Goal: Task Accomplishment & Management: Manage account settings

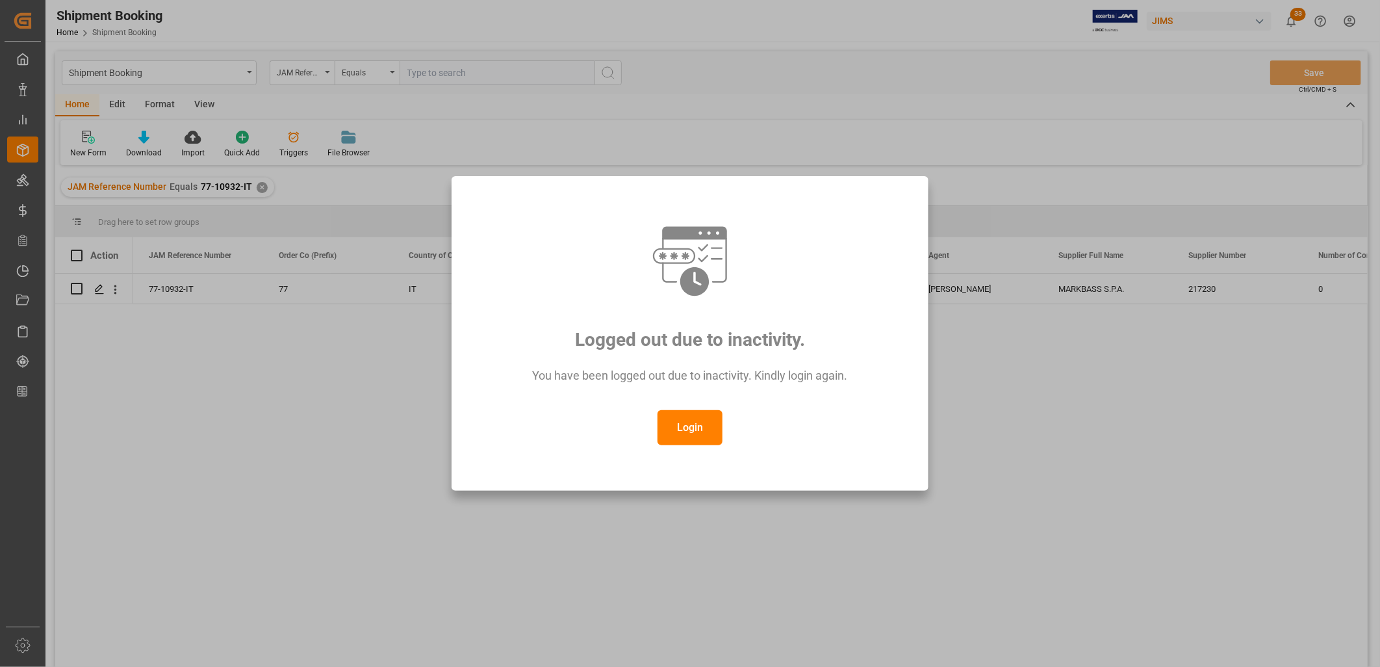
click at [691, 429] on button "Login" at bounding box center [689, 427] width 65 height 35
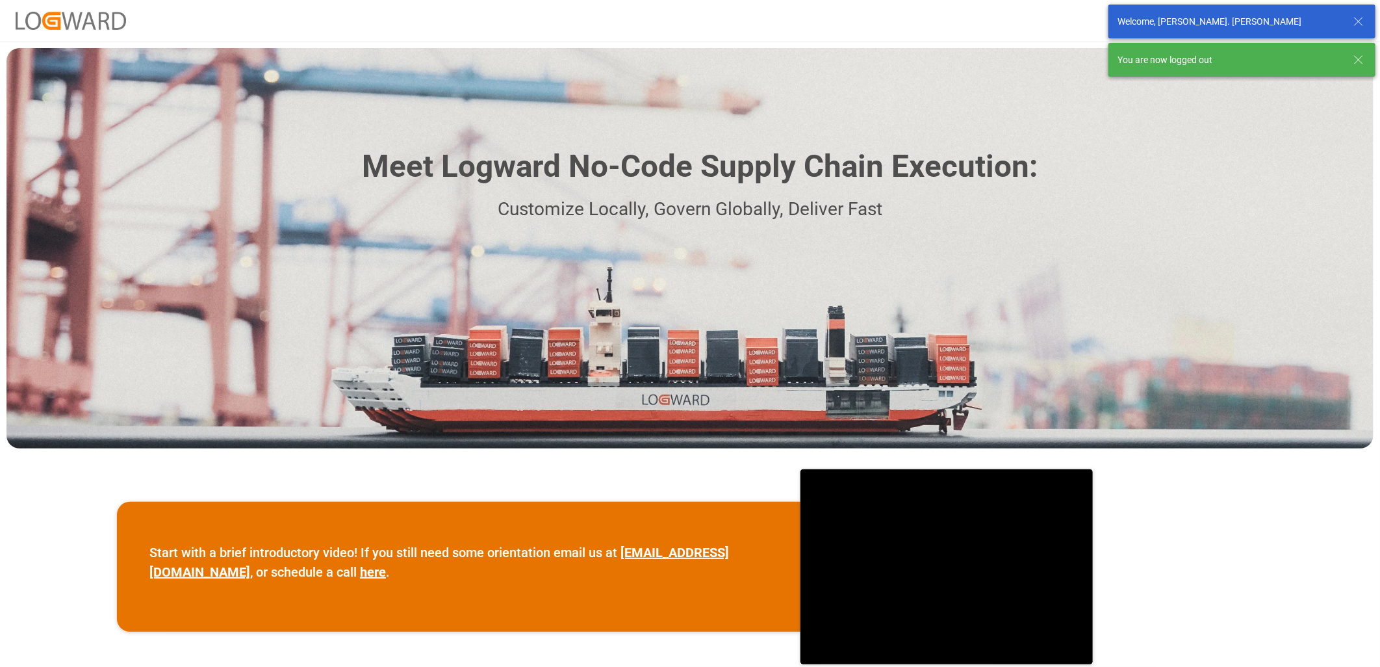
click at [1160, 21] on div "Welcome, Lynne St. Jacques" at bounding box center [1228, 22] width 223 height 14
click at [1108, 146] on div "Meet Logward No-Code Supply Chain Execution: Customize Locally, Govern Globally…" at bounding box center [689, 248] width 1367 height 400
click at [1111, 170] on div "Meet Logward No-Code Supply Chain Execution: Customize Locally, Govern Globally…" at bounding box center [689, 248] width 1367 height 400
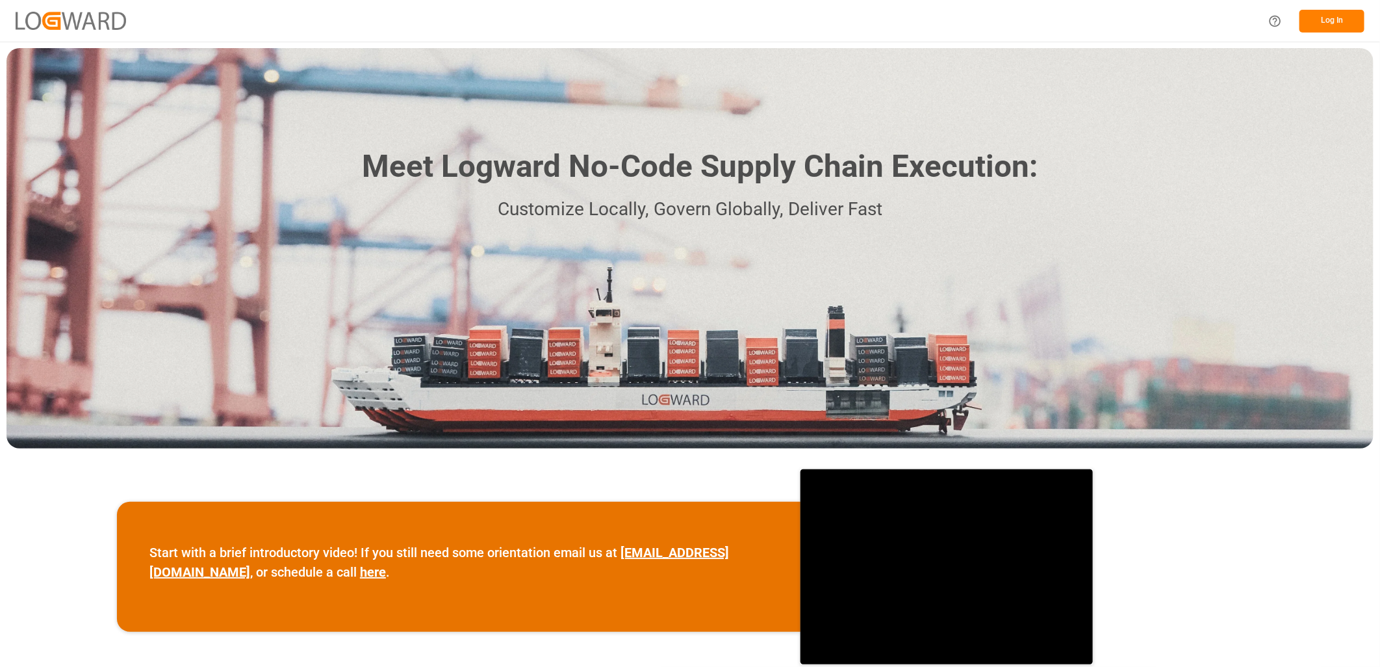
click at [1323, 23] on button "Log In" at bounding box center [1331, 21] width 65 height 23
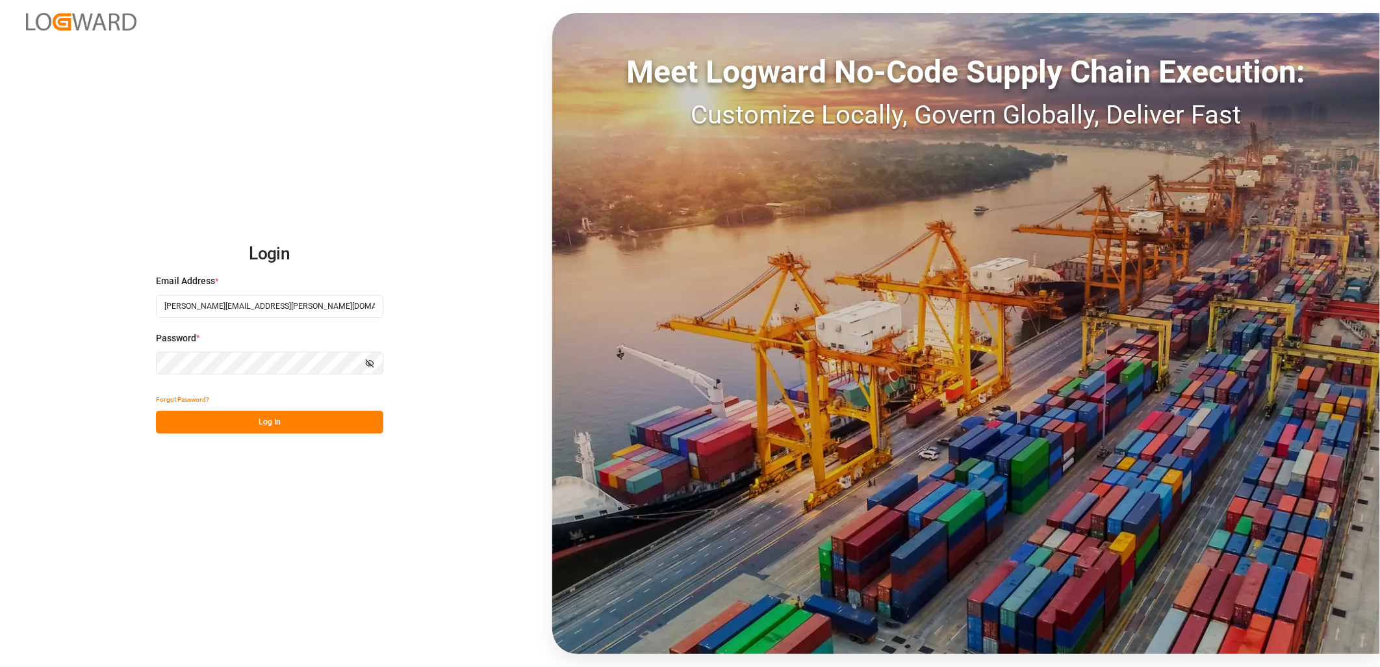
click at [225, 422] on button "Log In" at bounding box center [269, 422] width 227 height 23
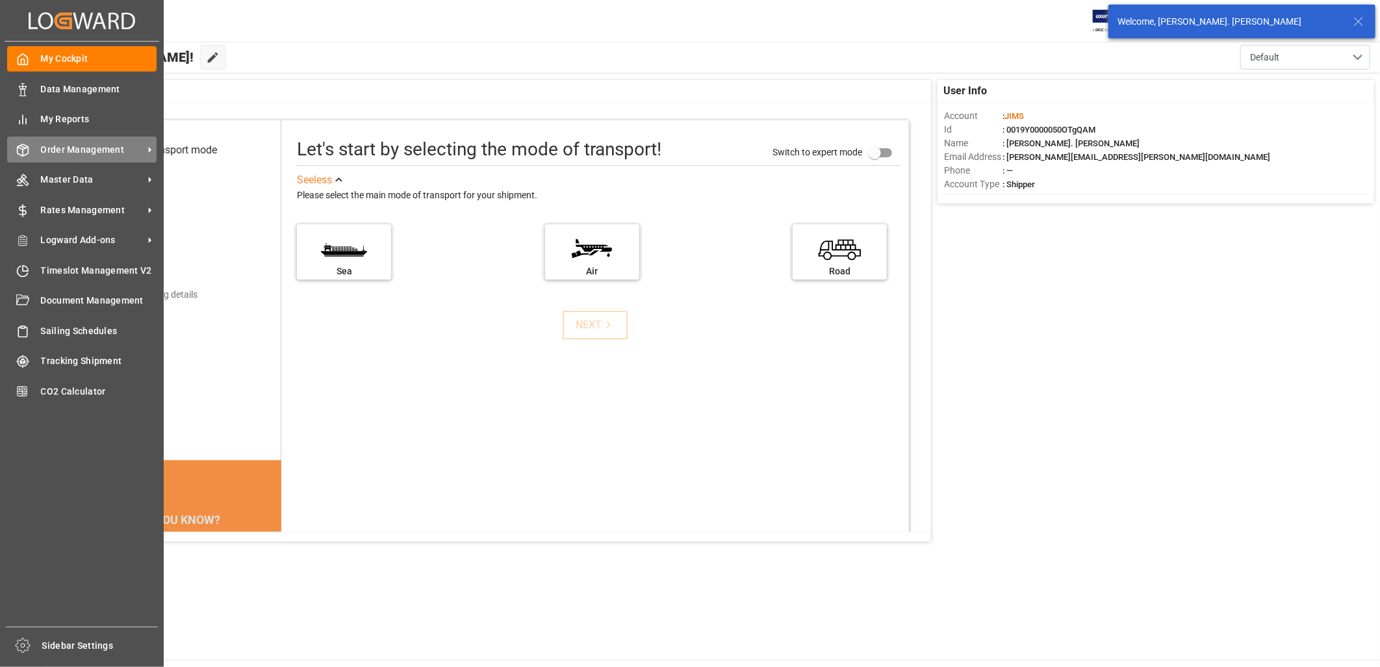
click at [105, 149] on span "Order Management" at bounding box center [92, 150] width 103 height 14
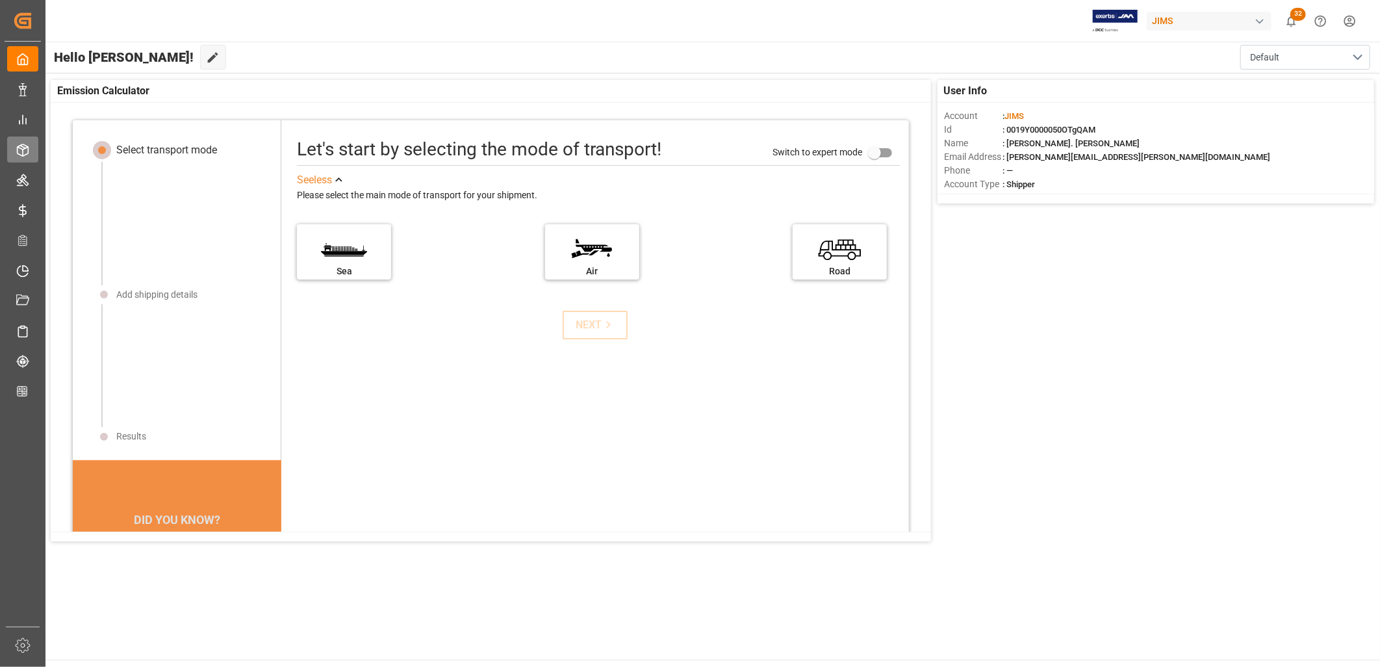
drag, startPoint x: 105, startPoint y: 149, endPoint x: 25, endPoint y: 151, distance: 79.9
click at [25, 151] on icon at bounding box center [22, 150] width 13 height 13
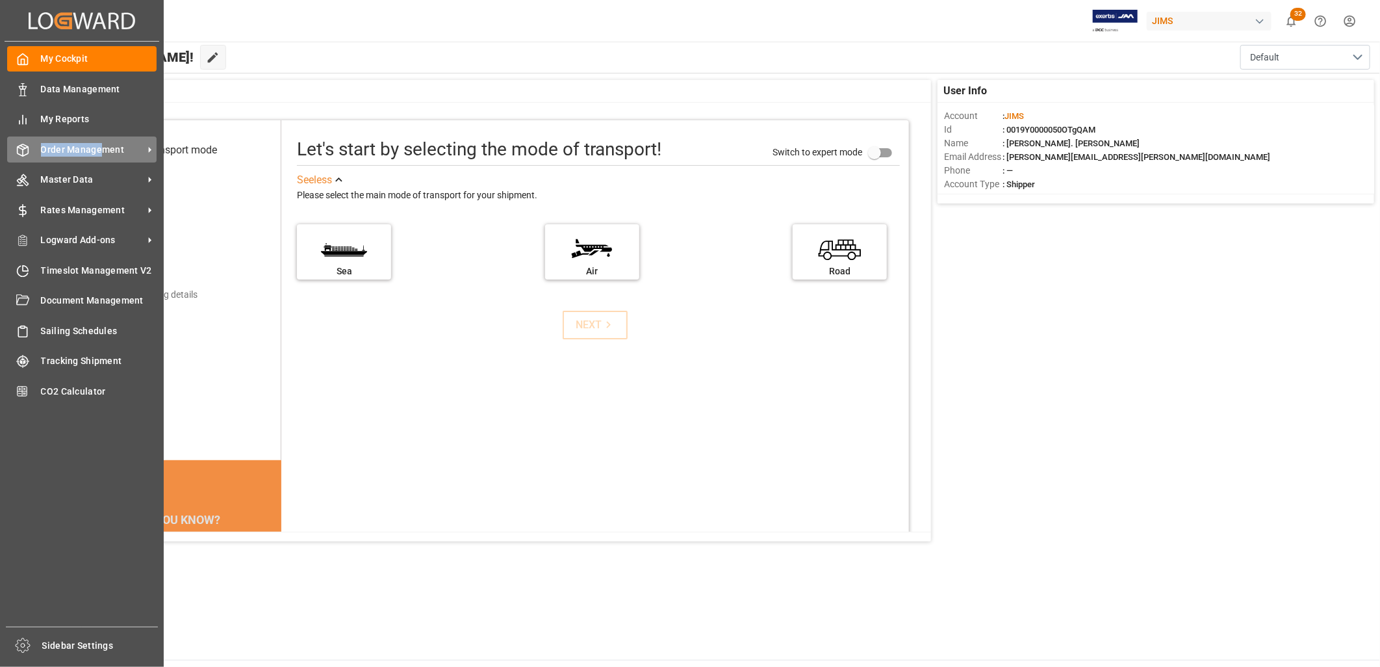
click at [27, 148] on icon at bounding box center [22, 150] width 13 height 13
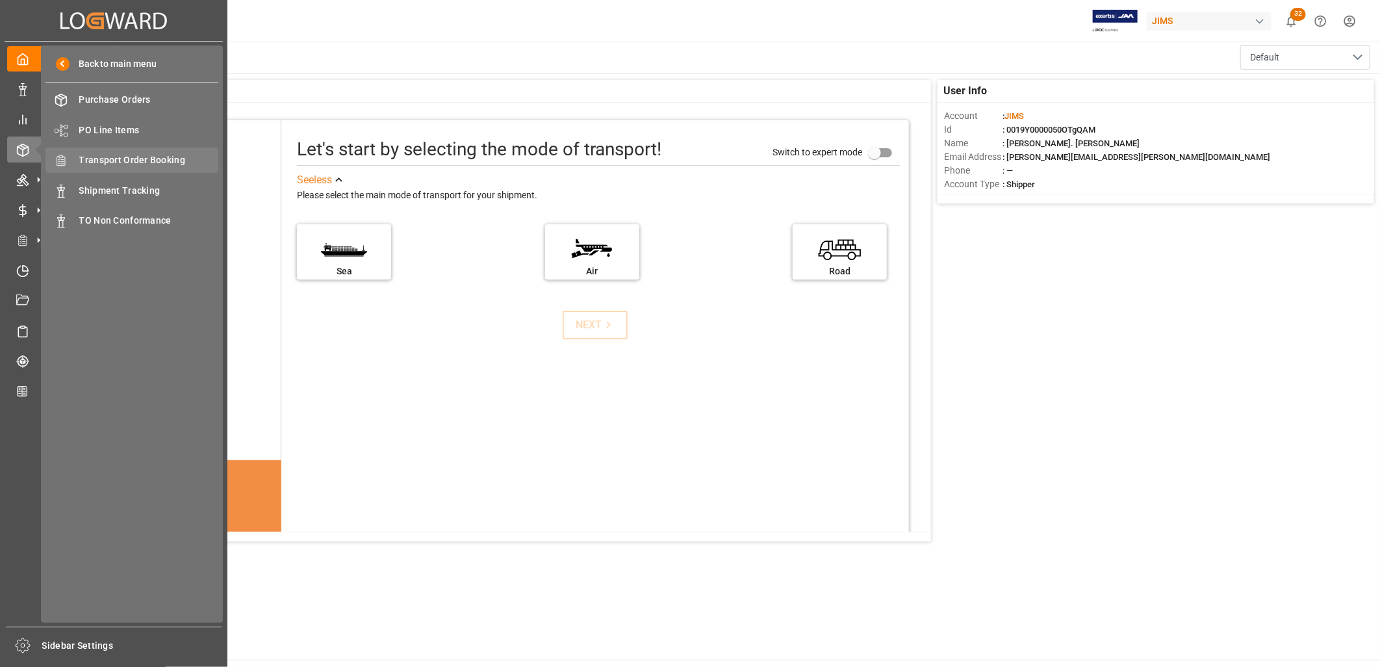
click at [142, 150] on div "Transport Order Booking Transport Order Booking" at bounding box center [131, 159] width 173 height 25
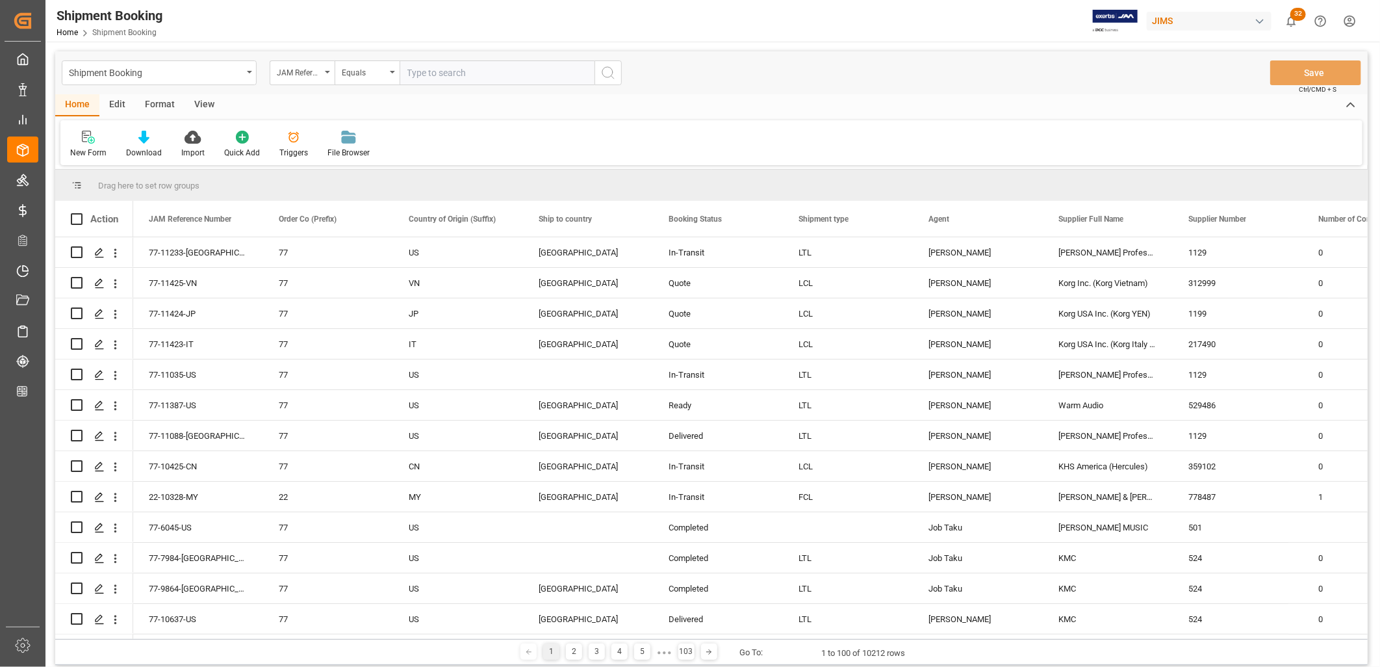
click at [413, 70] on input "text" at bounding box center [497, 72] width 195 height 25
type input "77-11059-TW"
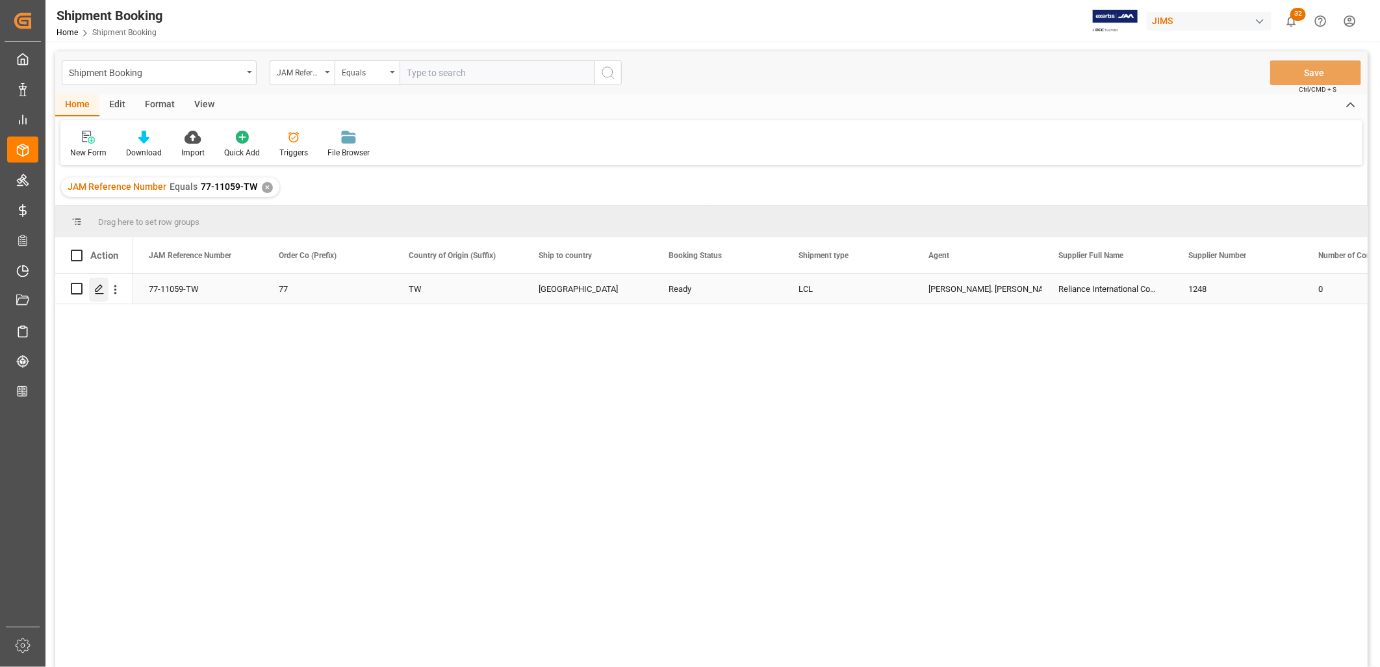
click at [99, 287] on icon "Press SPACE to select this row." at bounding box center [99, 289] width 10 height 10
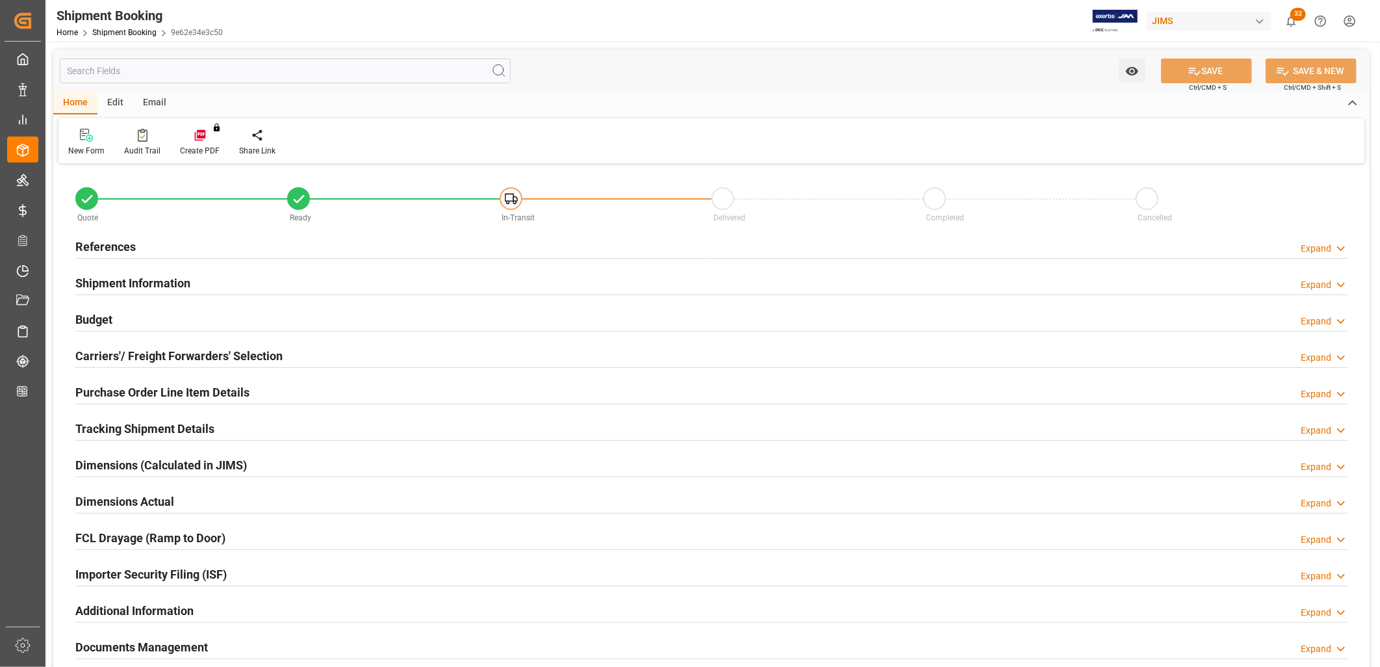
type input "0"
type input "14-10-2025"
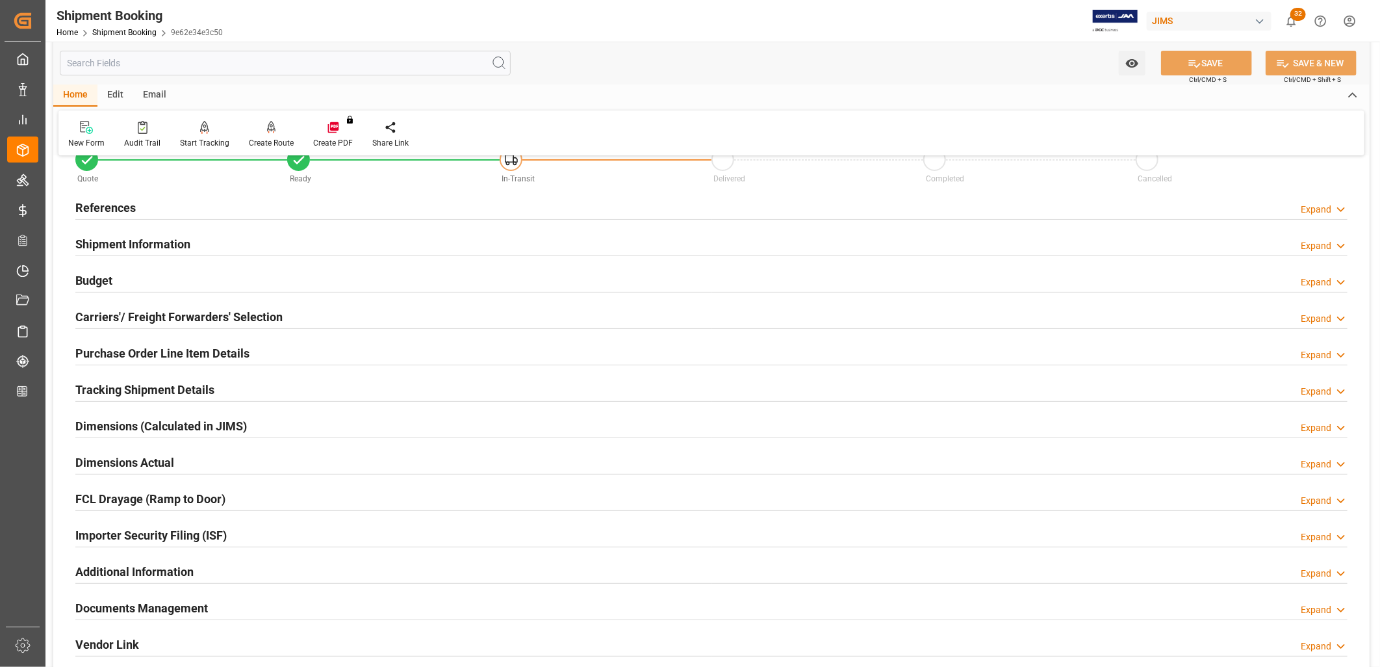
scroll to position [72, 0]
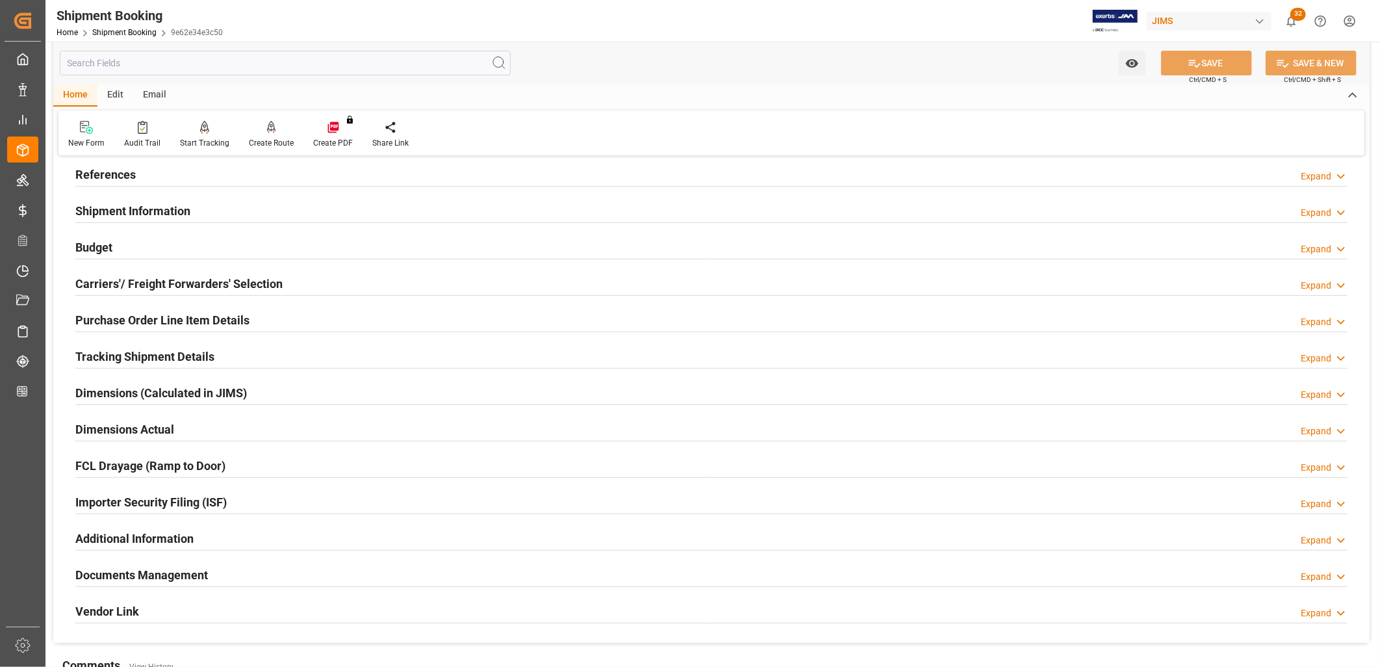
click at [124, 169] on h2 "References" at bounding box center [105, 175] width 60 height 18
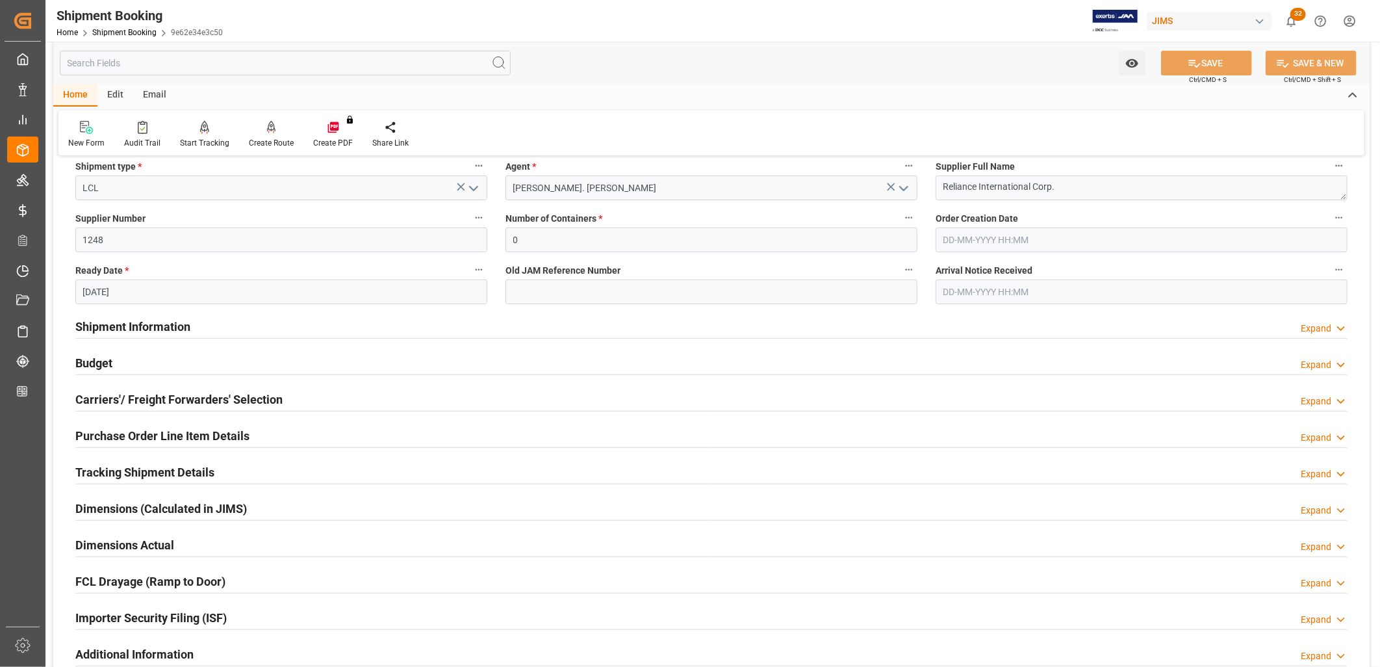
scroll to position [288, 0]
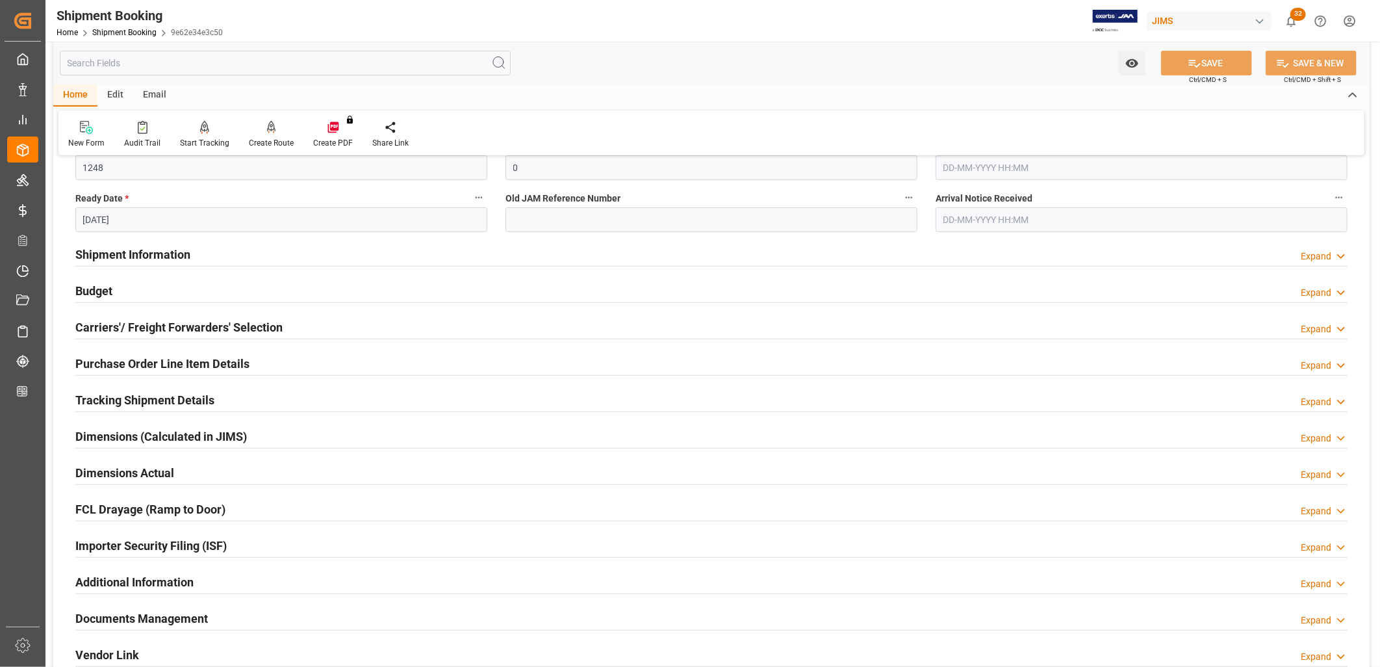
click at [231, 327] on h2 "Carriers'/ Freight Forwarders' Selection" at bounding box center [178, 327] width 207 height 18
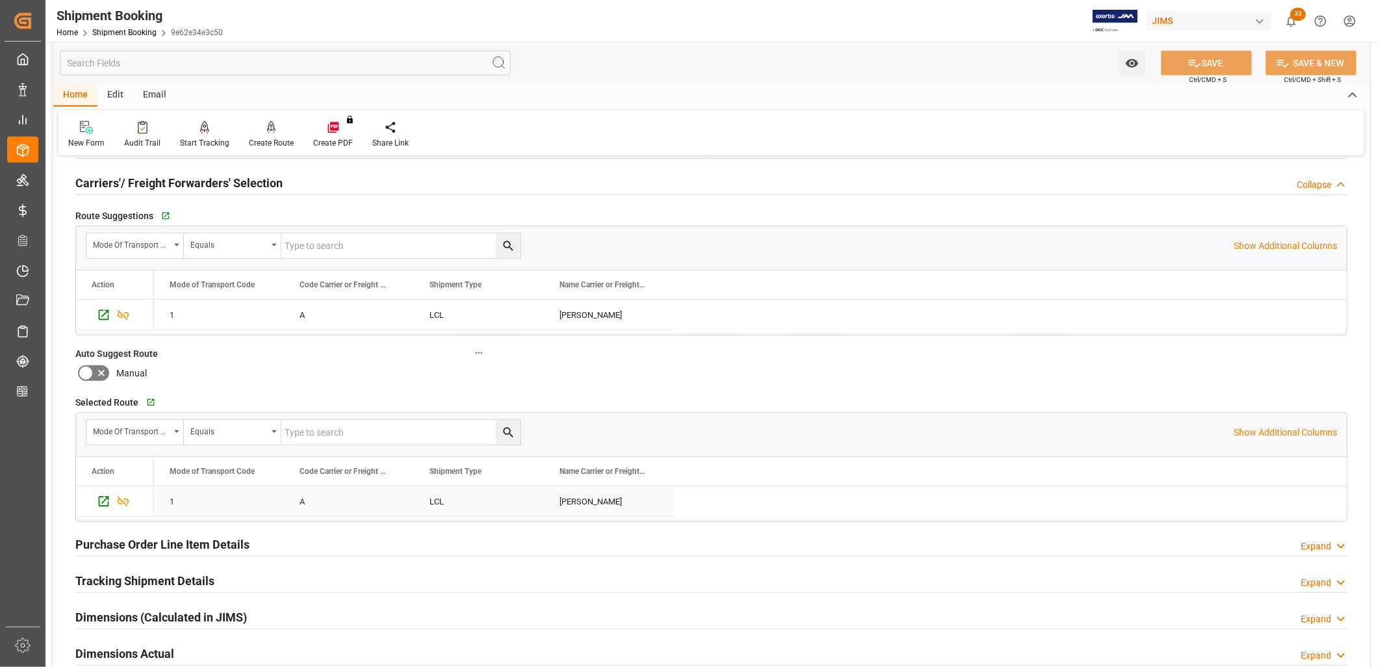
scroll to position [505, 0]
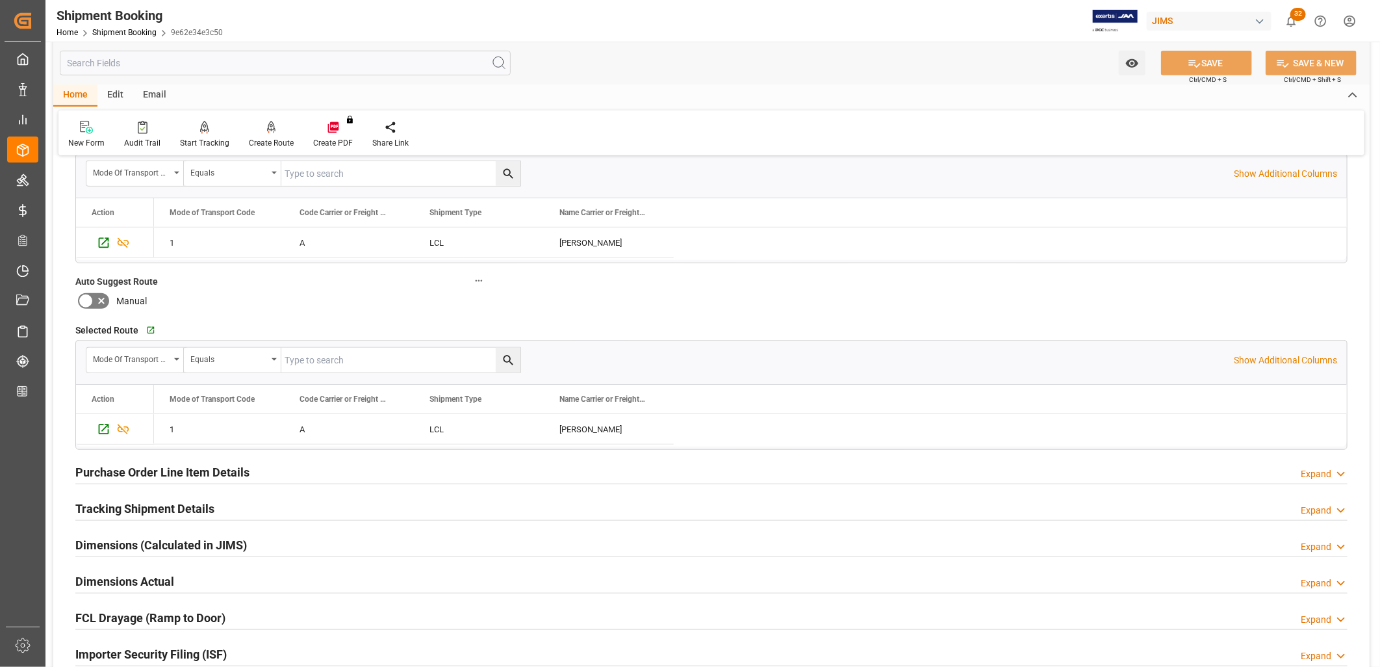
click at [152, 502] on h2 "Tracking Shipment Details" at bounding box center [144, 509] width 139 height 18
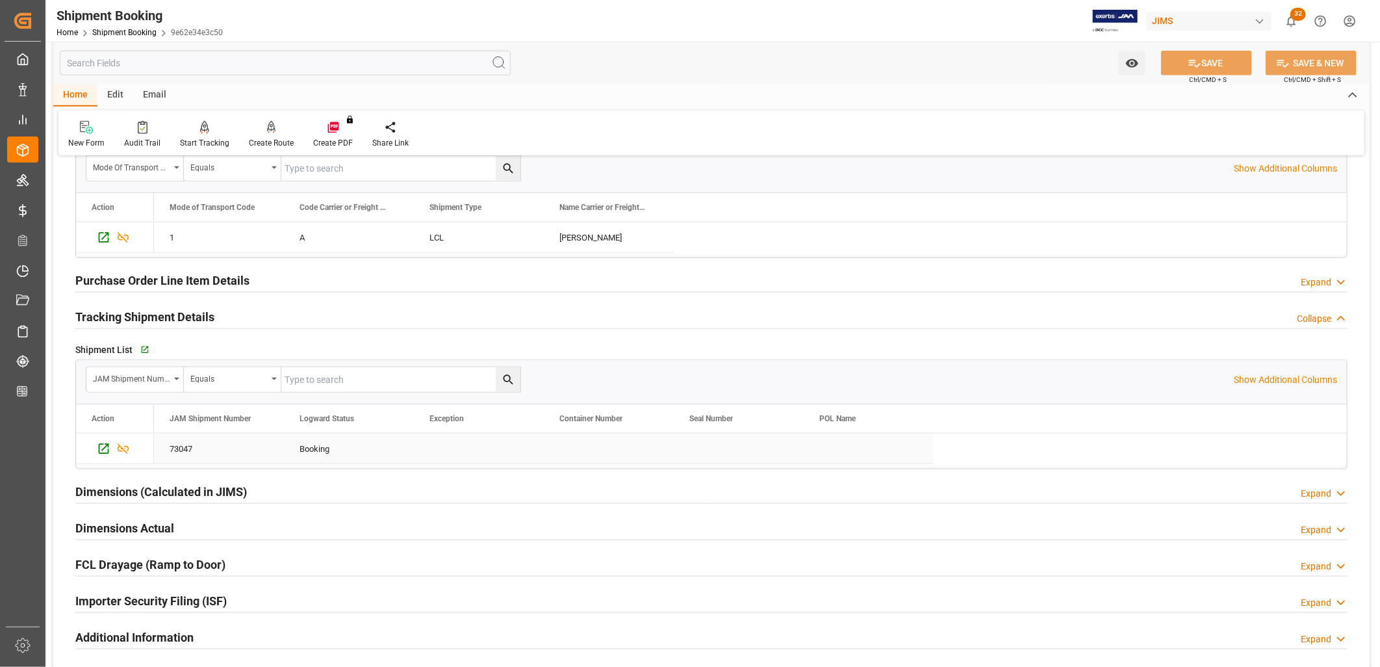
scroll to position [722, 0]
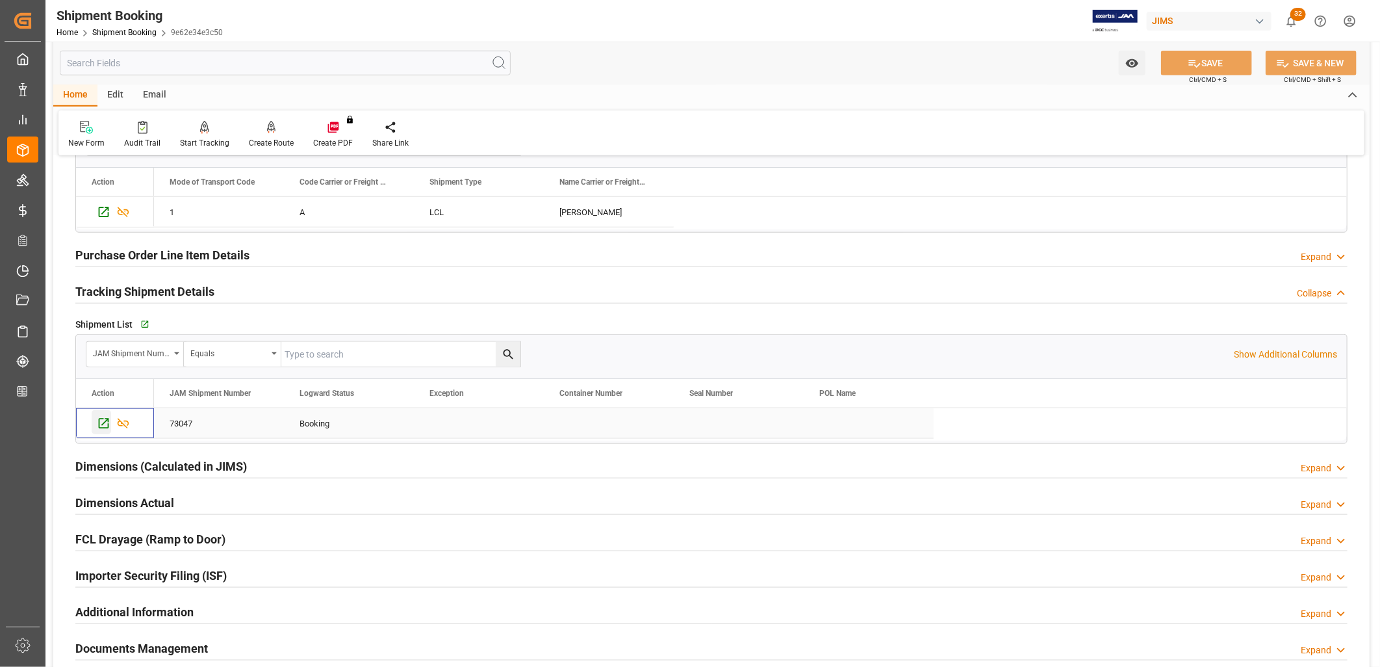
click at [102, 421] on icon "Press SPACE to select this row." at bounding box center [104, 423] width 14 height 14
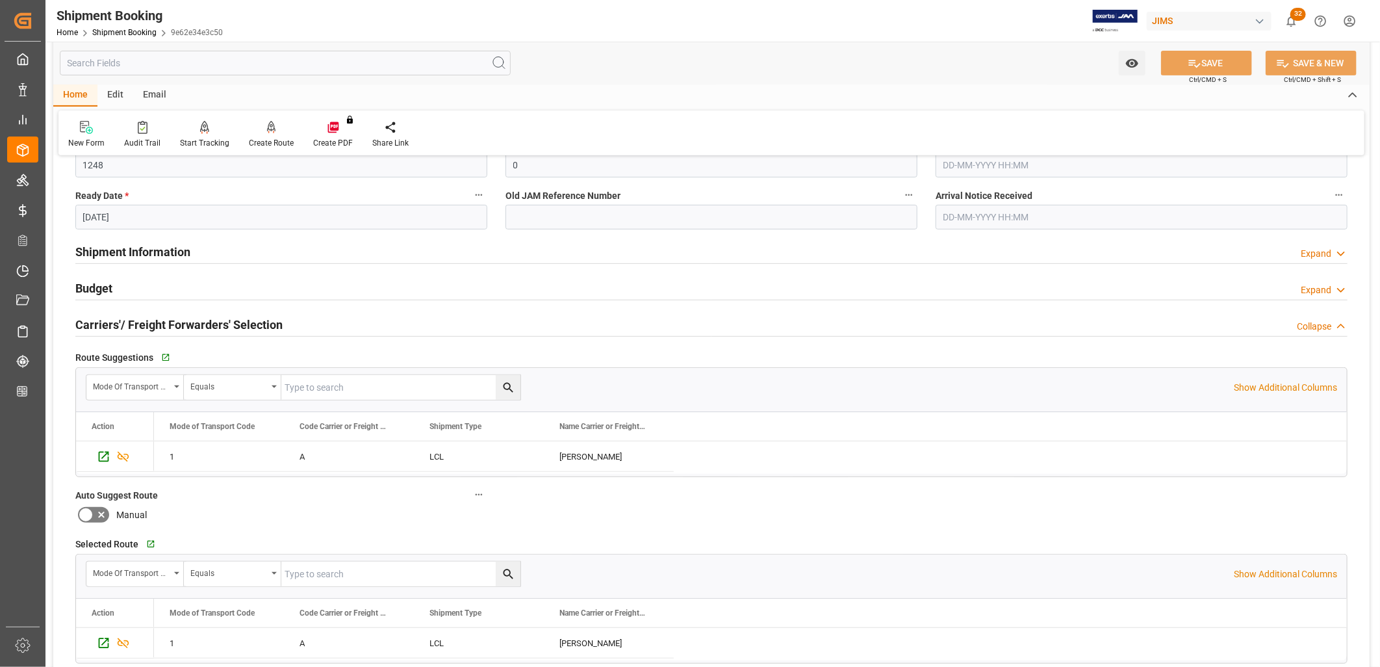
scroll to position [288, 0]
click at [94, 282] on h2 "Budget" at bounding box center [93, 291] width 37 height 18
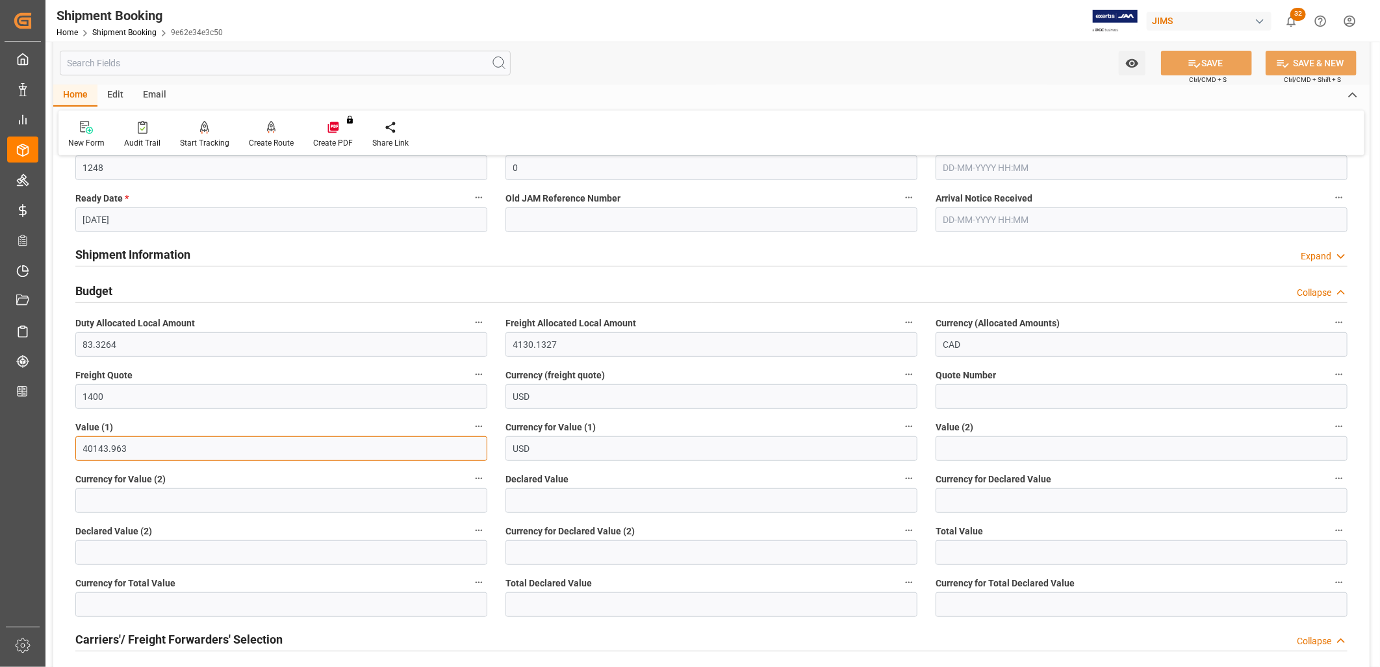
click at [134, 450] on input "40143.963" at bounding box center [281, 448] width 412 height 25
drag, startPoint x: 134, startPoint y: 450, endPoint x: 80, endPoint y: 446, distance: 54.8
click at [80, 446] on input "40143.963" at bounding box center [281, 448] width 412 height 25
type input "21848.16"
click at [1210, 63] on button "SAVE" at bounding box center [1206, 63] width 91 height 25
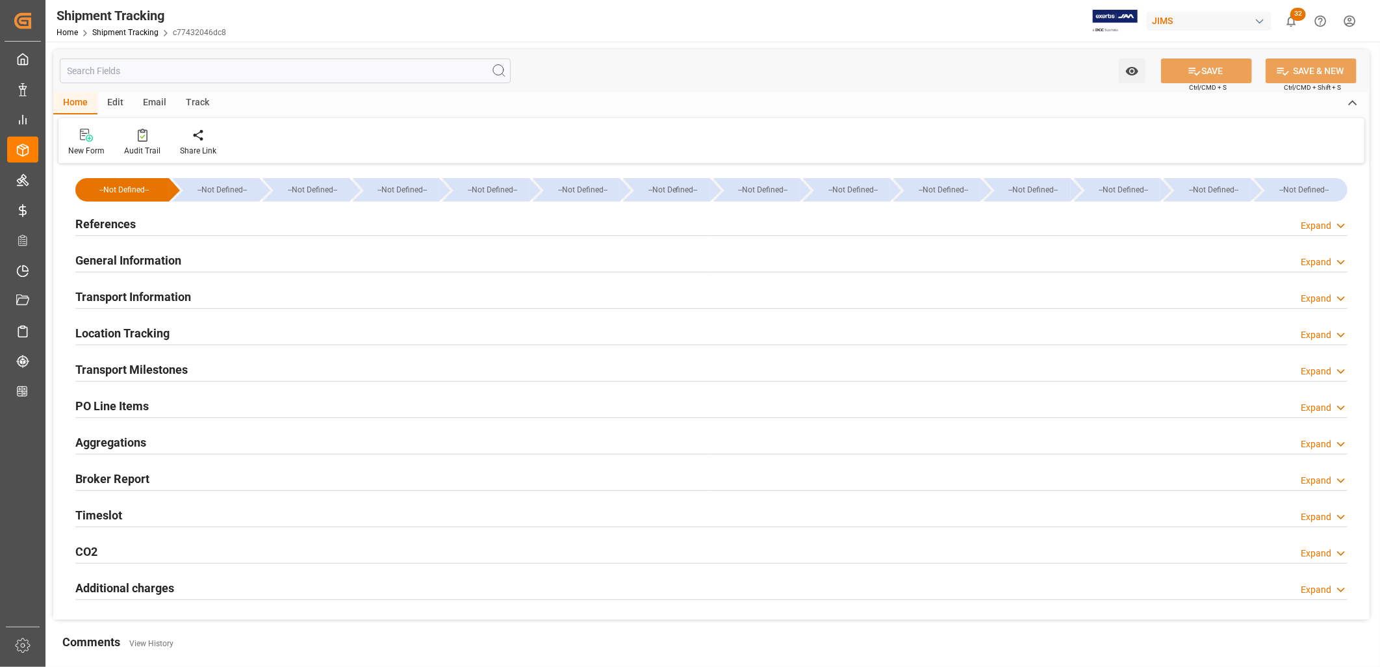
type input "12-09-2025"
click at [120, 218] on h2 "References" at bounding box center [105, 224] width 60 height 18
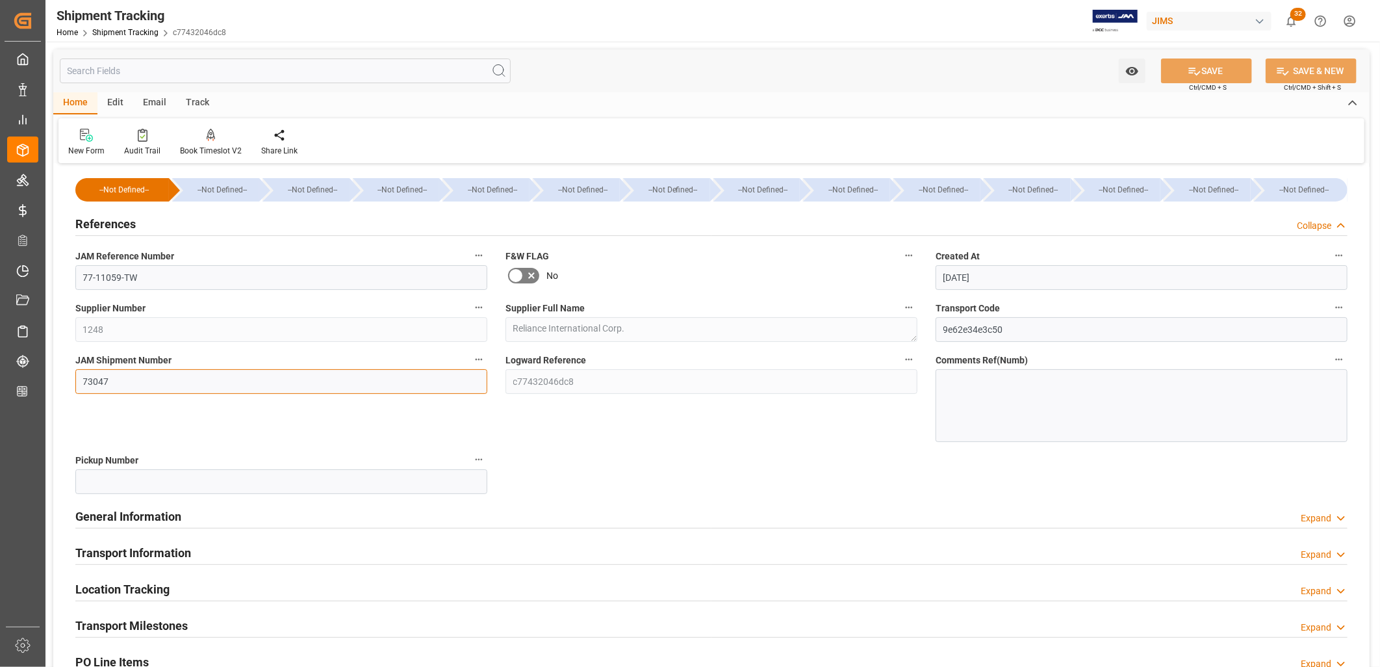
click at [121, 382] on input "73047" at bounding box center [281, 381] width 412 height 25
drag, startPoint x: 121, startPoint y: 382, endPoint x: 76, endPoint y: 372, distance: 46.5
click at [76, 372] on input "73047" at bounding box center [281, 381] width 412 height 25
type input "73353"
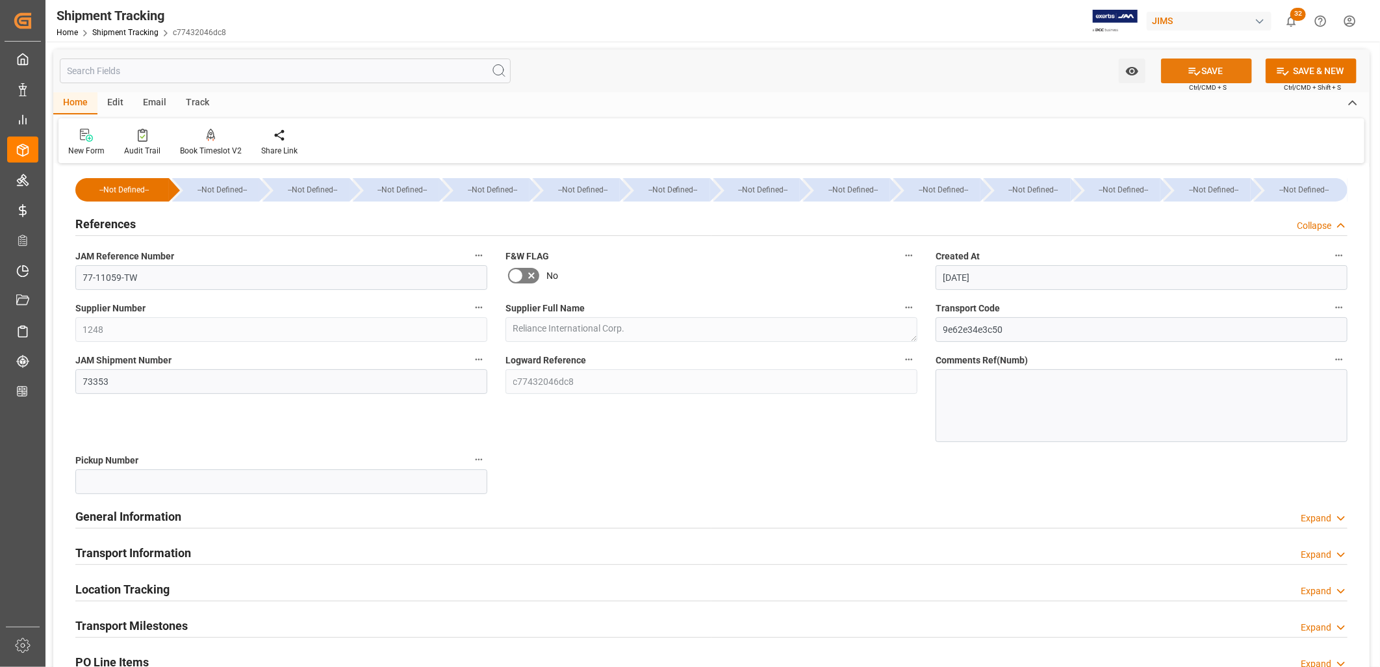
click at [1204, 69] on button "SAVE" at bounding box center [1206, 70] width 91 height 25
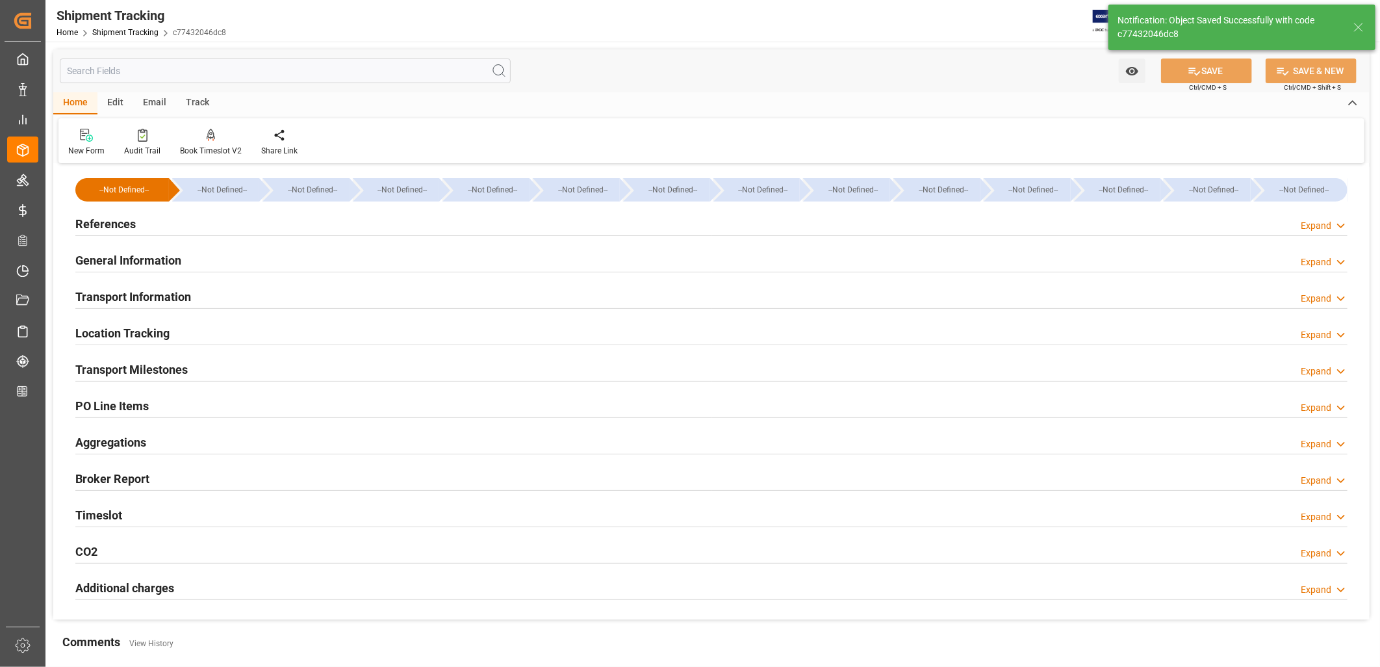
click at [118, 403] on h2 "PO Line Items" at bounding box center [111, 406] width 73 height 18
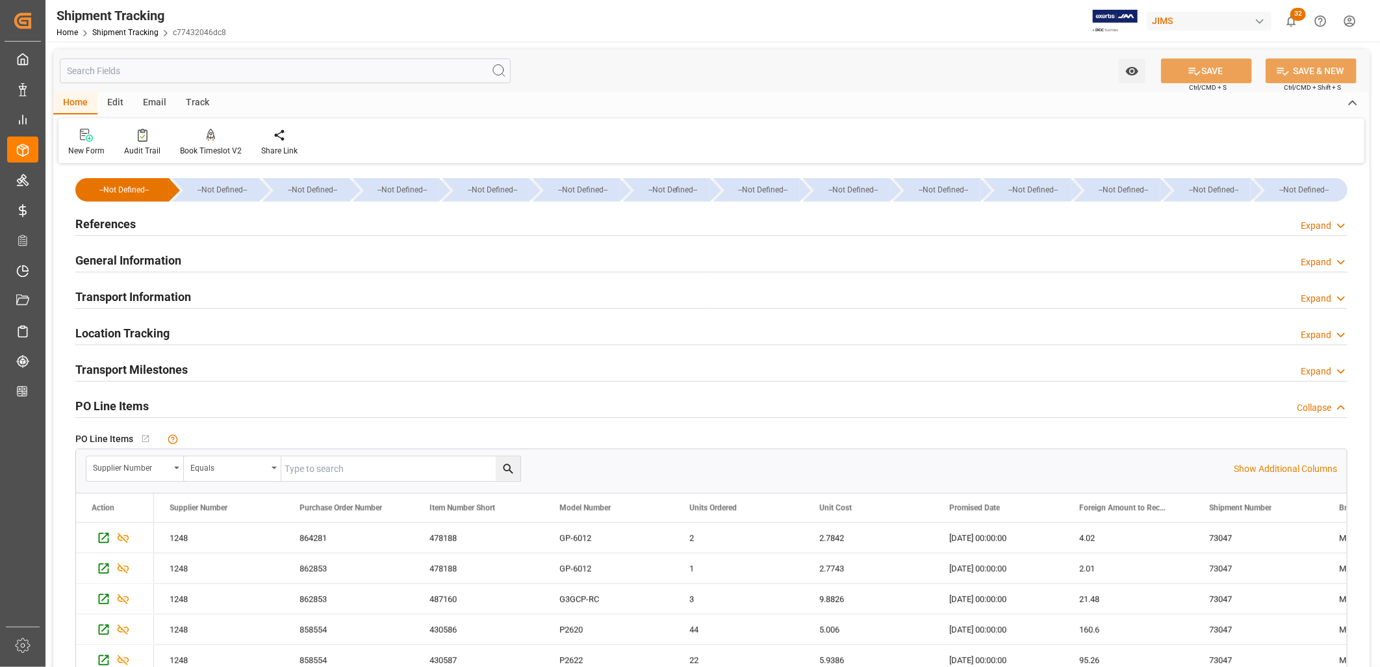
click at [130, 364] on h2 "Transport Milestones" at bounding box center [131, 370] width 112 height 18
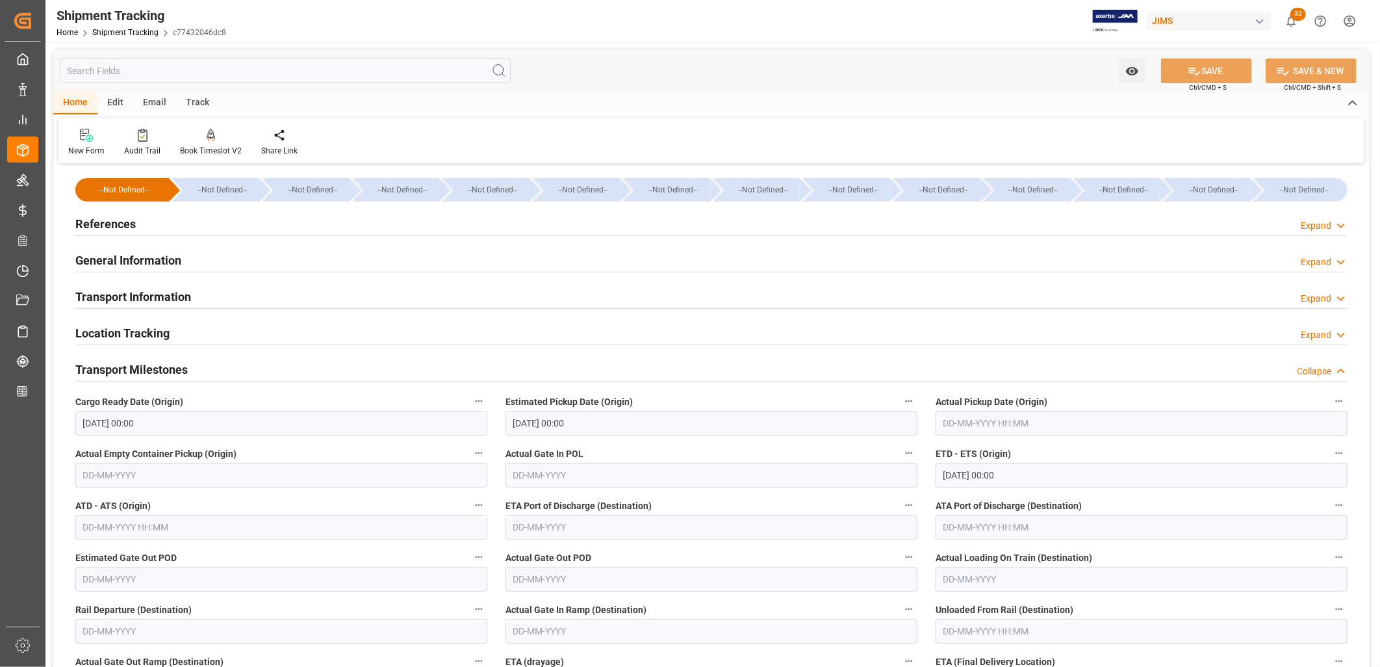
click at [108, 222] on h2 "References" at bounding box center [105, 224] width 60 height 18
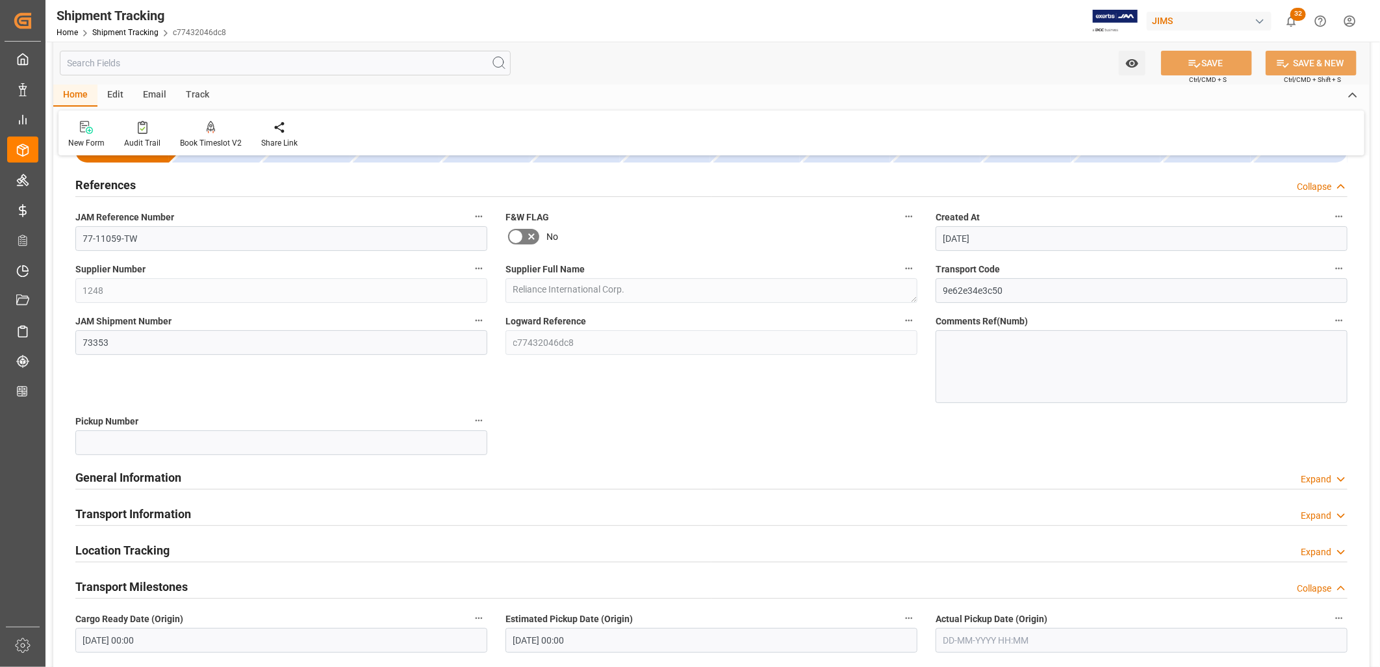
scroll to position [72, 0]
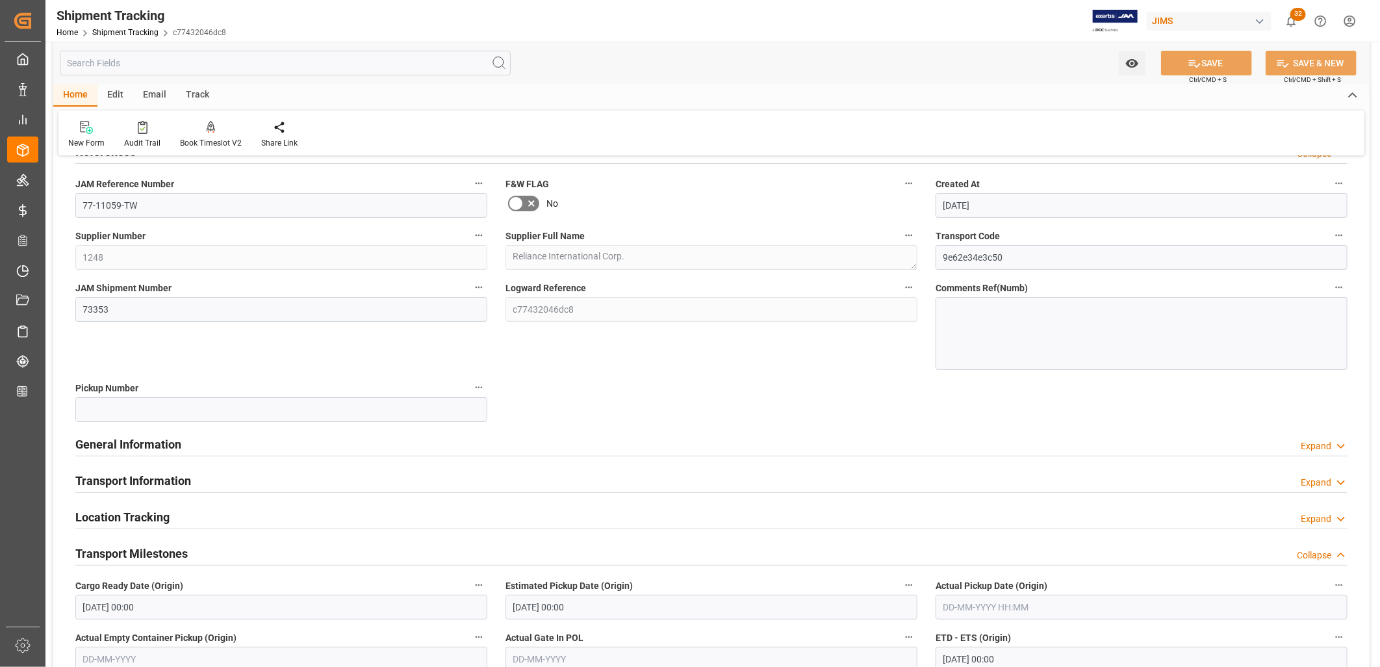
click at [151, 437] on h2 "General Information" at bounding box center [128, 444] width 106 height 18
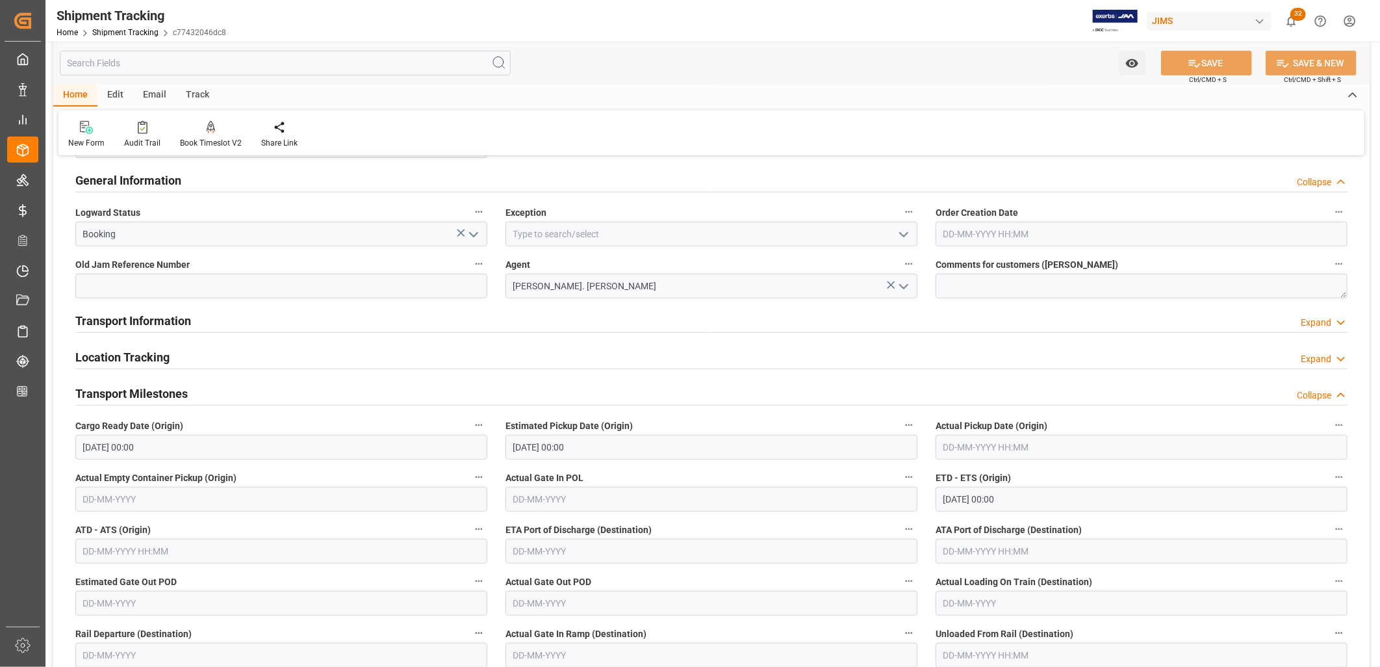
scroll to position [361, 0]
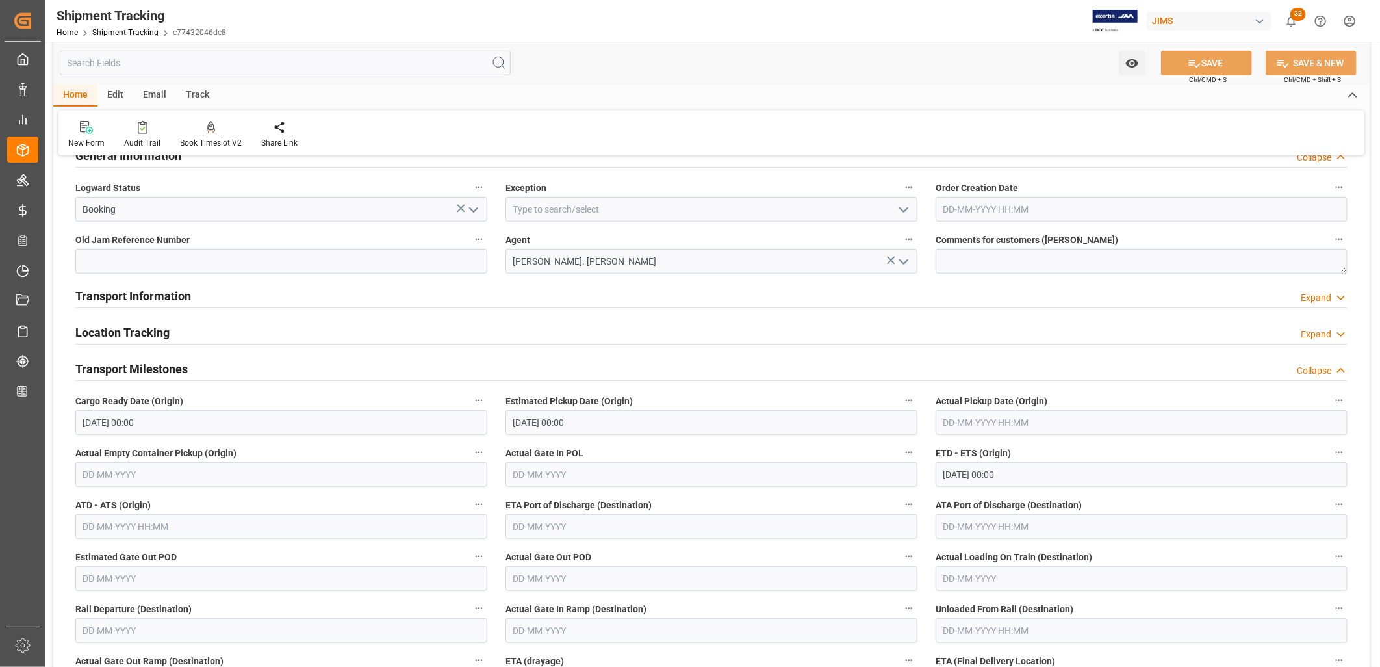
click at [153, 293] on h2 "Transport Information" at bounding box center [133, 296] width 116 height 18
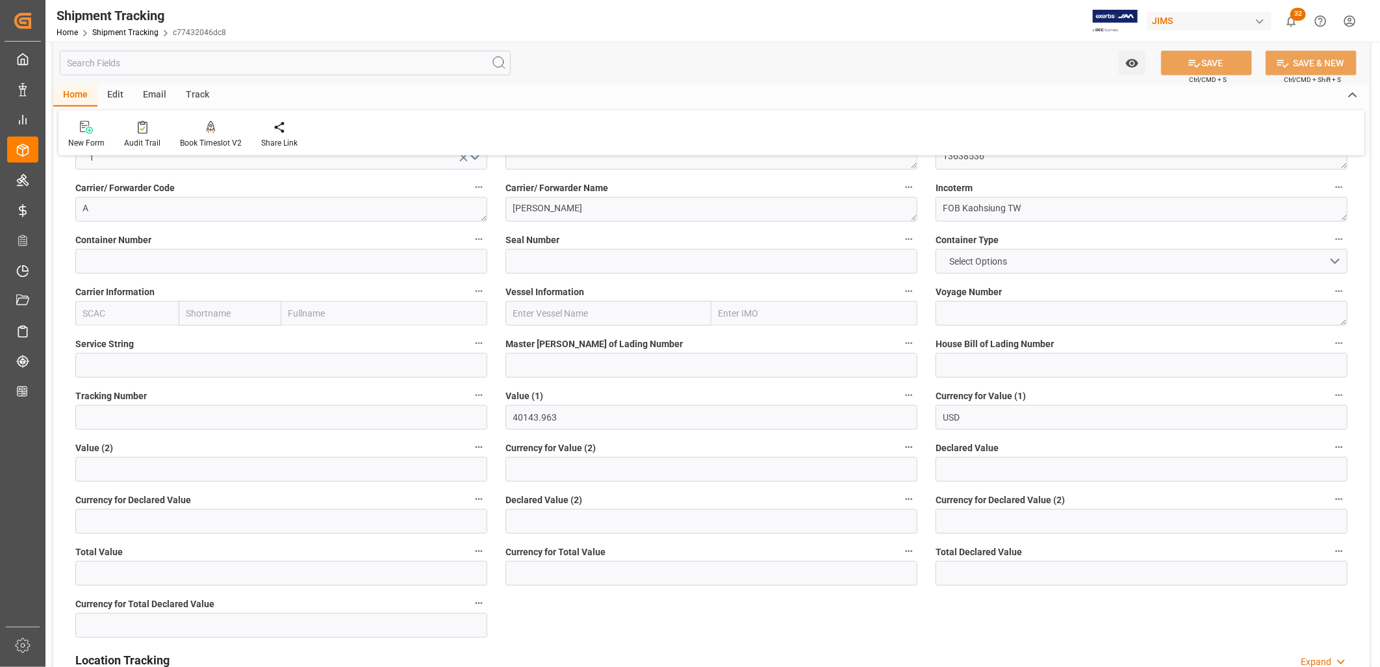
scroll to position [577, 0]
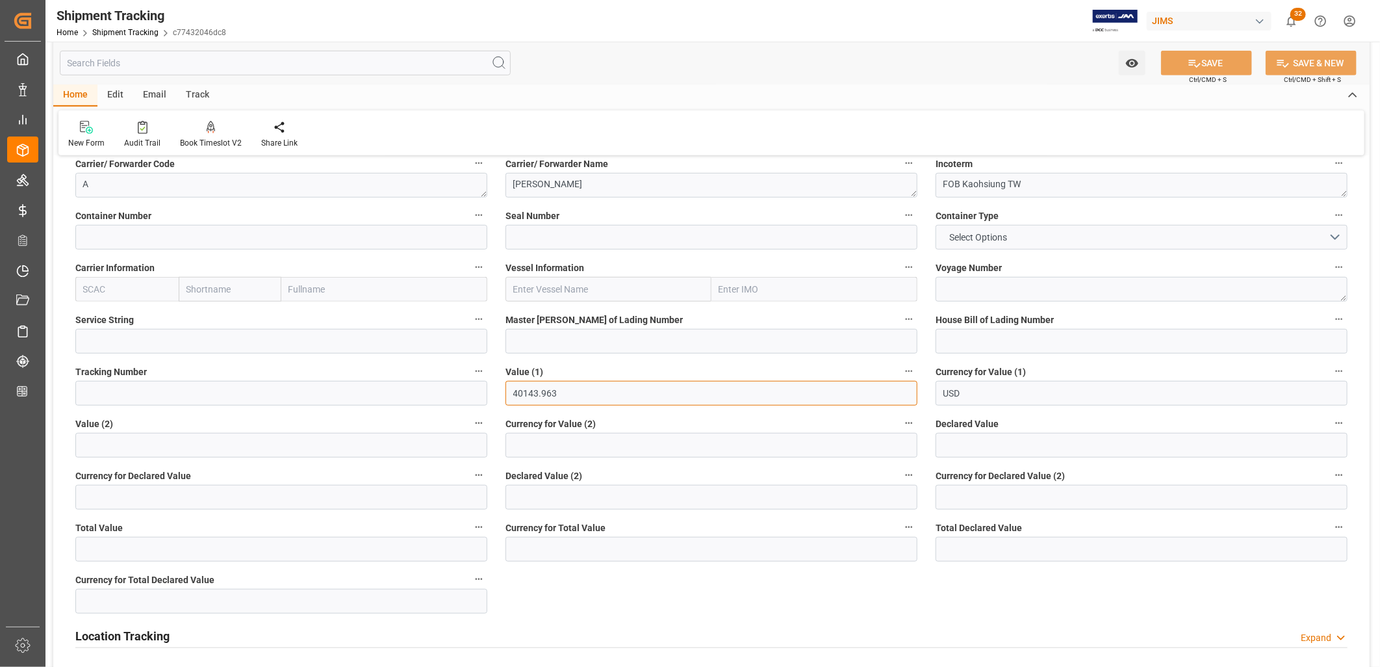
drag, startPoint x: 563, startPoint y: 394, endPoint x: 505, endPoint y: 384, distance: 59.3
click at [505, 384] on input "40143.963" at bounding box center [711, 393] width 412 height 25
type input "21848.16"
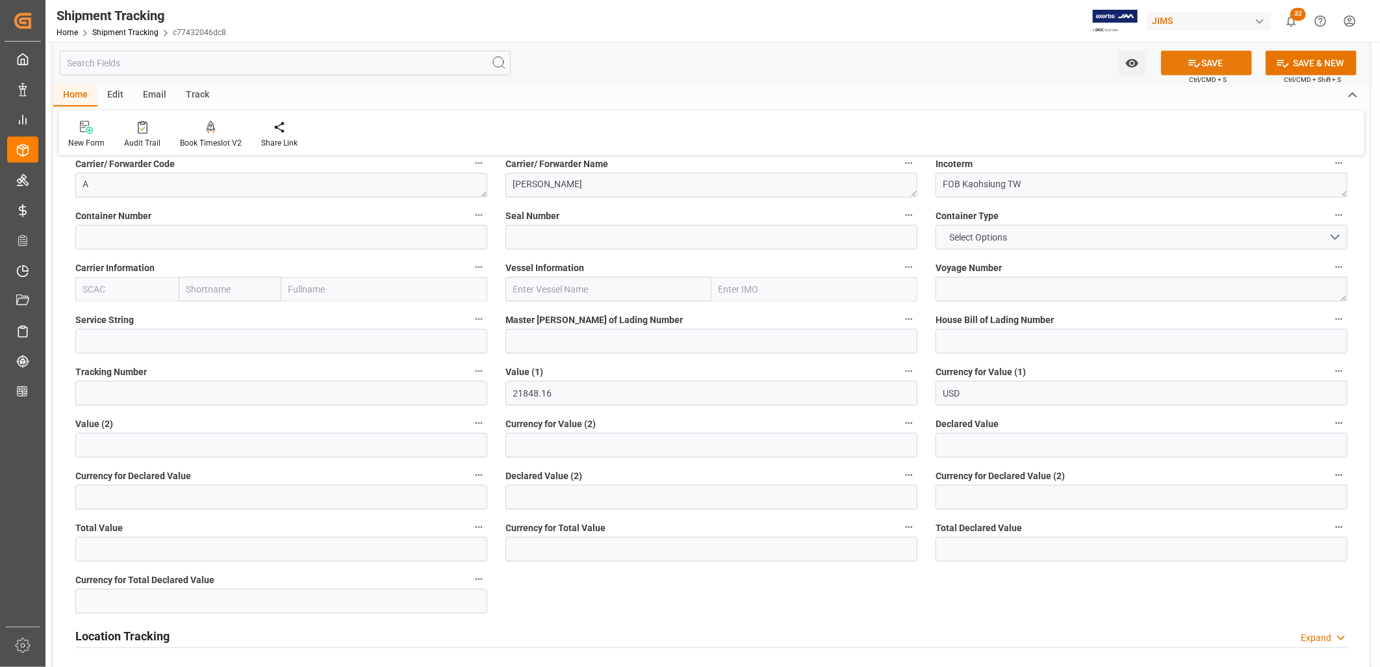
click at [1218, 60] on button "SAVE" at bounding box center [1206, 63] width 91 height 25
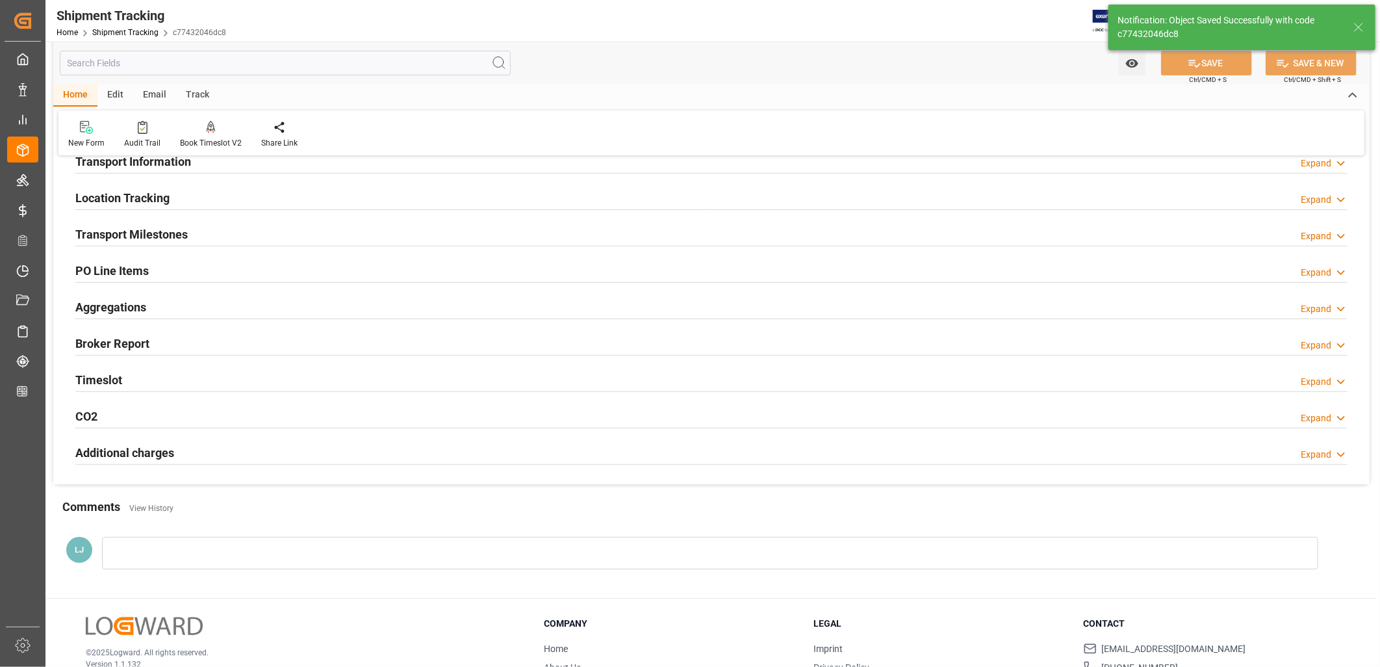
scroll to position [0, 0]
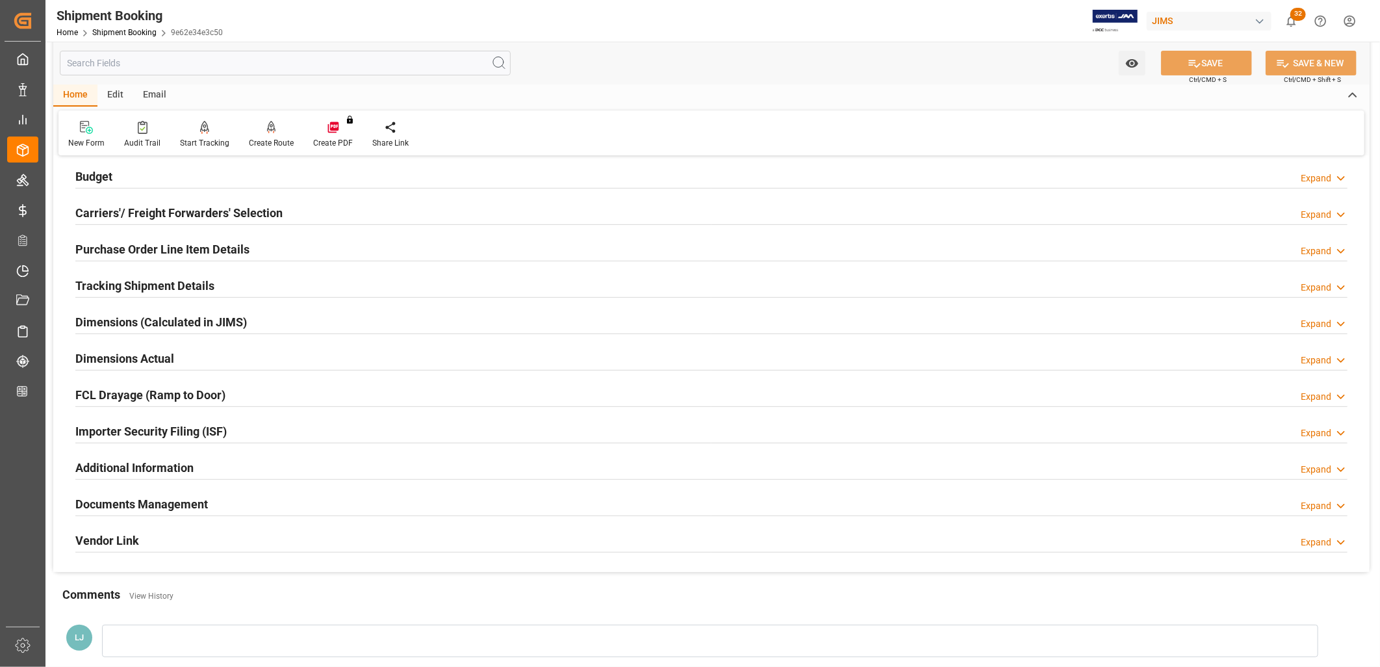
scroll to position [144, 0]
click at [179, 494] on h2 "Documents Management" at bounding box center [141, 503] width 133 height 18
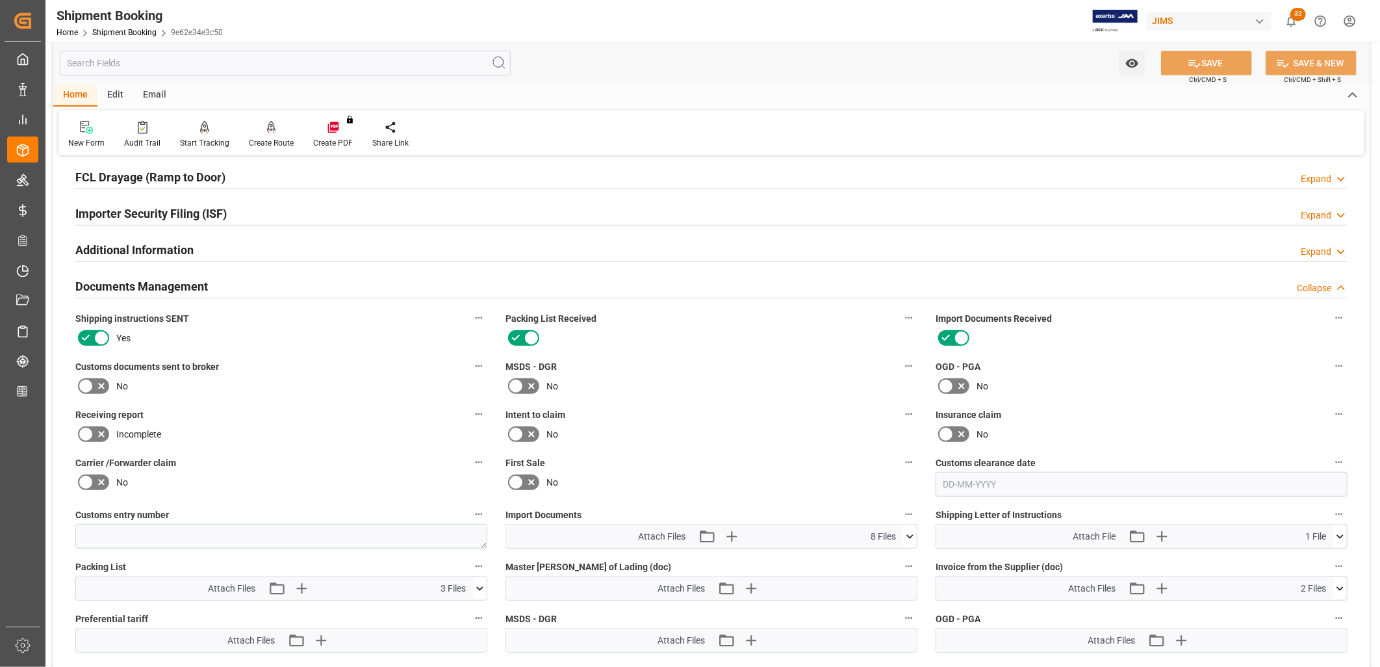
scroll to position [433, 0]
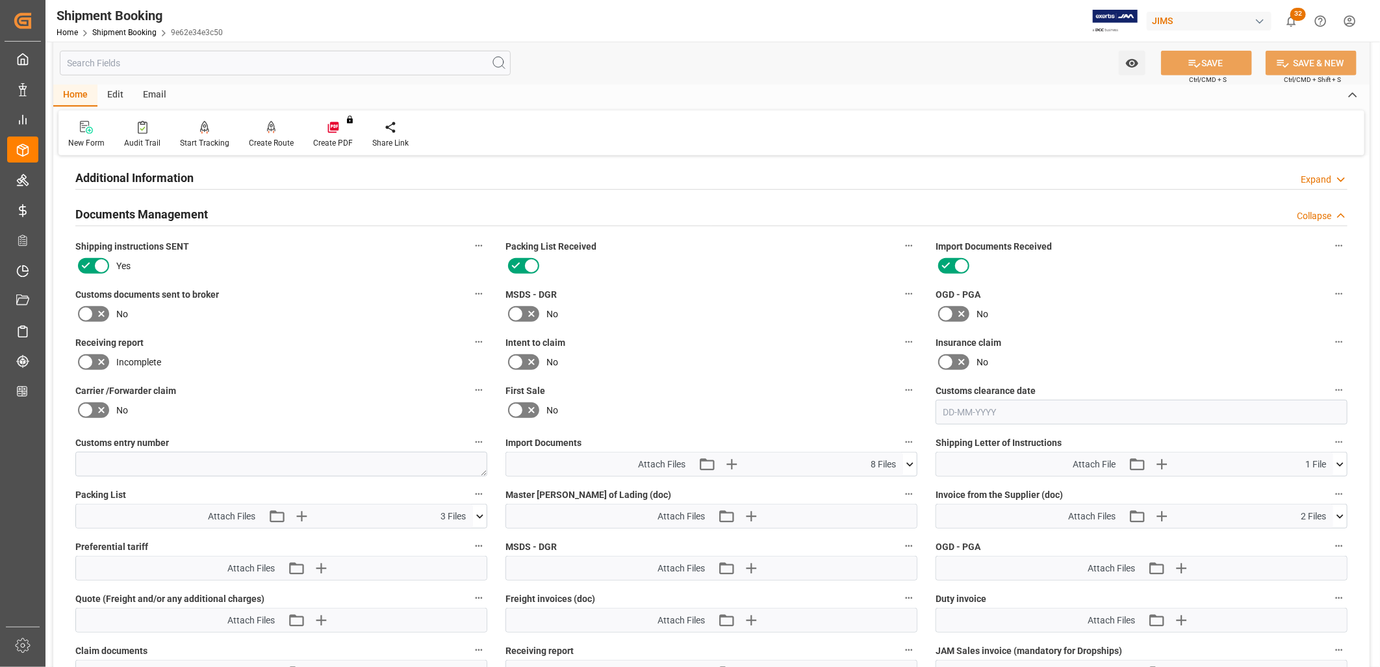
click at [910, 462] on icon at bounding box center [909, 464] width 7 height 4
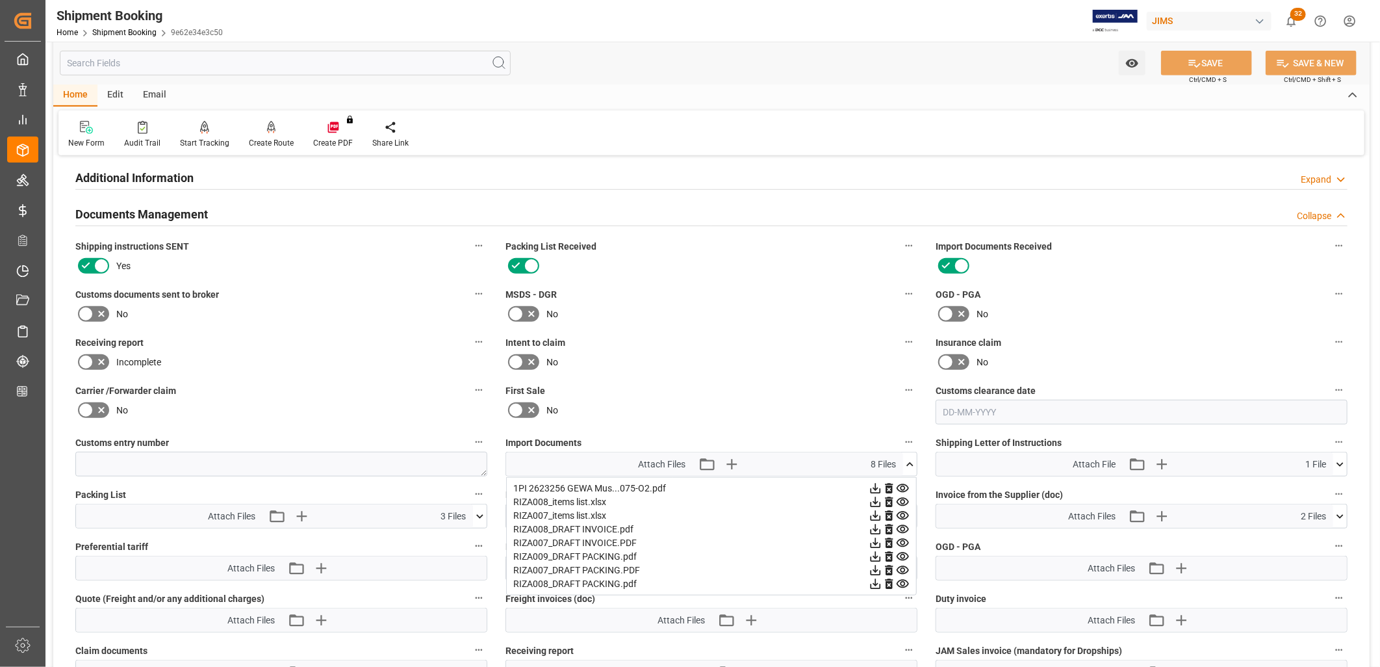
scroll to position [505, 0]
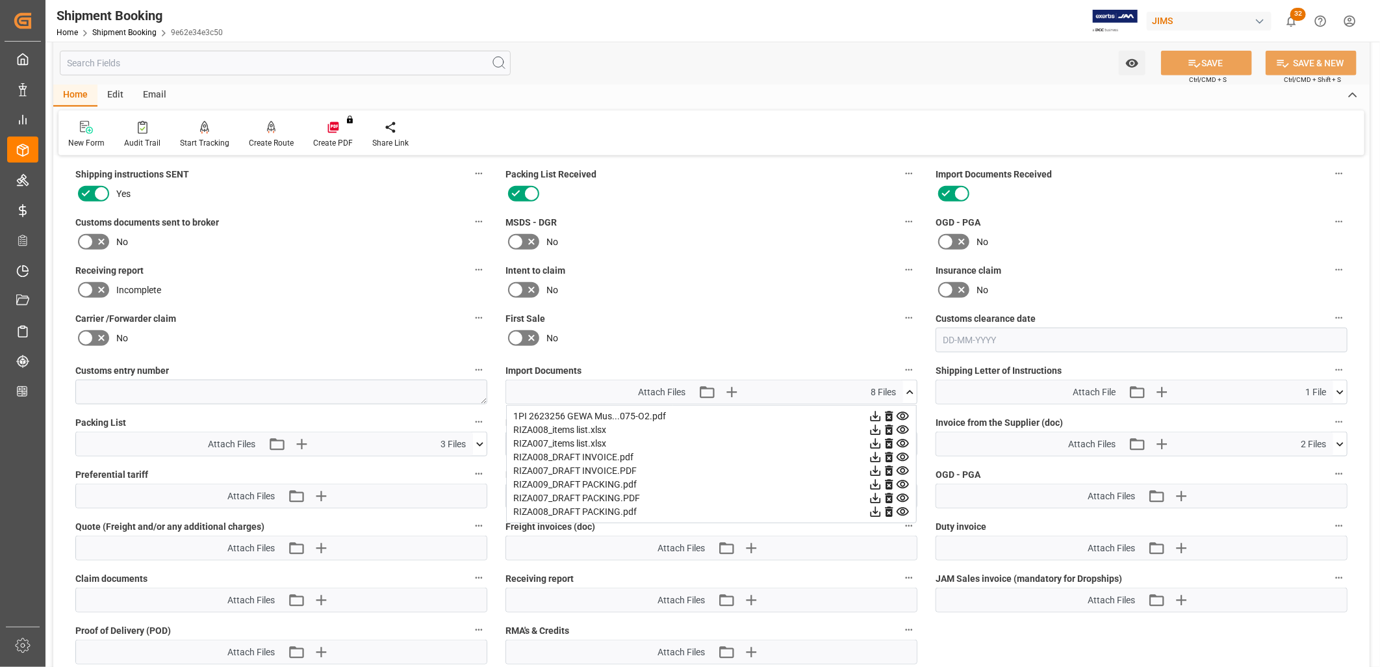
click at [1340, 440] on icon at bounding box center [1340, 444] width 14 height 14
click at [1305, 478] on icon at bounding box center [1306, 482] width 10 height 10
click at [1303, 478] on icon at bounding box center [1306, 482] width 10 height 10
click at [1340, 437] on icon at bounding box center [1340, 444] width 14 height 14
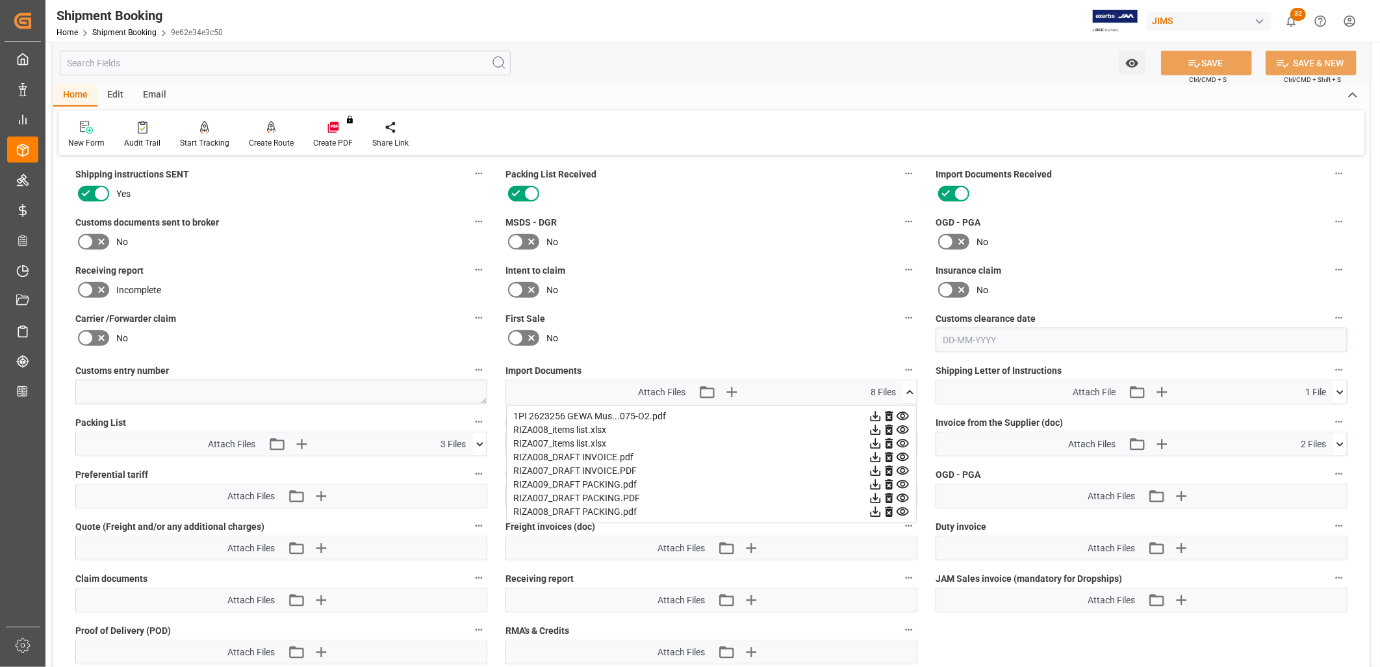
click at [875, 440] on icon at bounding box center [876, 444] width 10 height 10
click at [874, 440] on icon at bounding box center [876, 444] width 14 height 14
click at [570, 438] on div "RIZA007_items list.xlsx" at bounding box center [711, 444] width 396 height 14
click at [901, 439] on icon at bounding box center [903, 444] width 14 height 14
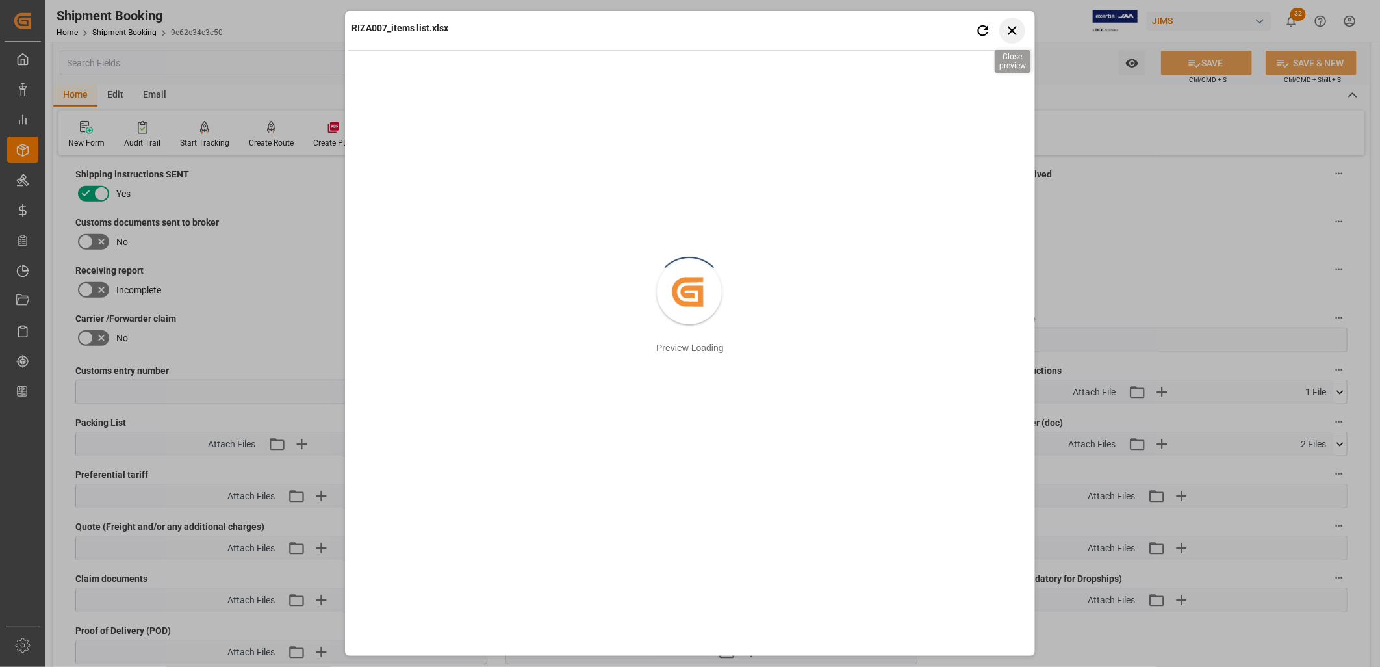
click at [1011, 27] on icon "button" at bounding box center [1012, 30] width 16 height 16
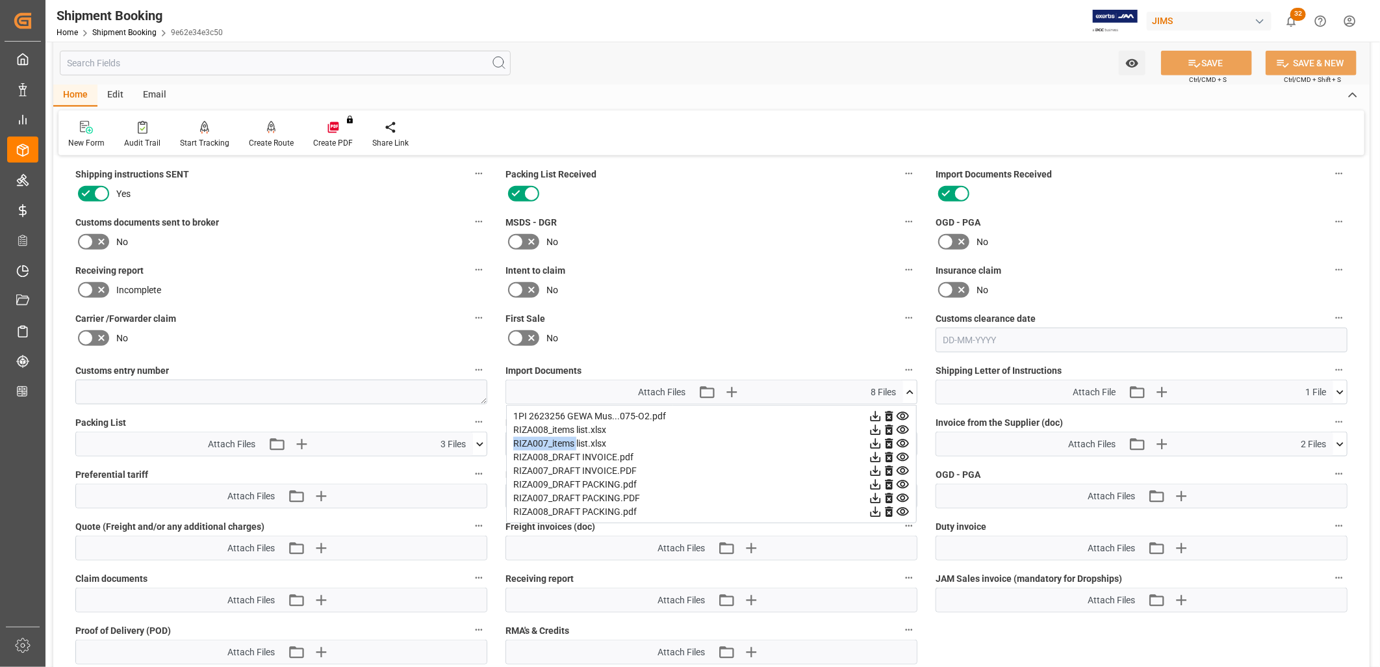
click at [875, 466] on icon at bounding box center [876, 471] width 10 height 10
click at [905, 464] on icon at bounding box center [903, 471] width 14 height 14
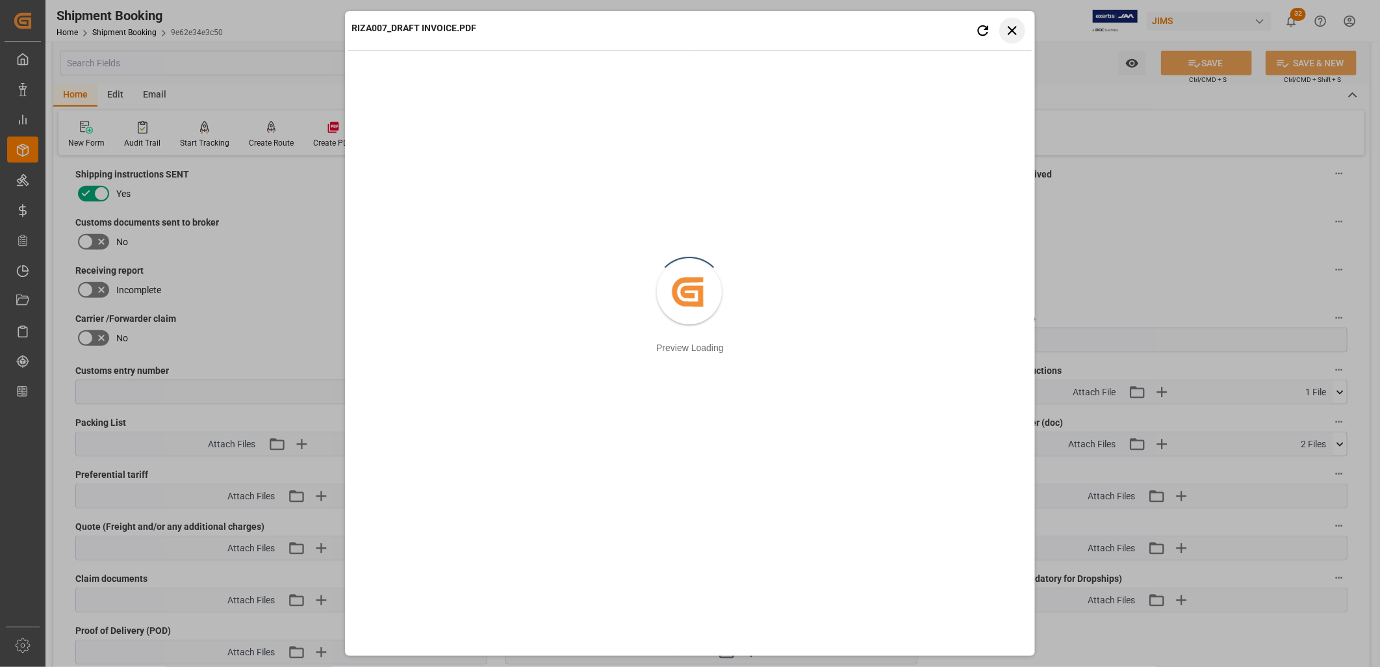
click at [1015, 30] on icon "button" at bounding box center [1012, 30] width 16 height 16
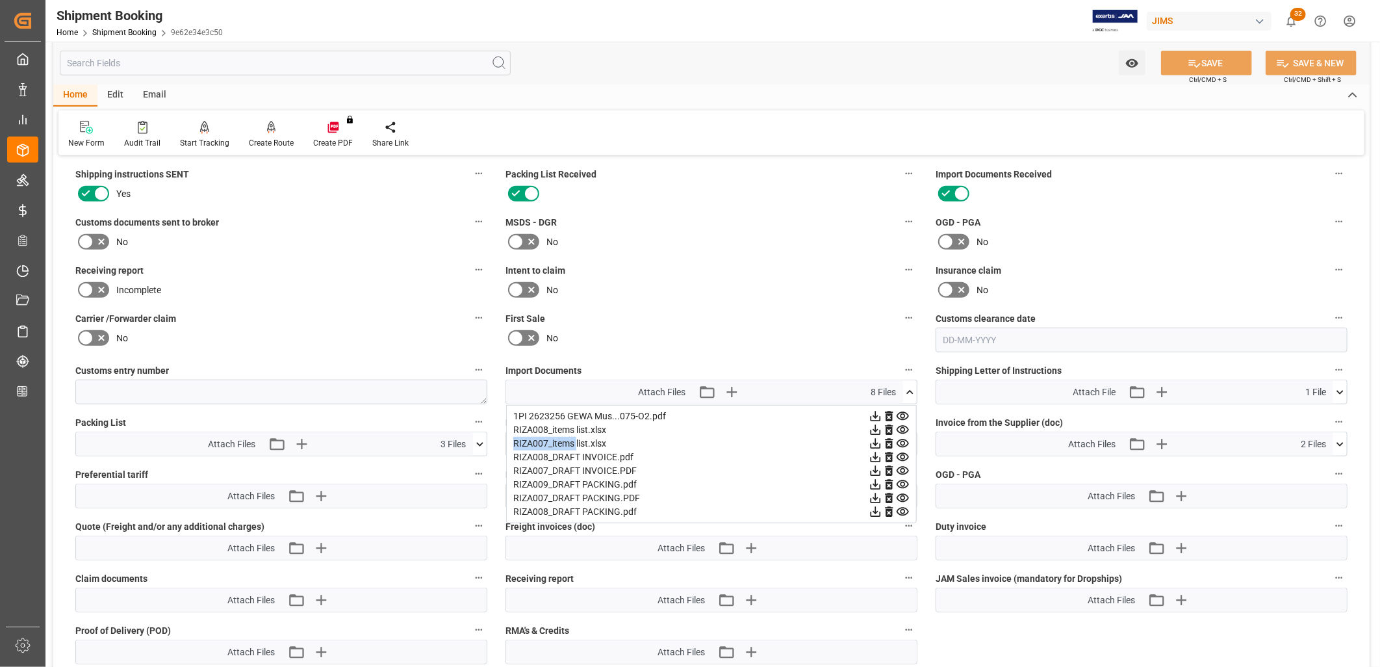
click at [908, 390] on icon at bounding box center [909, 392] width 7 height 4
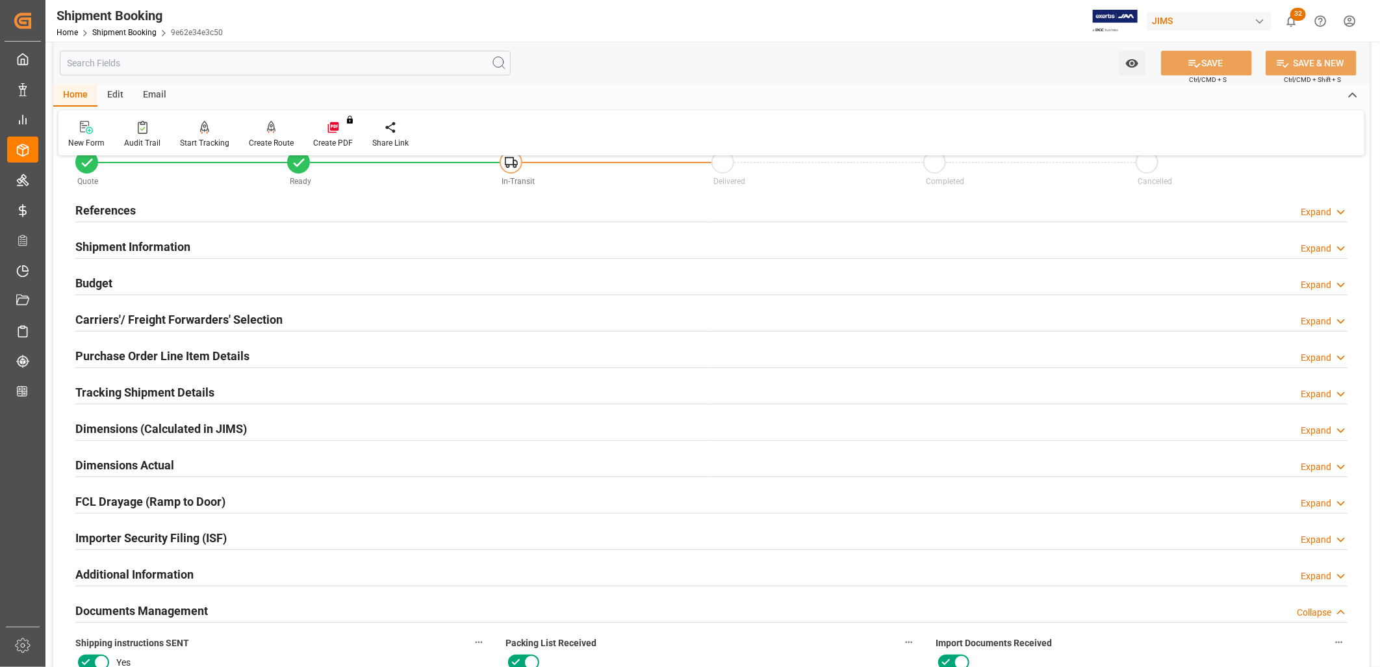
scroll to position [0, 0]
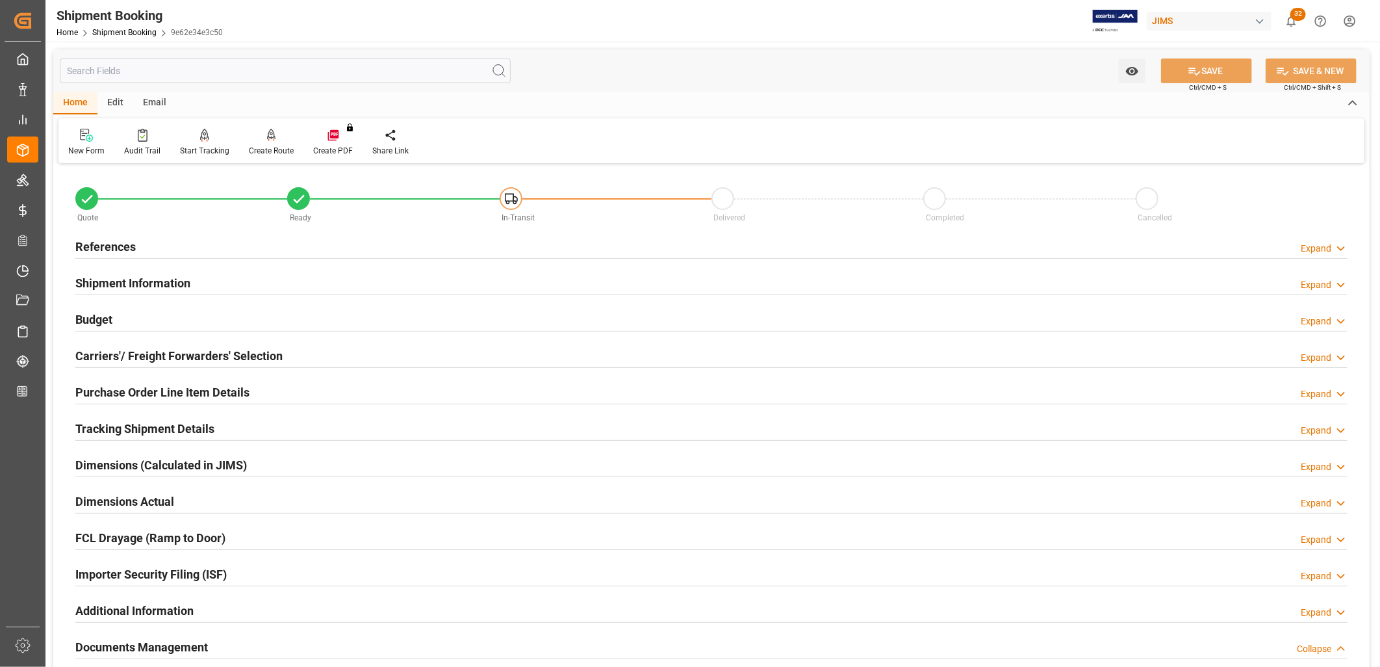
click at [196, 355] on h2 "Carriers'/ Freight Forwarders' Selection" at bounding box center [178, 356] width 207 height 18
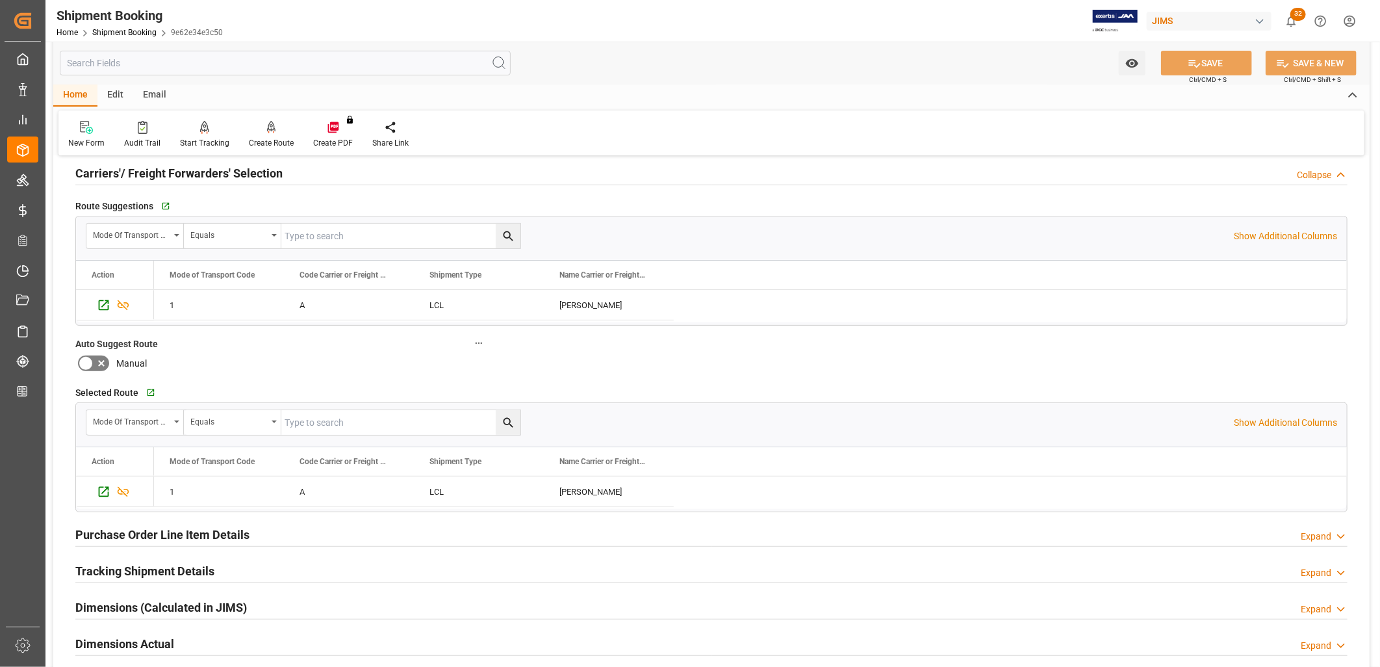
scroll to position [216, 0]
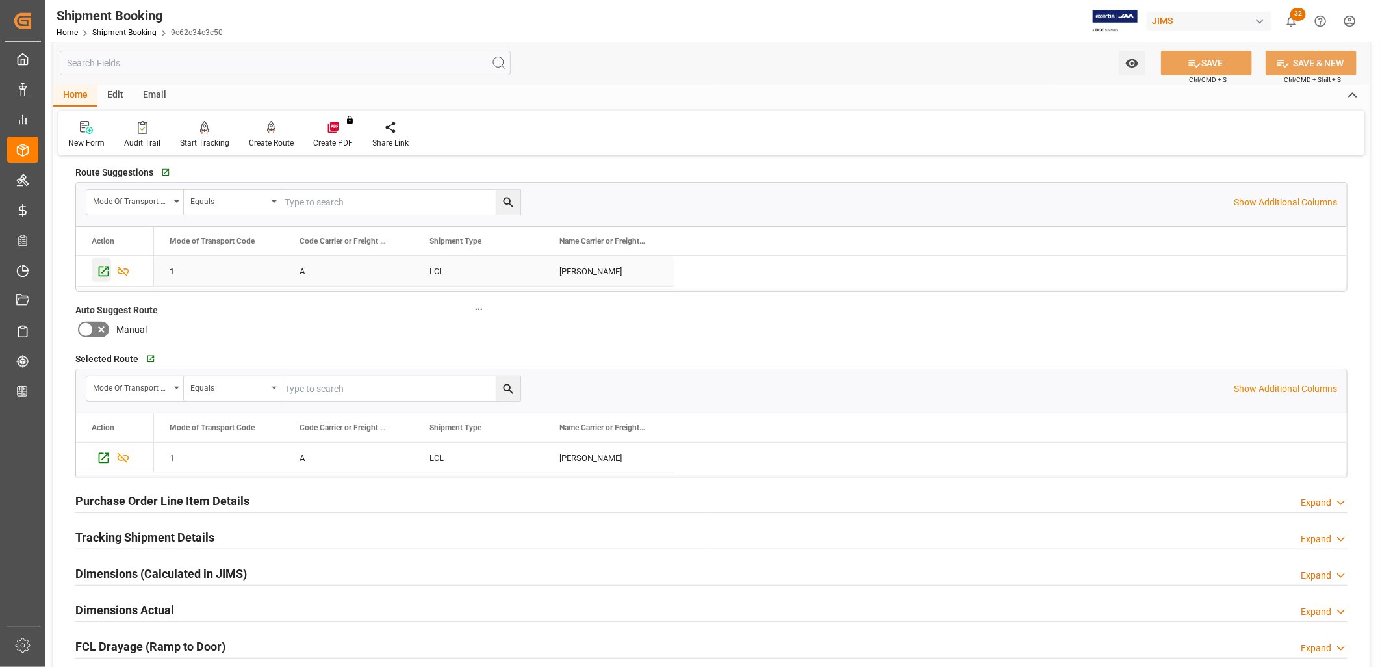
click at [105, 271] on icon "Press SPACE to select this row." at bounding box center [104, 271] width 14 height 14
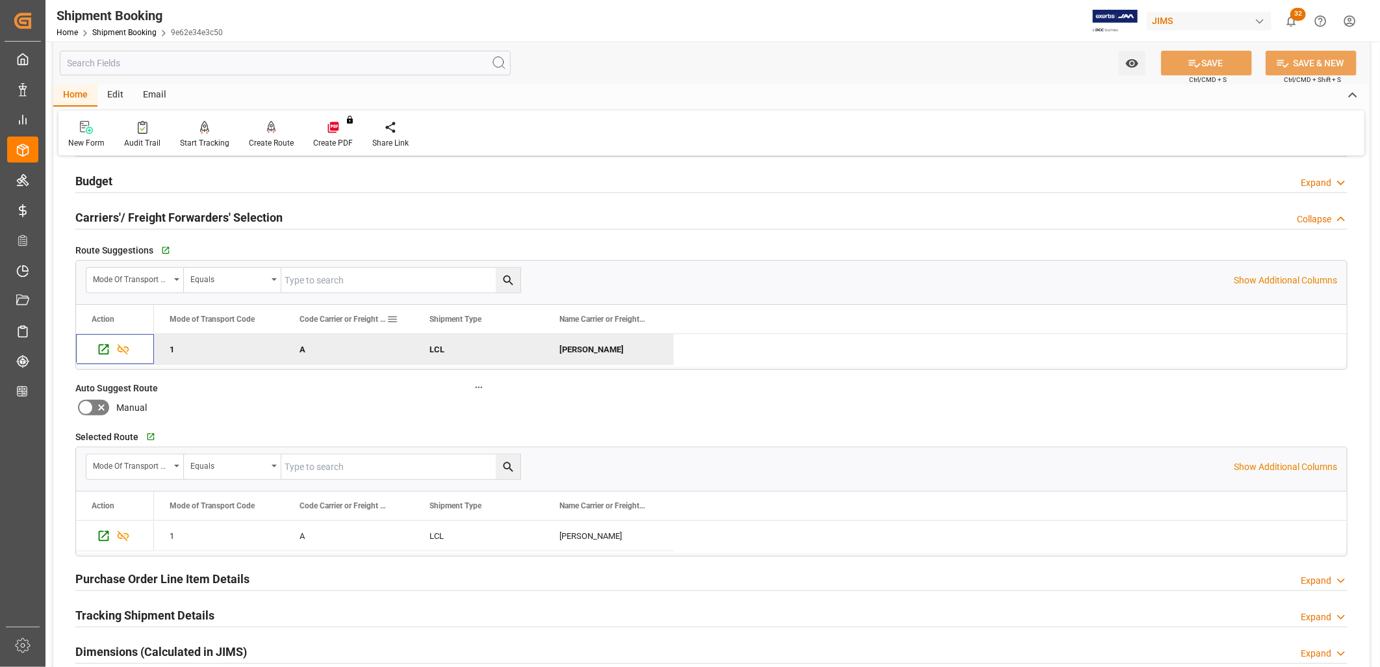
scroll to position [0, 0]
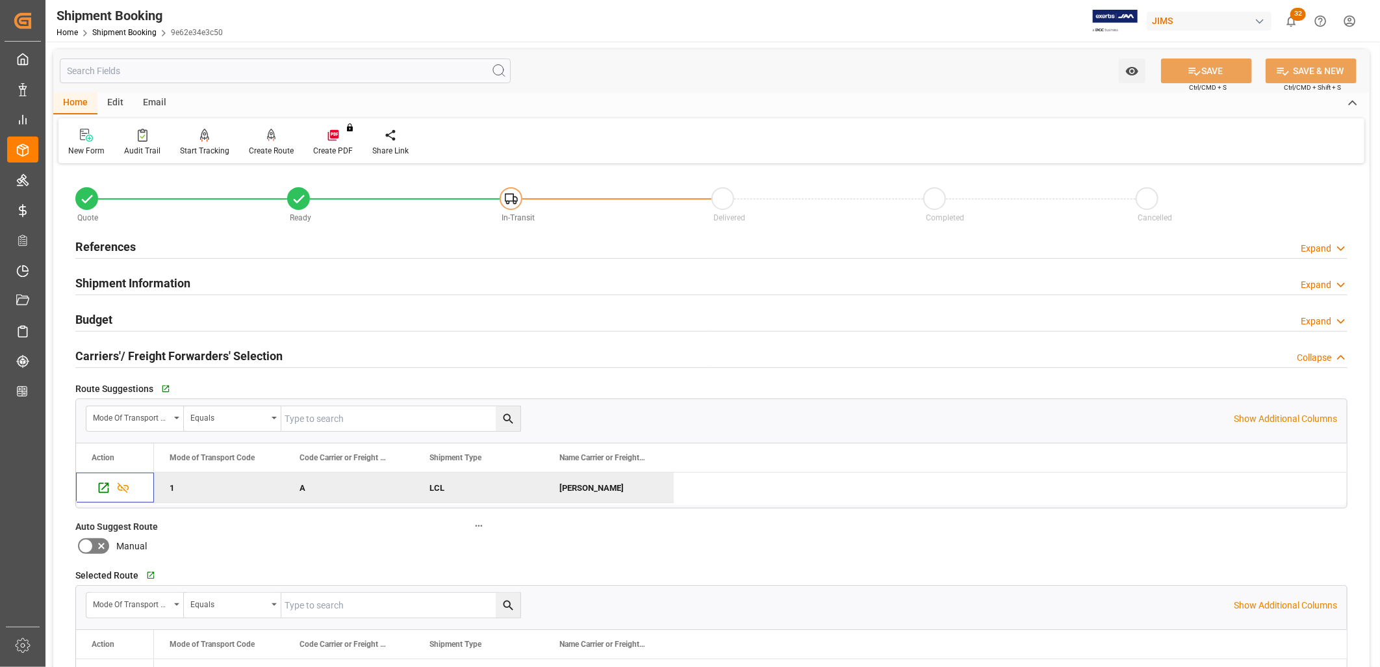
click at [157, 278] on h2 "Shipment Information" at bounding box center [132, 283] width 115 height 18
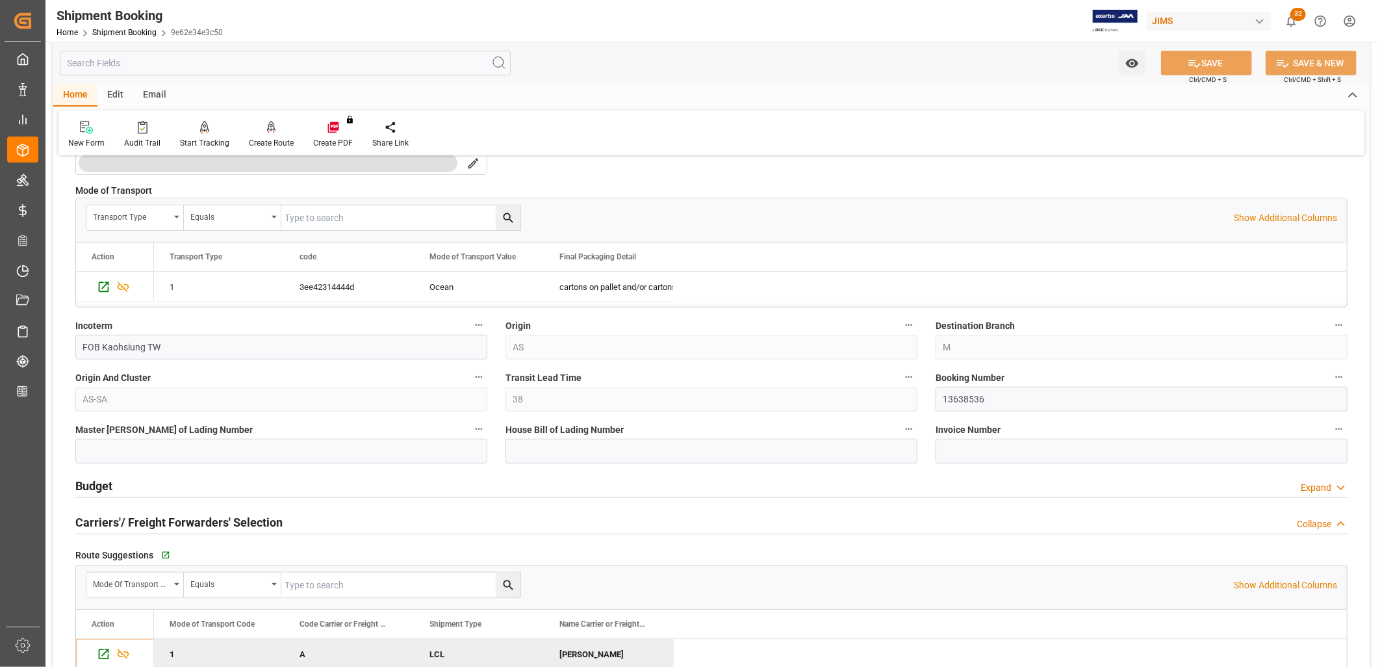
scroll to position [361, 0]
drag, startPoint x: 989, startPoint y: 395, endPoint x: 945, endPoint y: 400, distance: 43.8
click at [945, 400] on input "13638536" at bounding box center [1142, 397] width 412 height 25
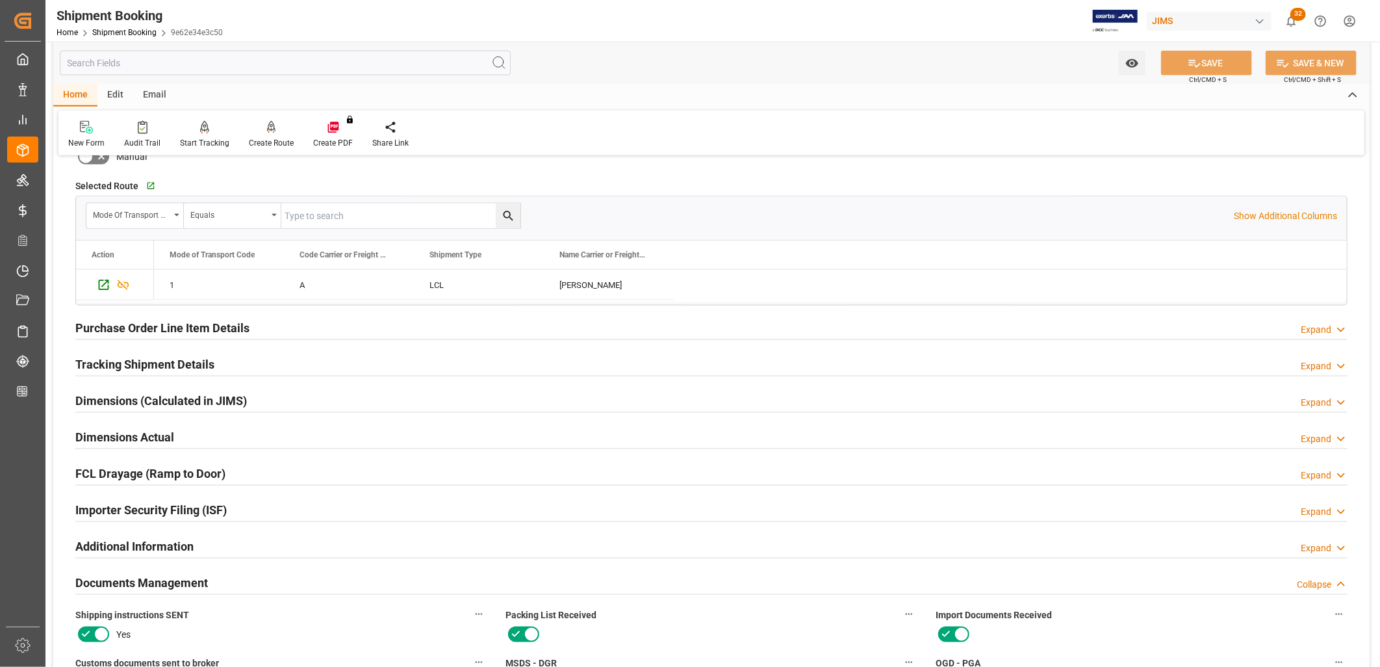
scroll to position [938, 0]
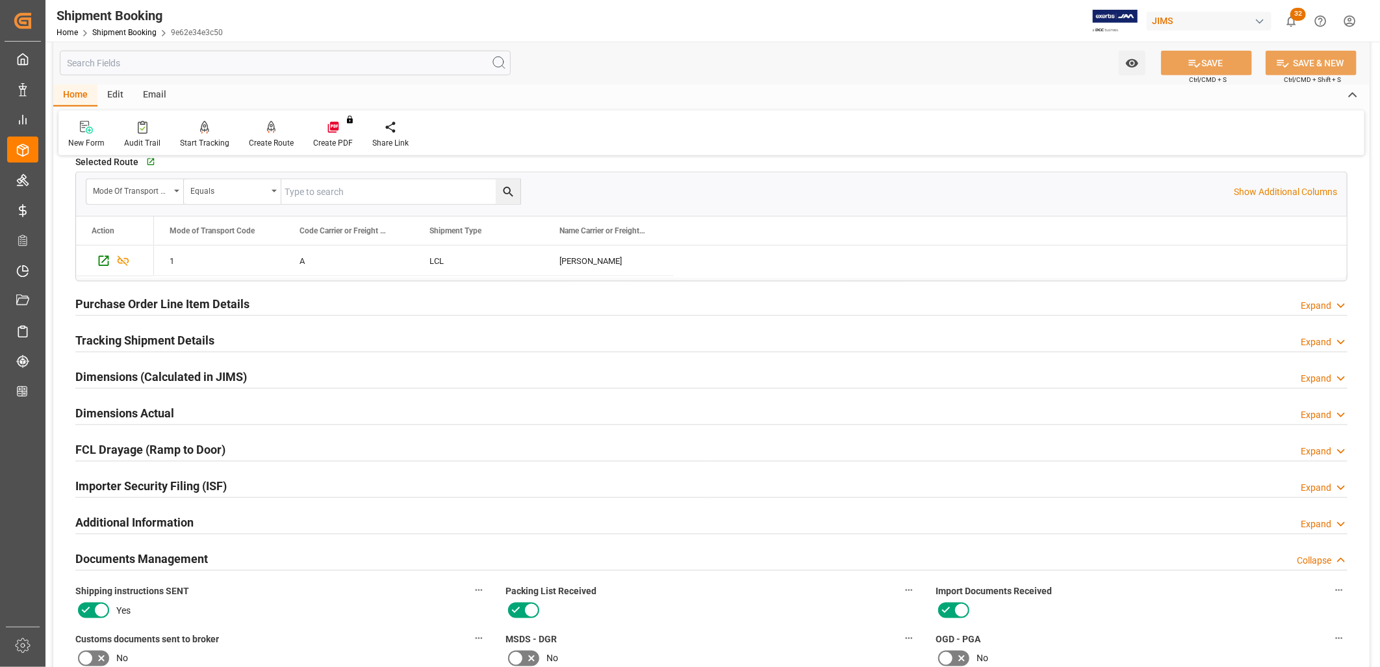
click at [166, 550] on h2 "Documents Management" at bounding box center [141, 559] width 133 height 18
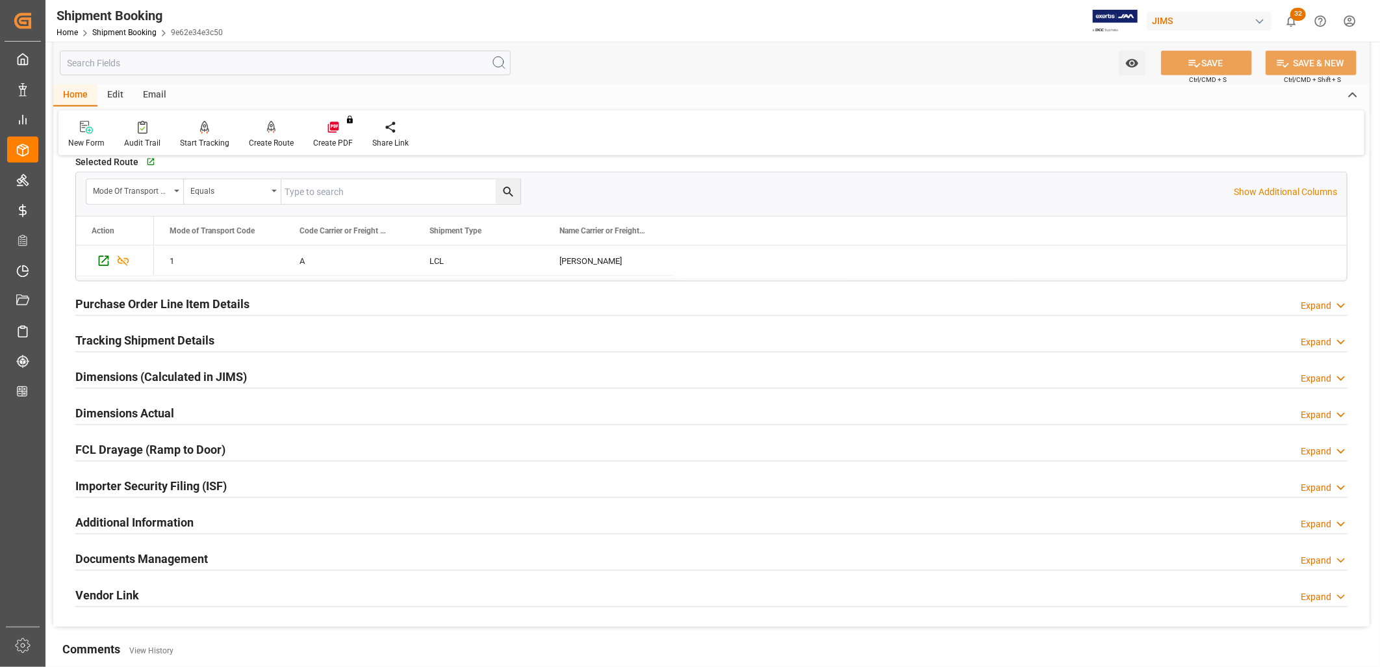
click at [166, 550] on h2 "Documents Management" at bounding box center [141, 559] width 133 height 18
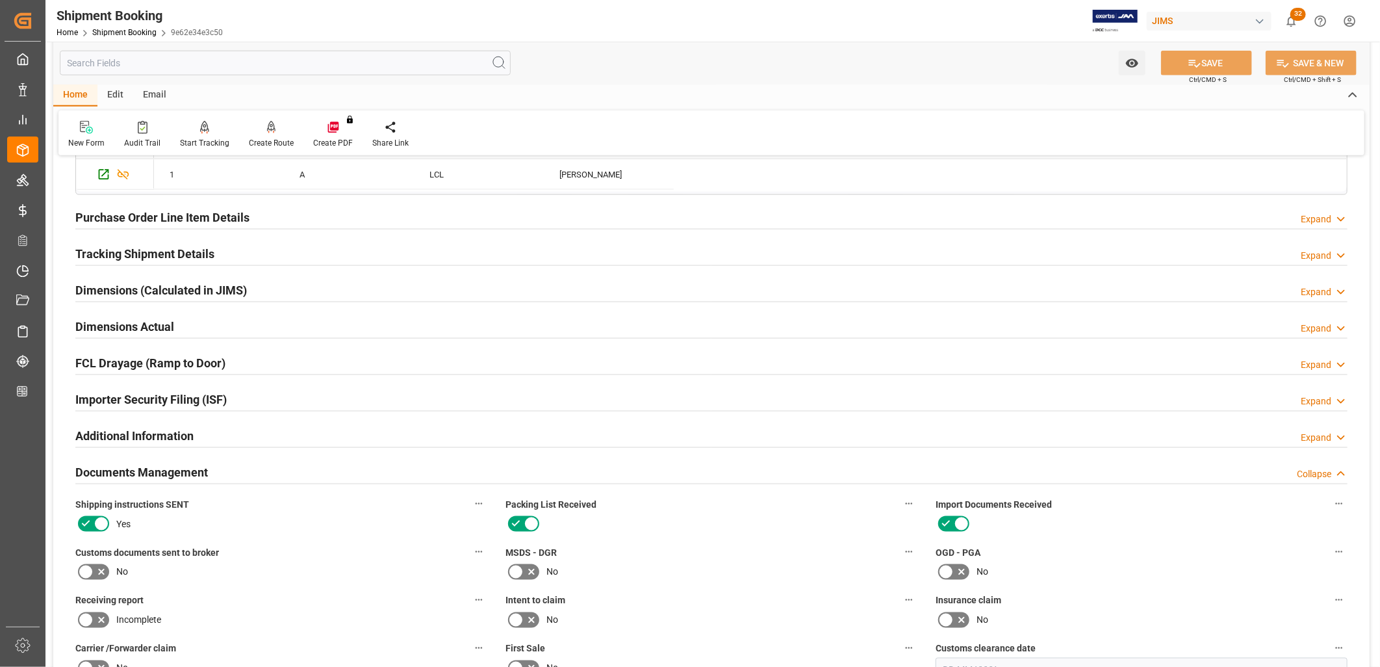
scroll to position [1299, 0]
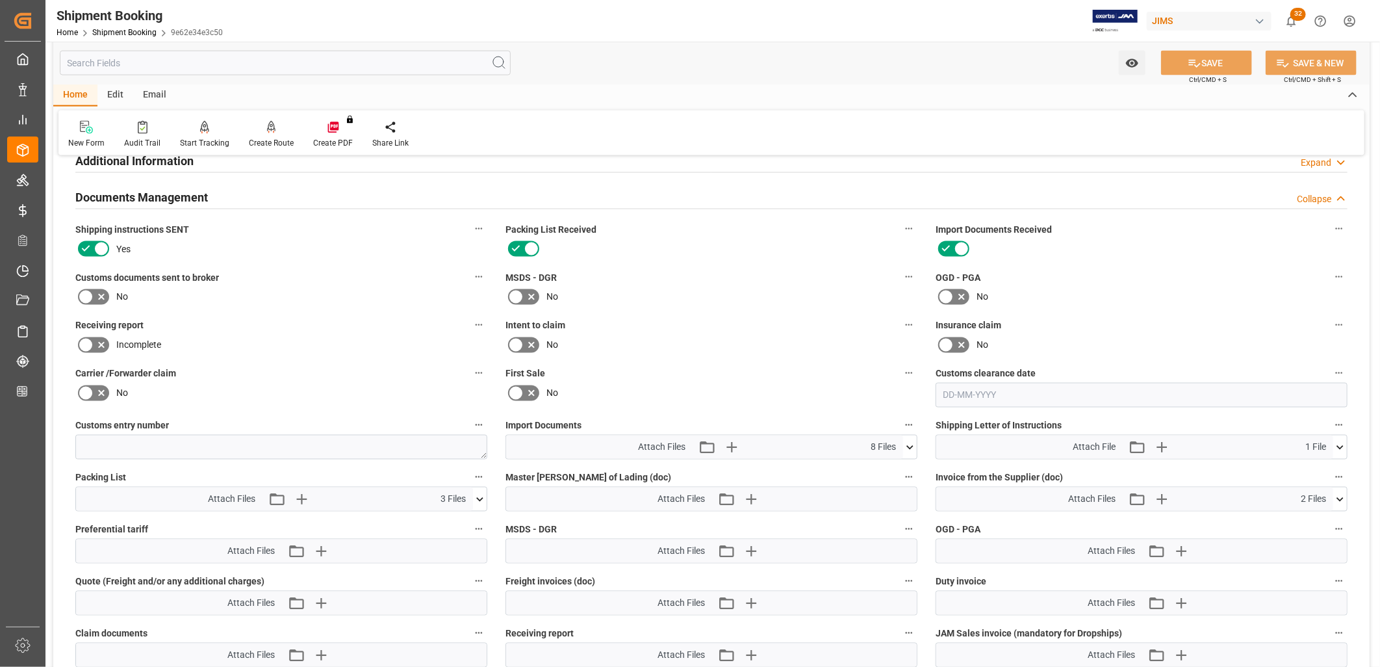
click at [1344, 495] on icon at bounding box center [1340, 499] width 14 height 14
click at [910, 442] on icon at bounding box center [910, 447] width 14 height 14
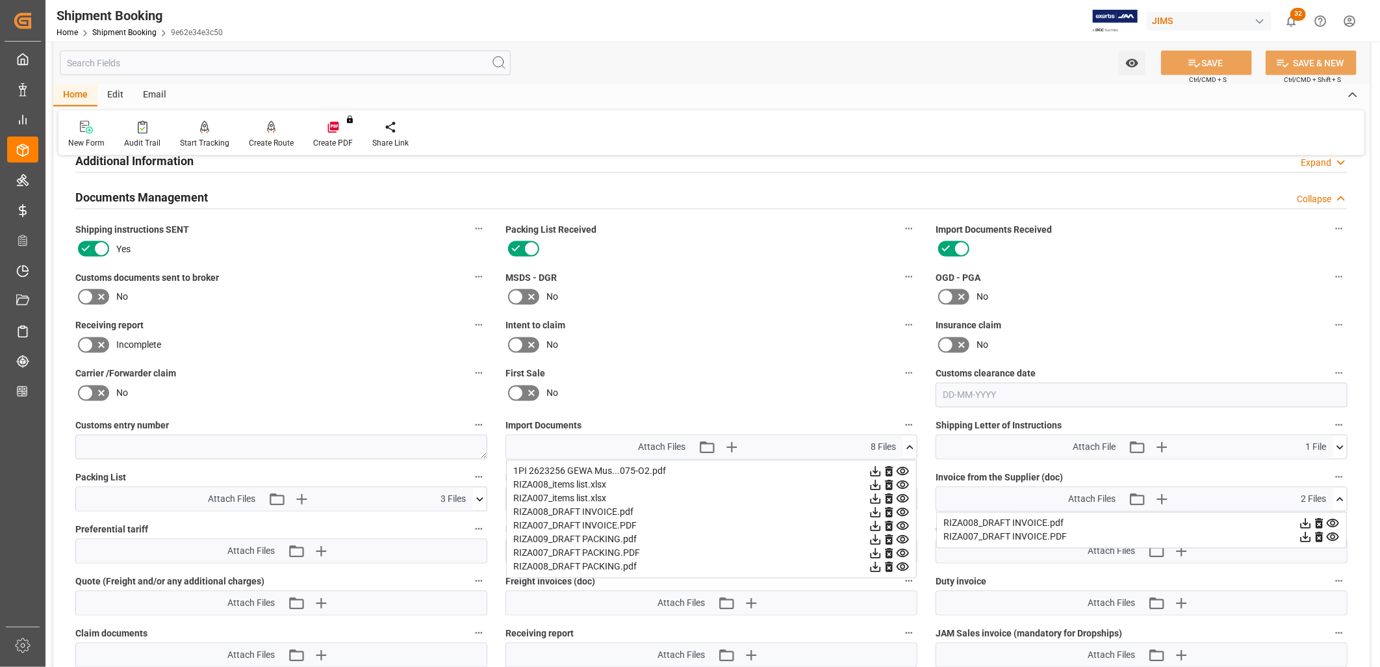
click at [581, 522] on div "RIZA007_DRAFT INVOICE.PDF" at bounding box center [711, 526] width 396 height 14
click at [551, 520] on div "RIZA007_DRAFT INVOICE.PDF" at bounding box center [711, 526] width 396 height 14
click at [901, 523] on icon at bounding box center [903, 526] width 14 height 14
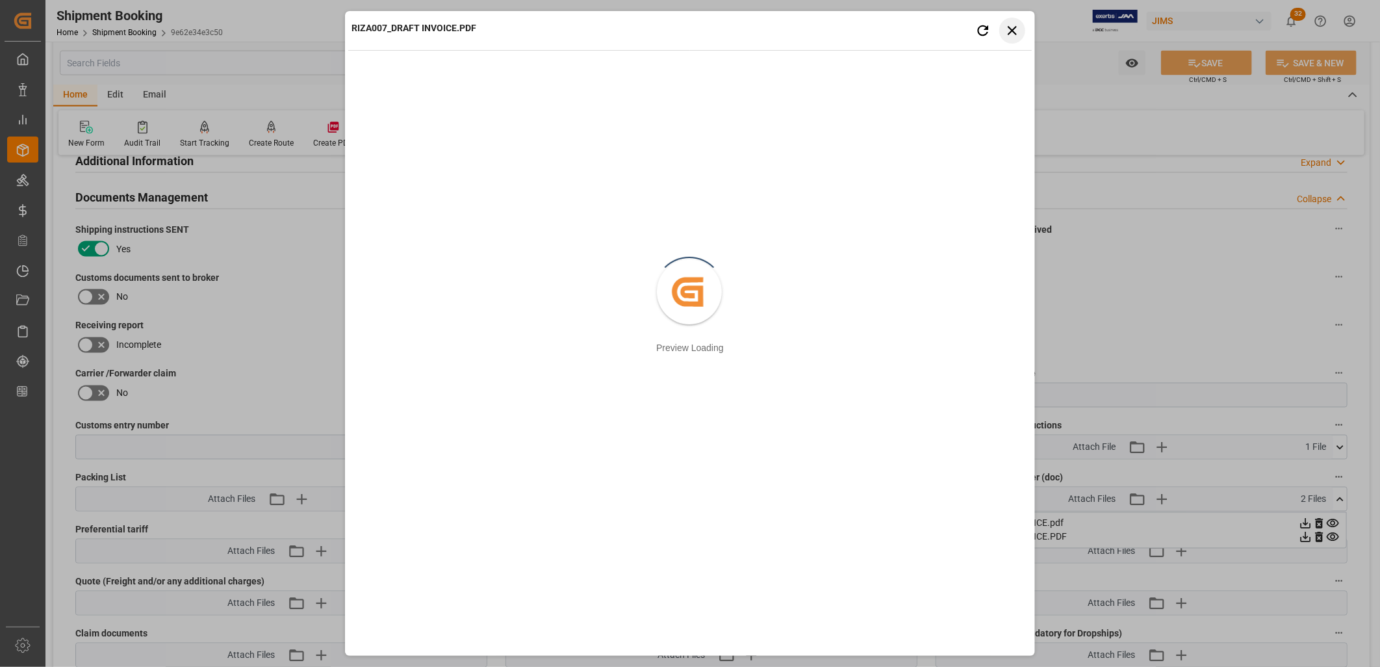
click at [1015, 21] on button "Close preview" at bounding box center [1012, 31] width 26 height 26
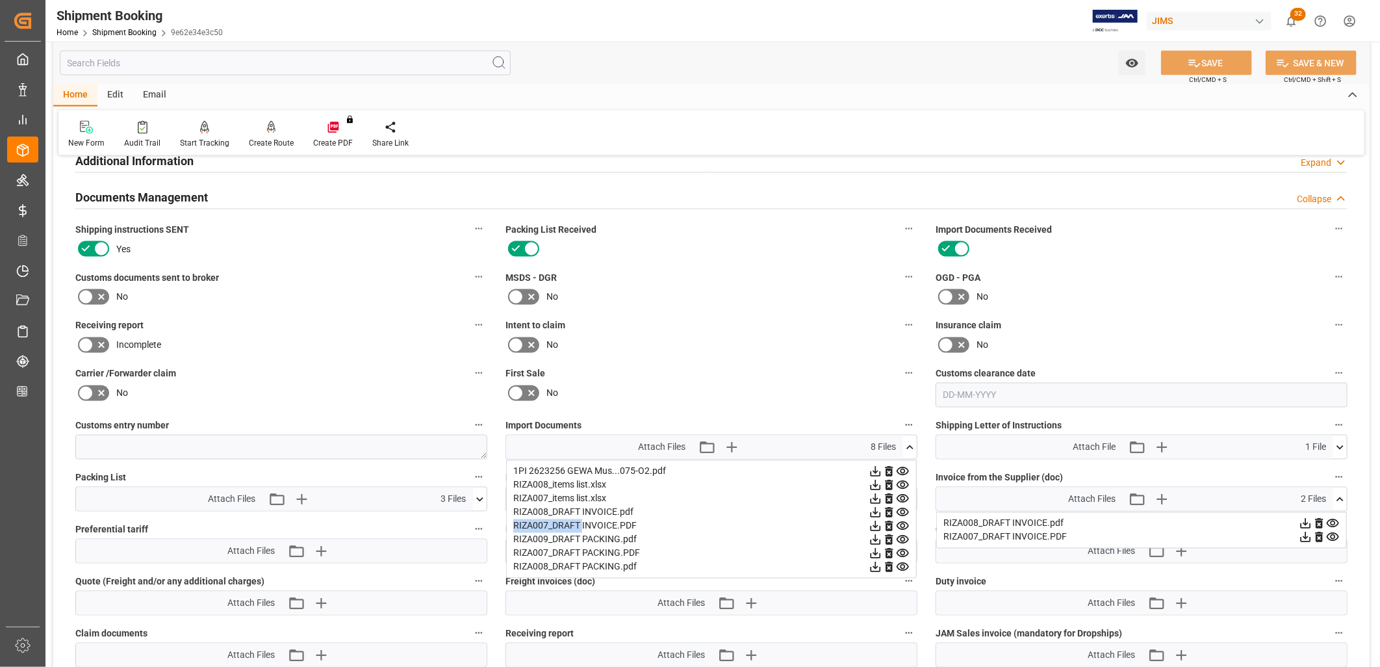
click at [874, 522] on icon at bounding box center [876, 526] width 14 height 14
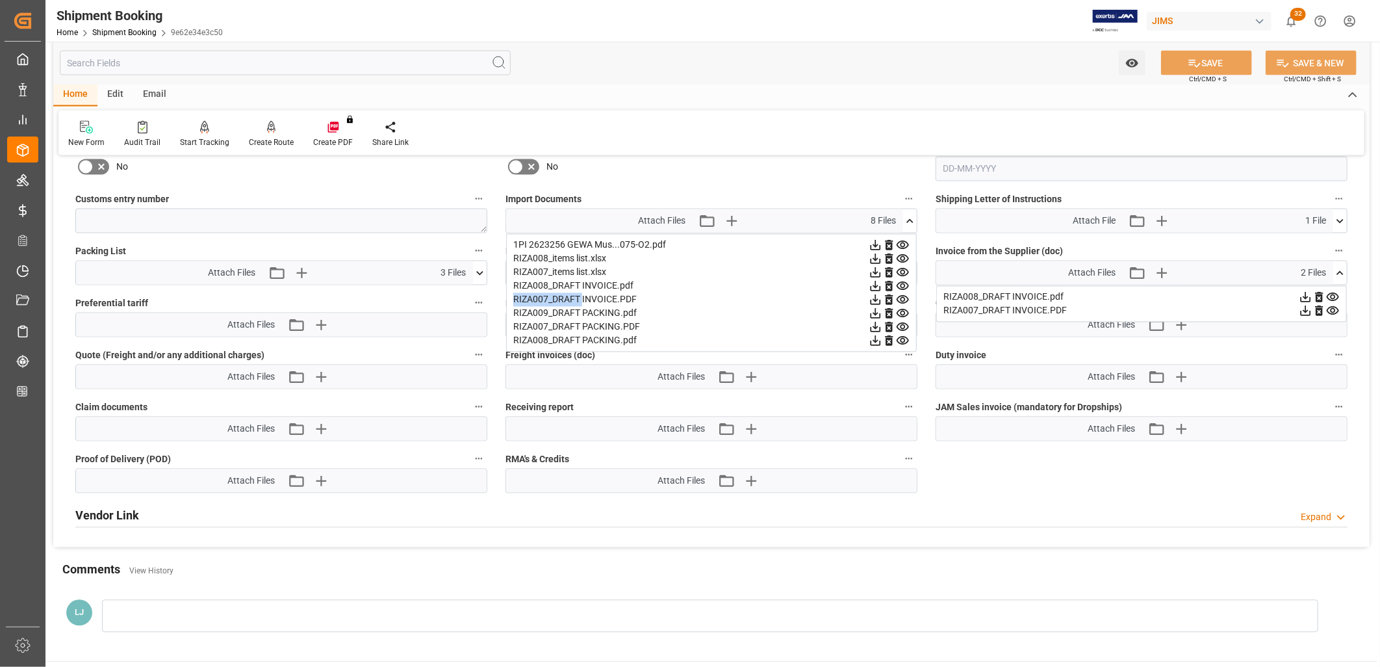
scroll to position [1520, 0]
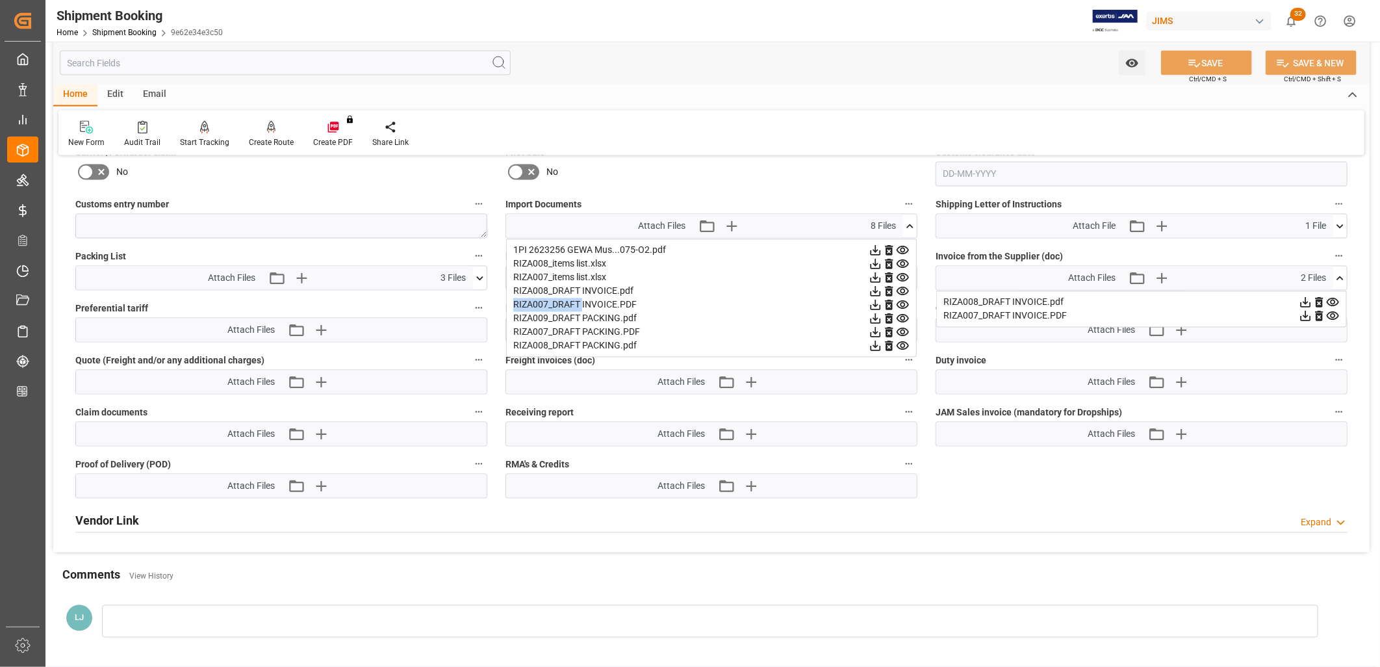
click at [907, 220] on icon at bounding box center [910, 227] width 14 height 14
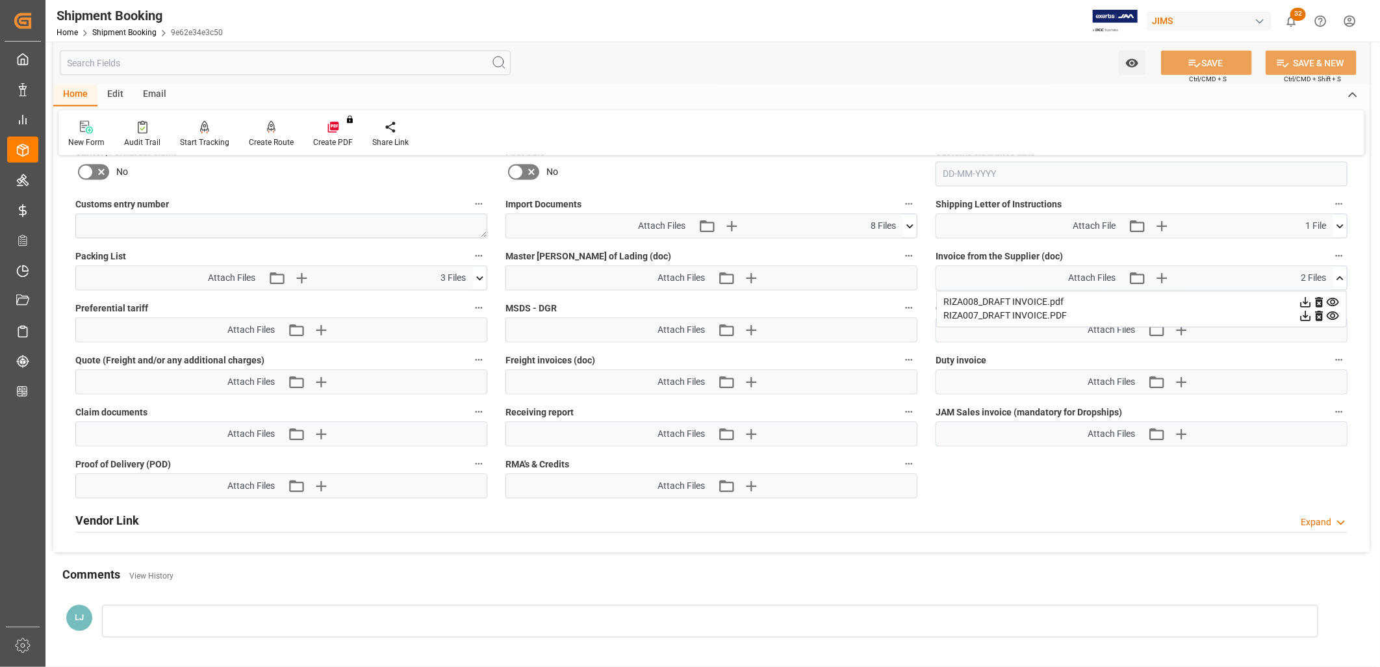
click at [1341, 273] on icon at bounding box center [1340, 279] width 14 height 14
click at [1342, 276] on icon at bounding box center [1340, 279] width 14 height 14
click at [1332, 298] on icon at bounding box center [1333, 302] width 12 height 8
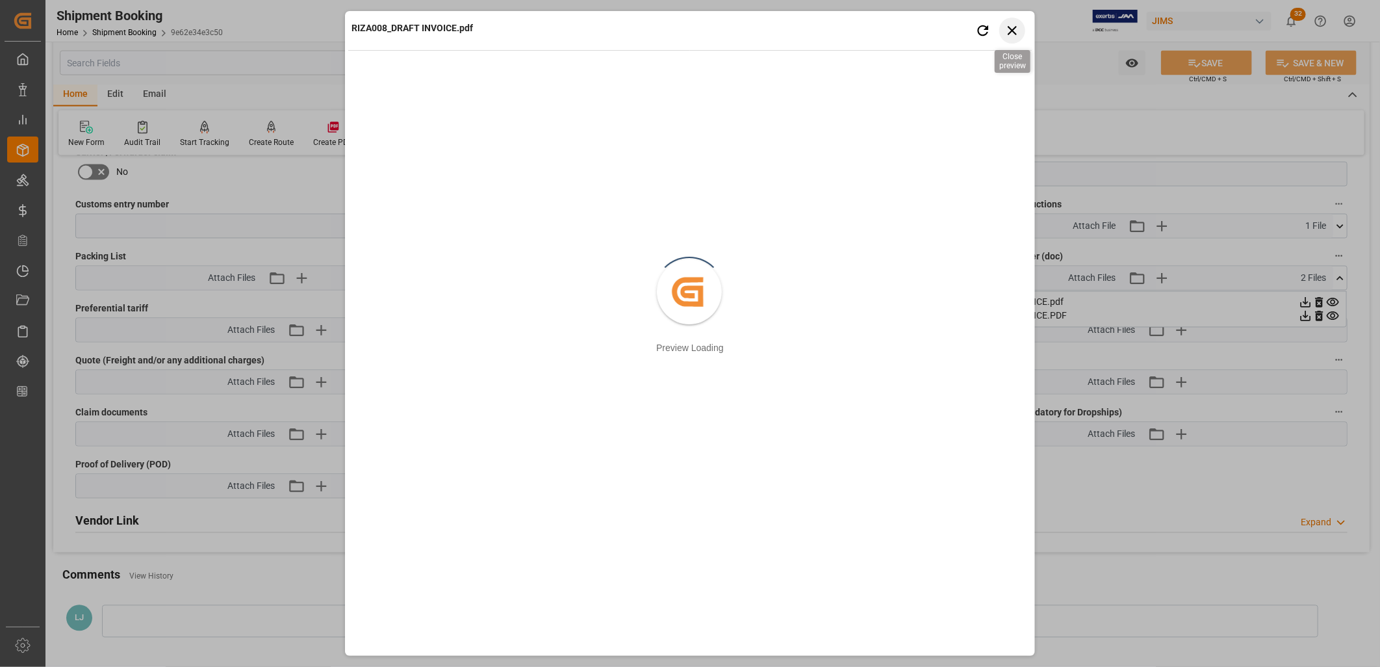
click at [1015, 25] on icon "button" at bounding box center [1012, 30] width 16 height 16
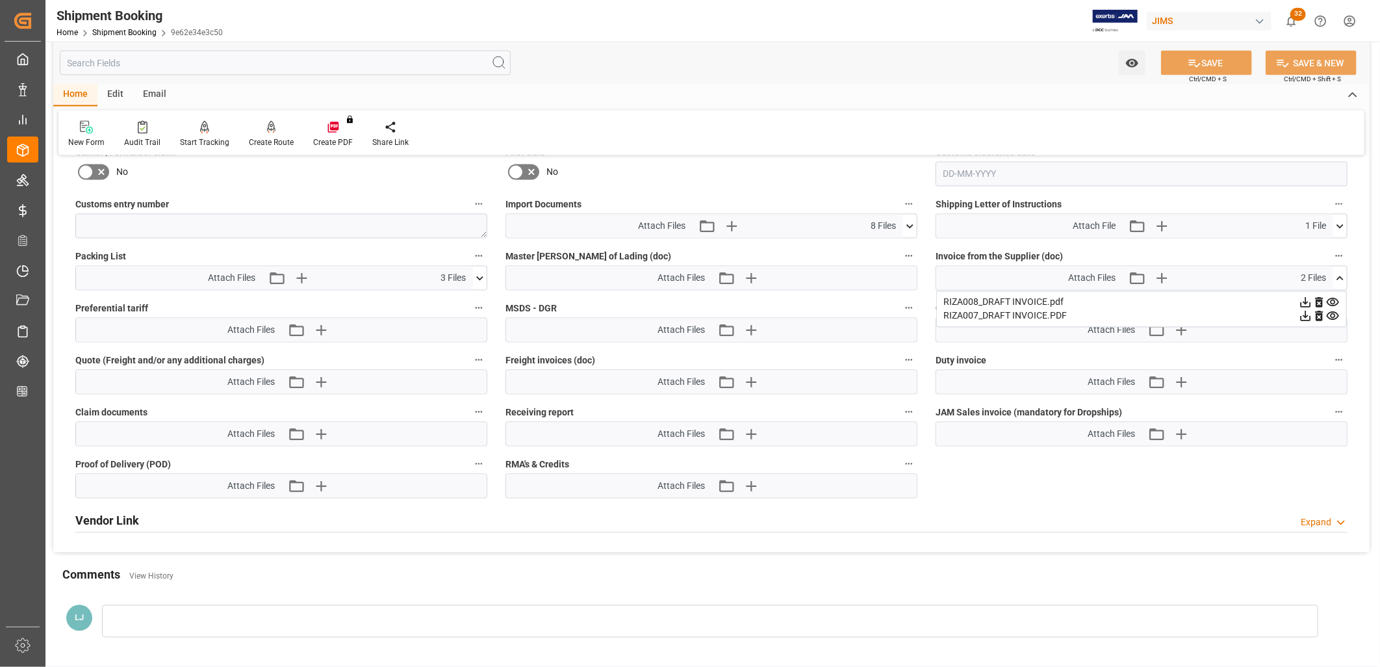
click at [1306, 298] on icon at bounding box center [1306, 303] width 10 height 10
click at [1306, 300] on icon at bounding box center [1306, 303] width 10 height 10
click at [1302, 299] on icon at bounding box center [1306, 303] width 14 height 14
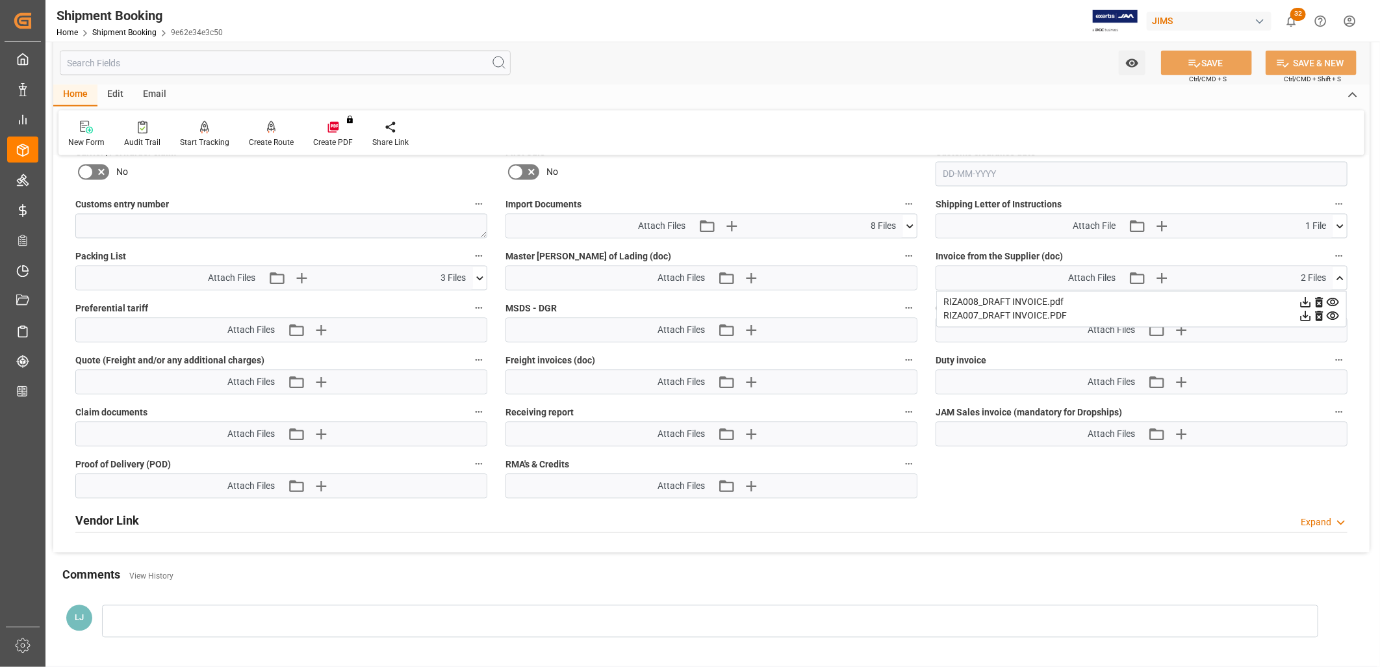
click at [1340, 275] on icon at bounding box center [1340, 279] width 14 height 14
click at [1161, 273] on icon "button" at bounding box center [1161, 278] width 12 height 12
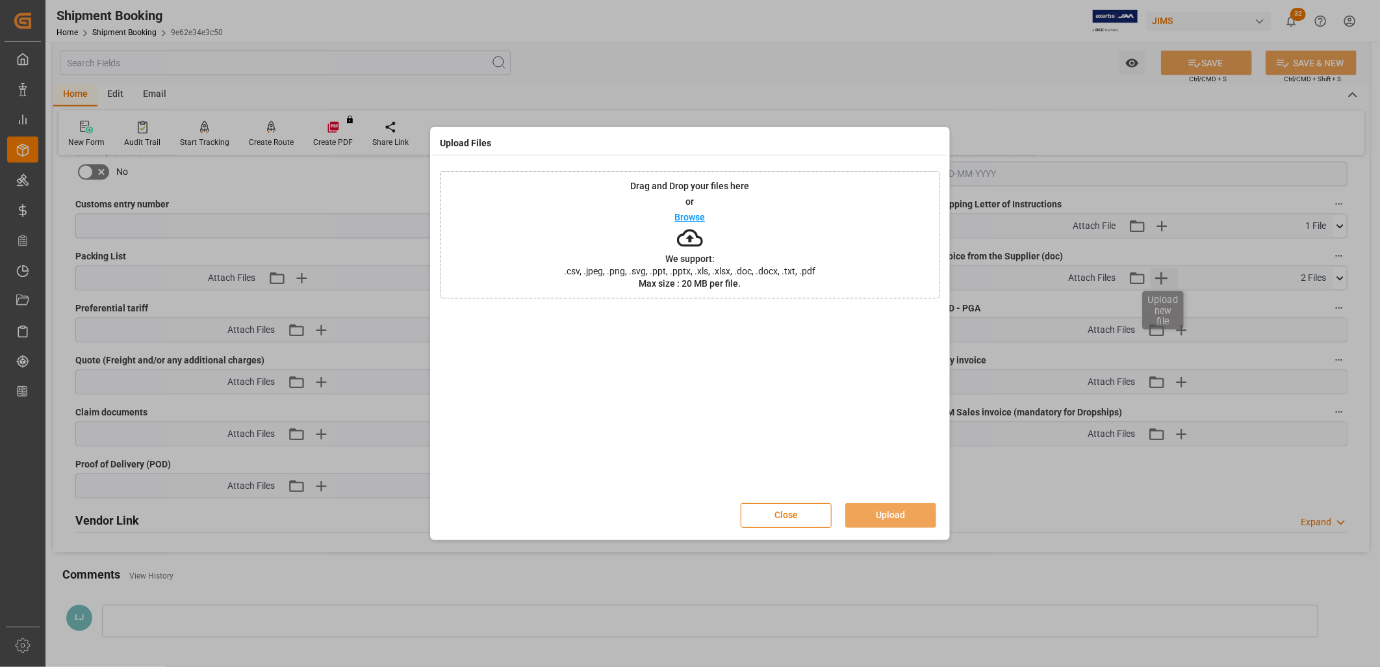
click at [1161, 273] on div "Upload Files Drag and Drop your files here or Browse We support: .csv, .jpeg, .…" at bounding box center [690, 333] width 1380 height 667
click at [787, 509] on button "Close" at bounding box center [786, 515] width 91 height 25
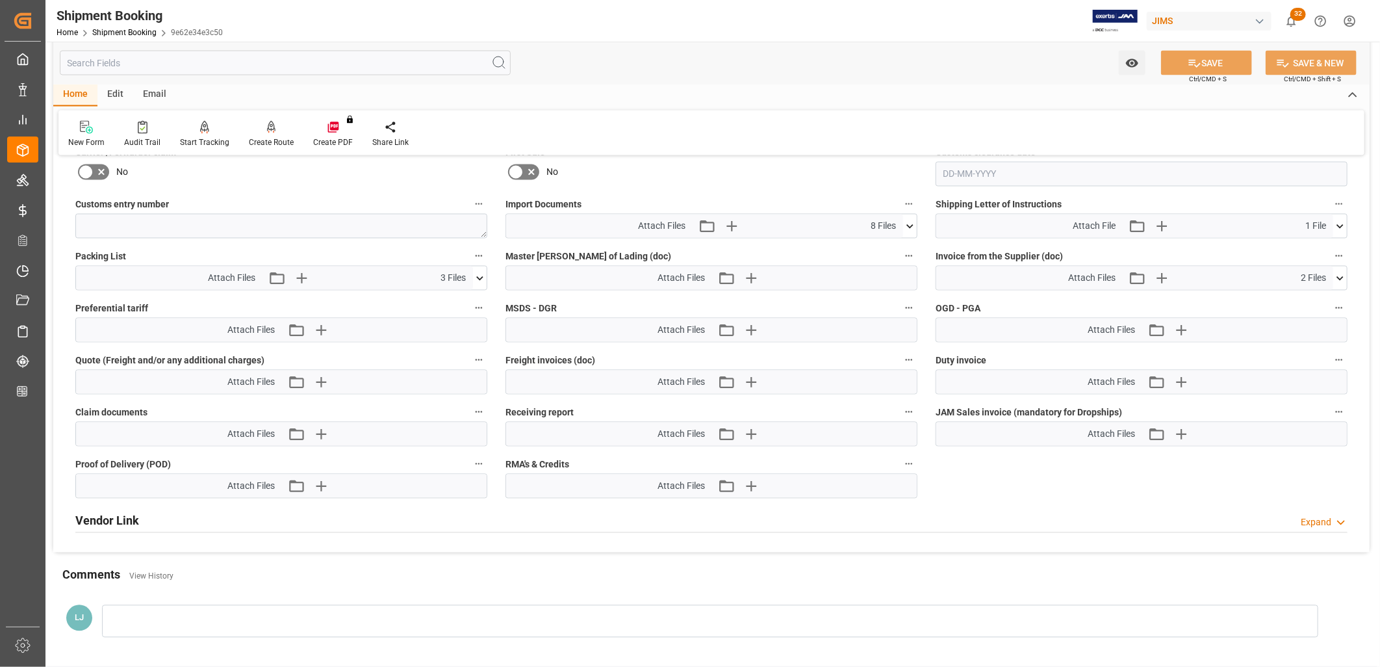
click at [1340, 274] on icon at bounding box center [1340, 279] width 14 height 14
click at [1305, 298] on icon at bounding box center [1306, 303] width 10 height 10
click at [1303, 297] on icon at bounding box center [1306, 303] width 14 height 14
click at [1306, 312] on icon at bounding box center [1306, 316] width 14 height 14
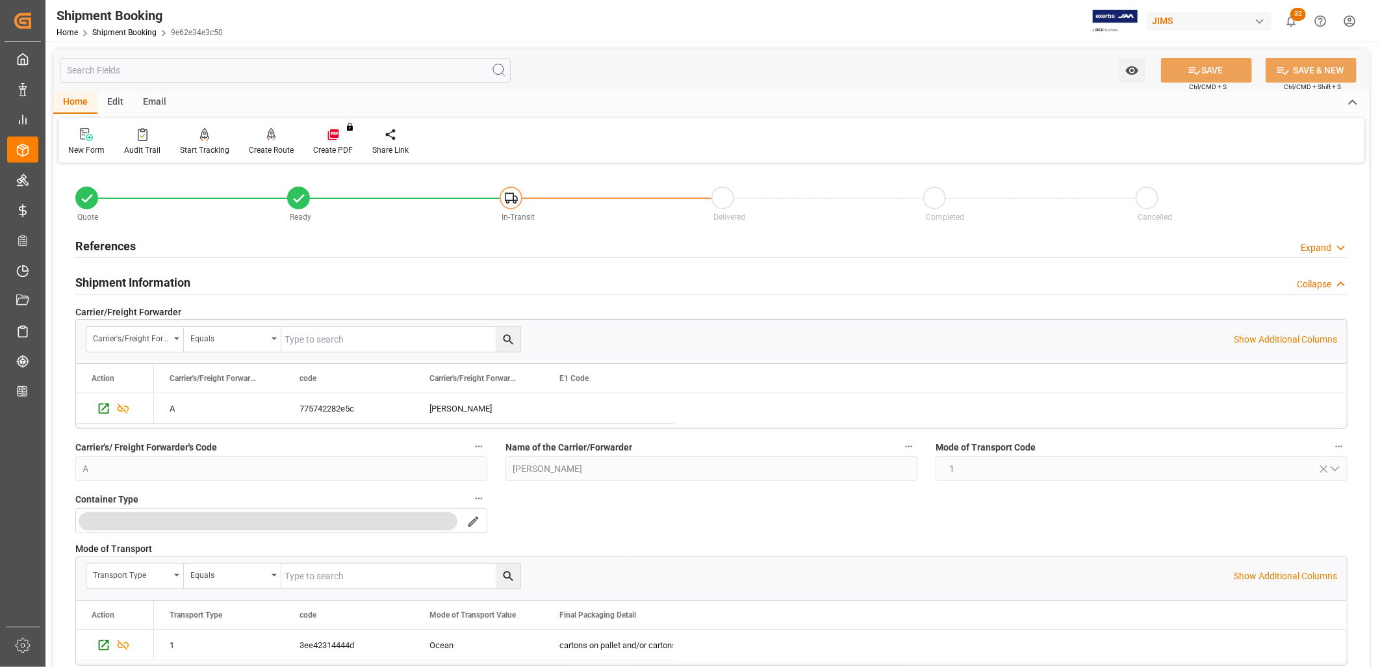
scroll to position [0, 0]
click at [130, 244] on h2 "References" at bounding box center [105, 247] width 60 height 18
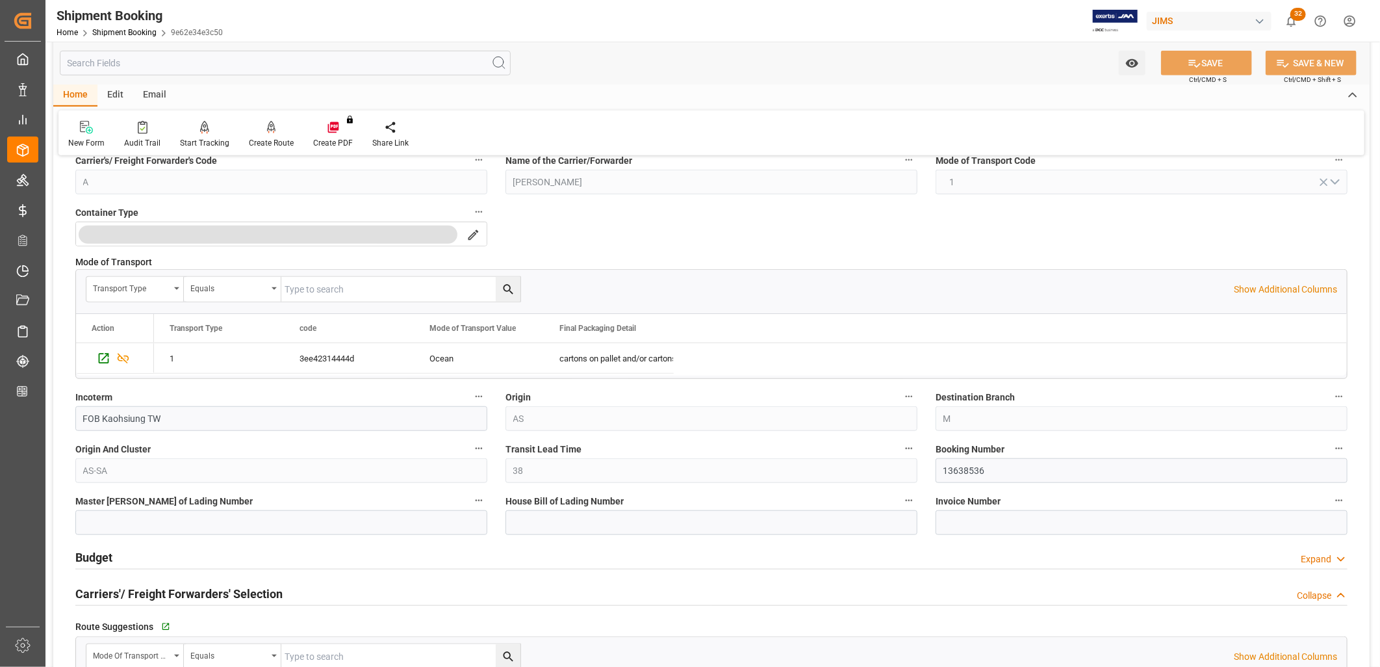
scroll to position [577, 0]
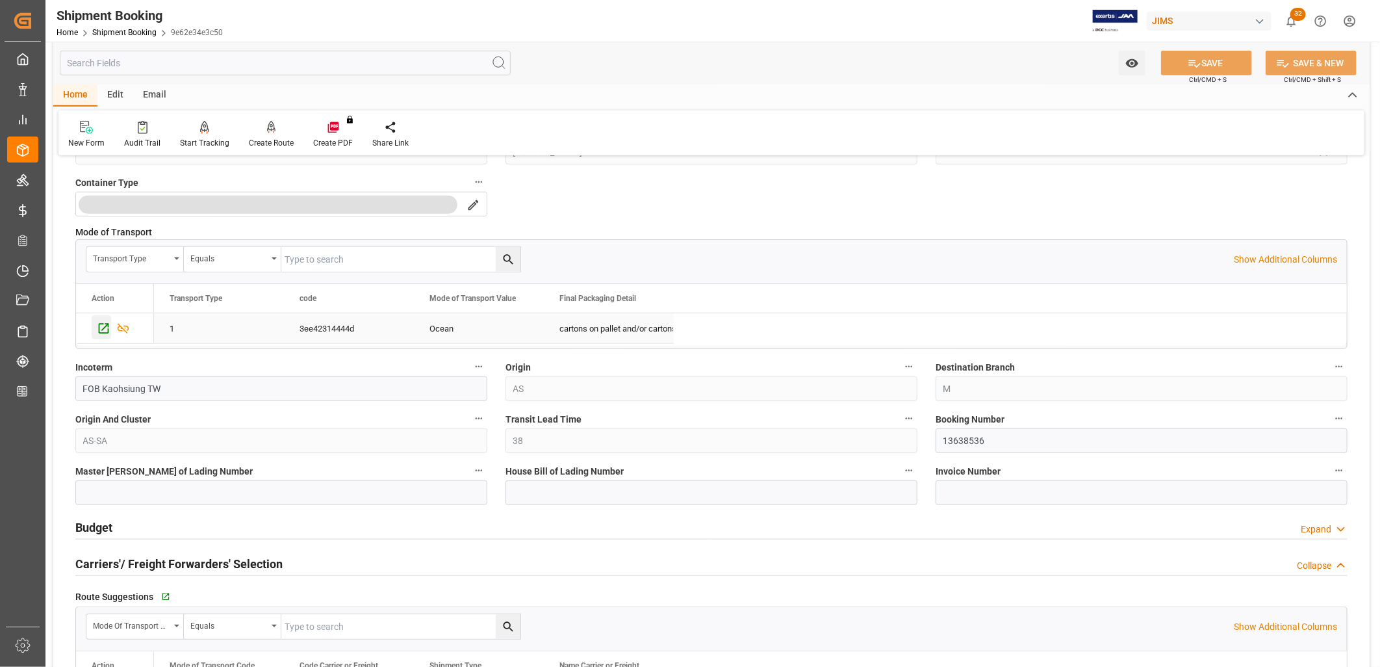
click at [101, 327] on icon "Press SPACE to select this row." at bounding box center [104, 329] width 14 height 14
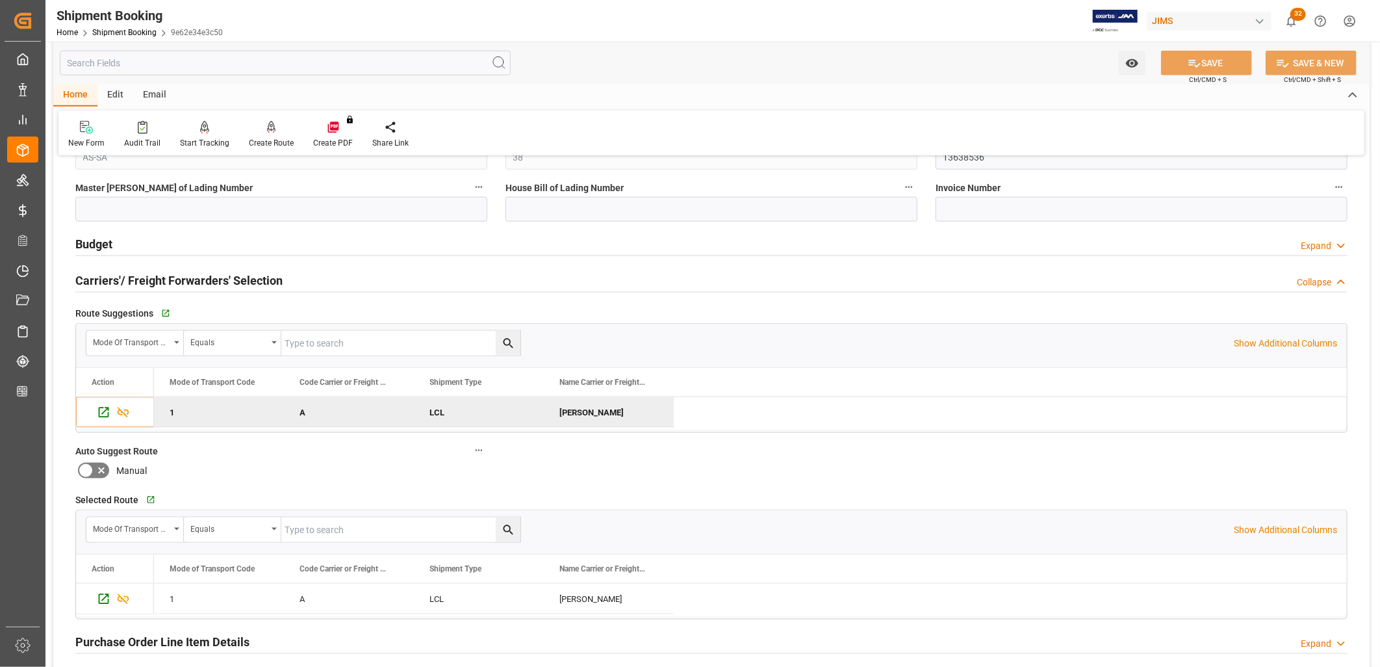
scroll to position [866, 0]
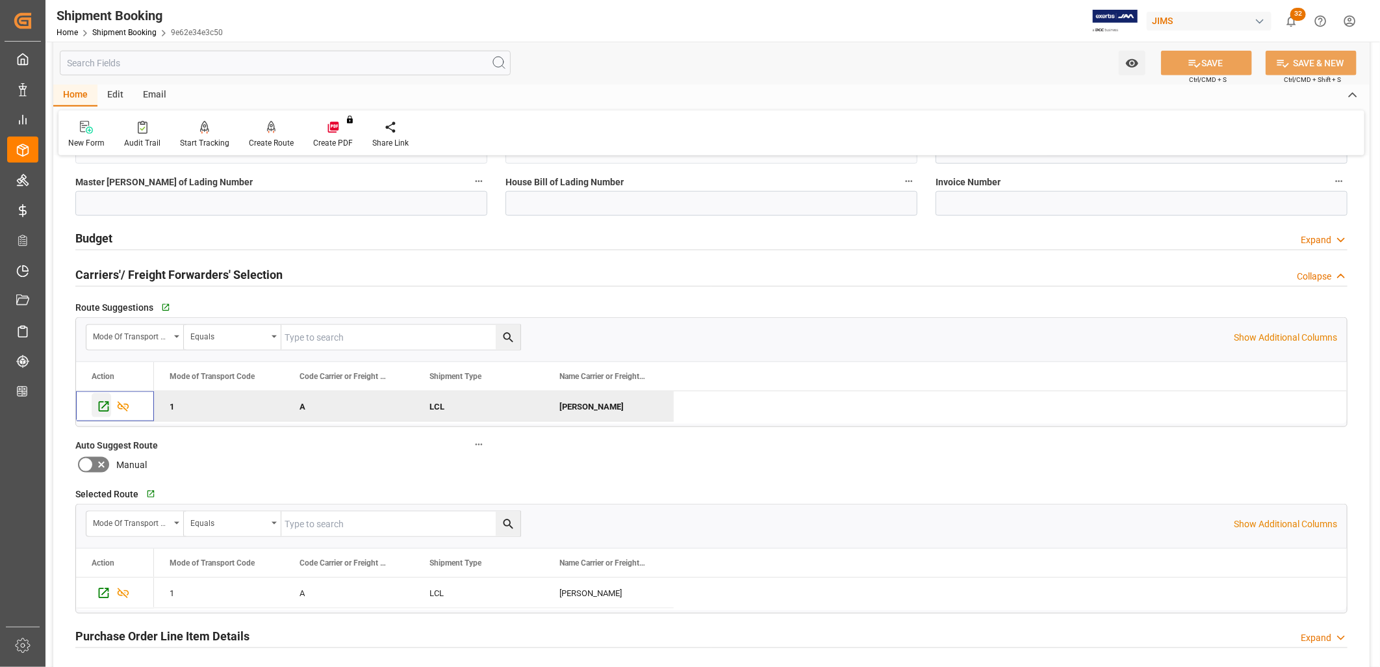
click at [104, 400] on icon "Press SPACE to deselect this row." at bounding box center [104, 407] width 14 height 14
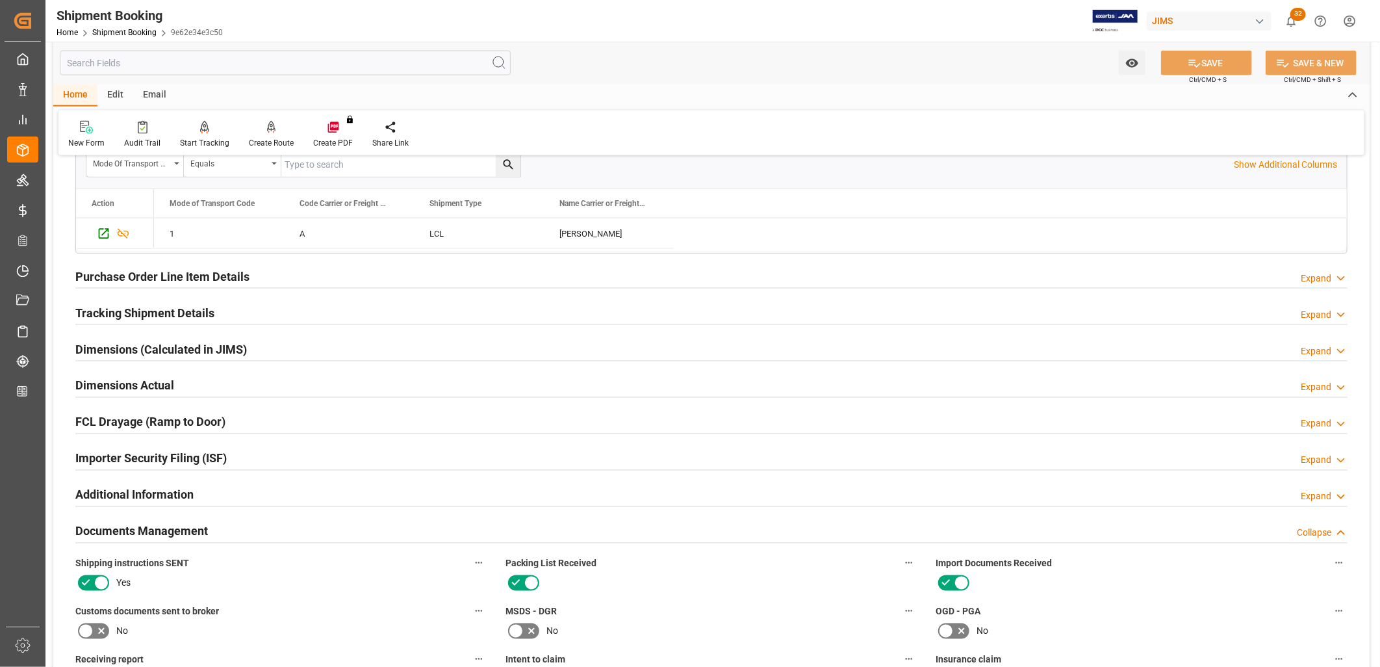
scroll to position [1227, 0]
click at [177, 307] on h2 "Tracking Shipment Details" at bounding box center [144, 312] width 139 height 18
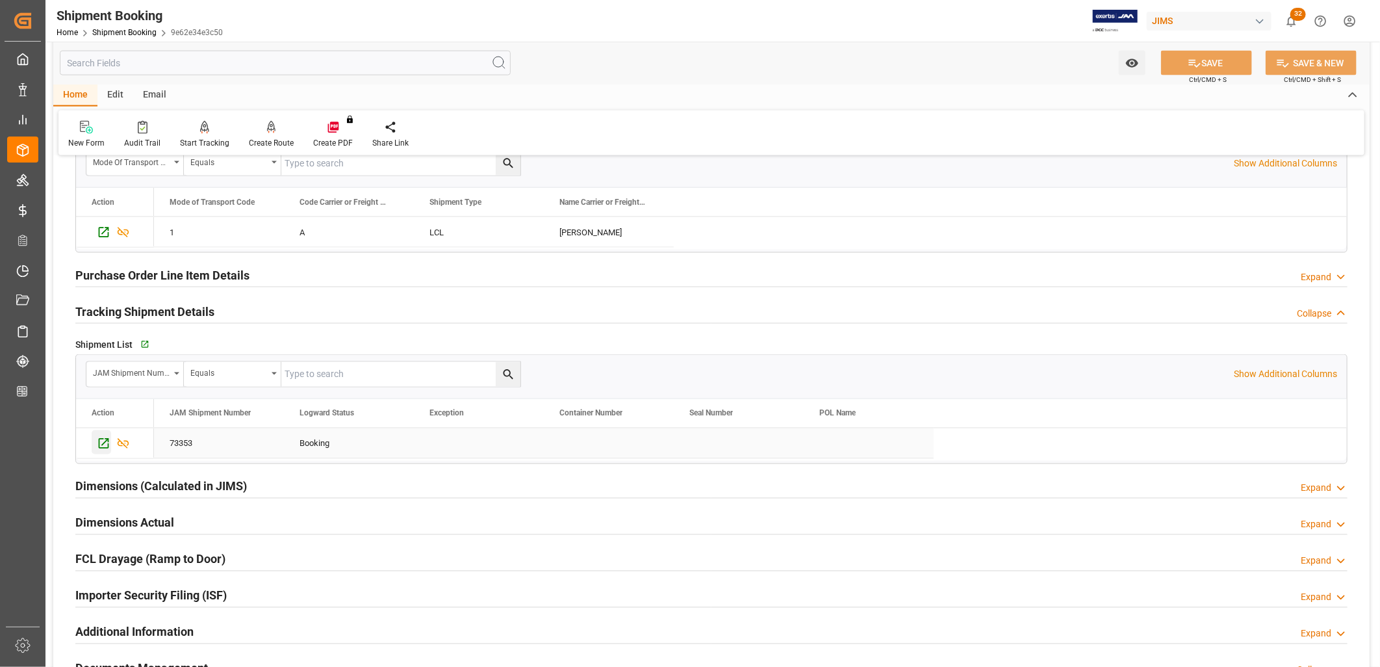
click at [103, 440] on icon "Press SPACE to select this row." at bounding box center [104, 444] width 14 height 14
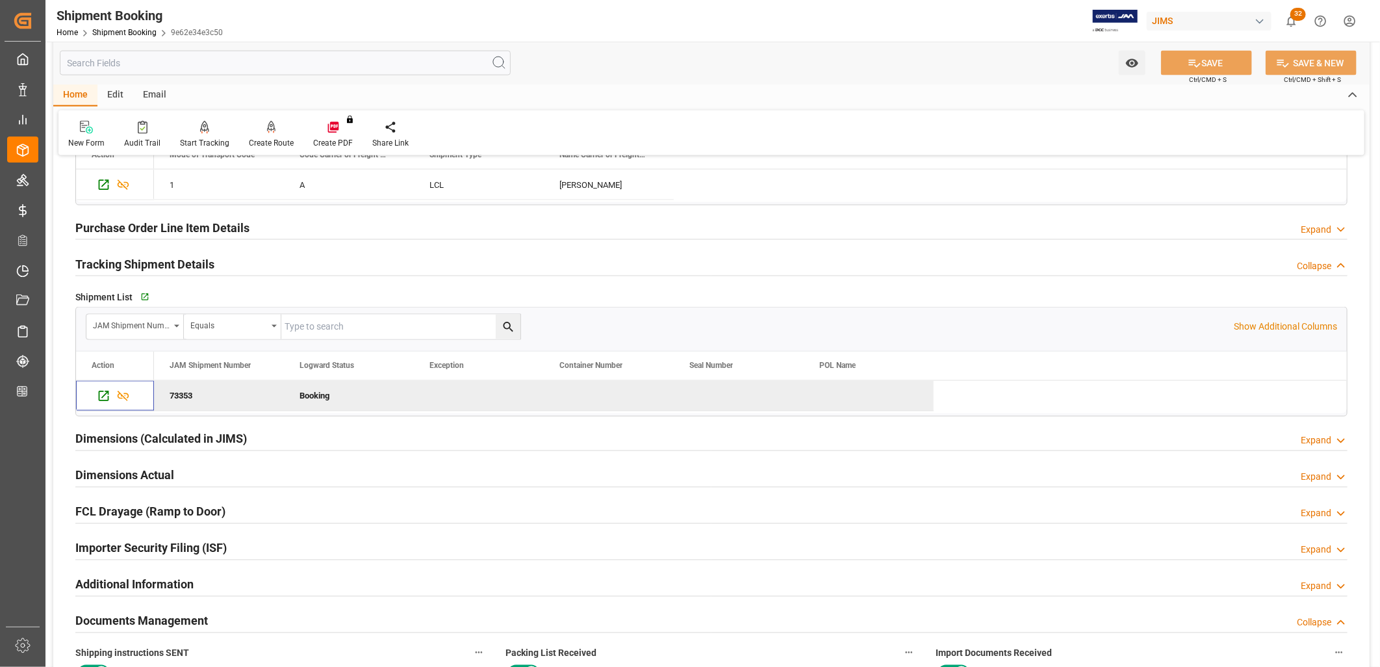
scroll to position [1299, 0]
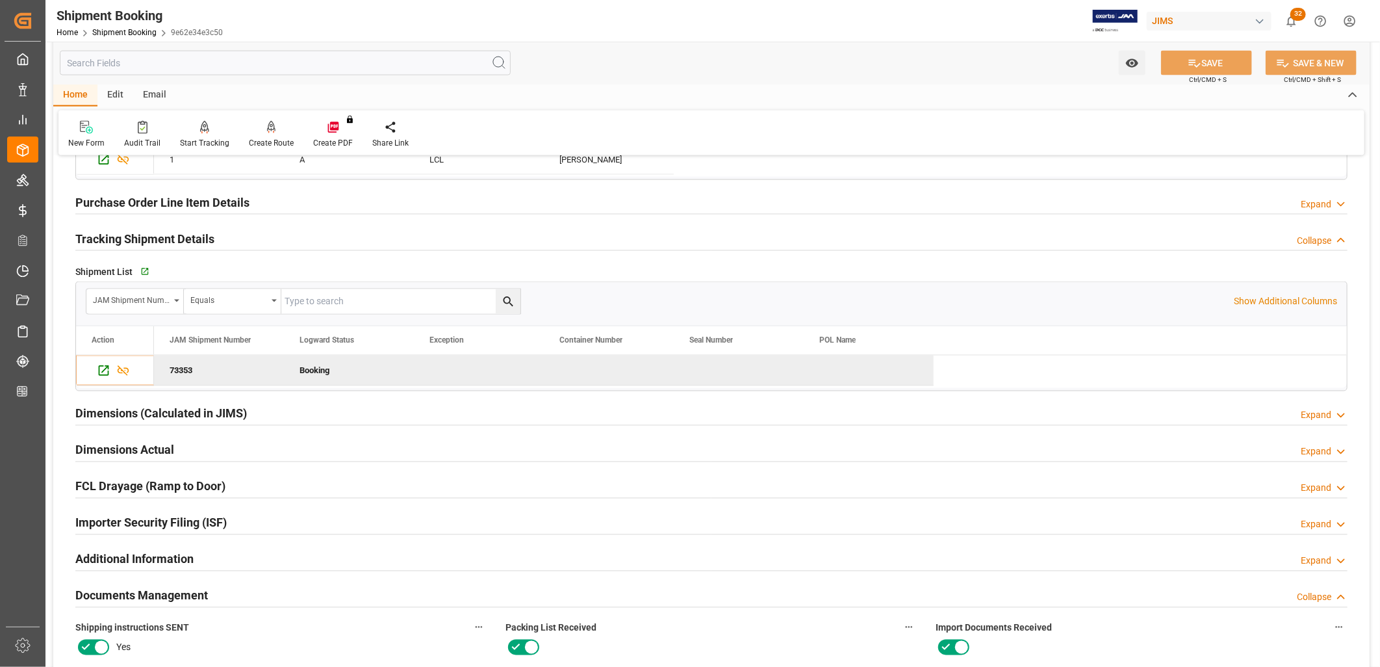
click at [186, 594] on h2 "Documents Management" at bounding box center [141, 596] width 133 height 18
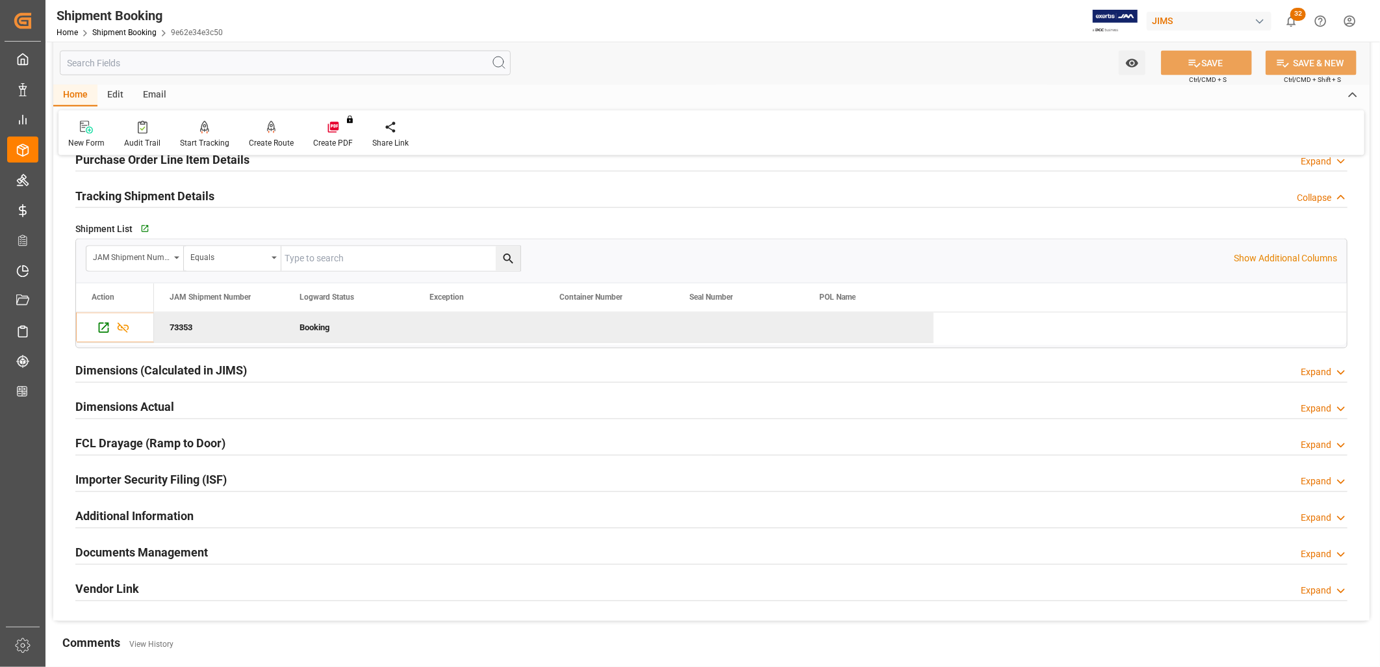
scroll to position [1341, 0]
click at [170, 553] on h2 "Documents Management" at bounding box center [141, 554] width 133 height 18
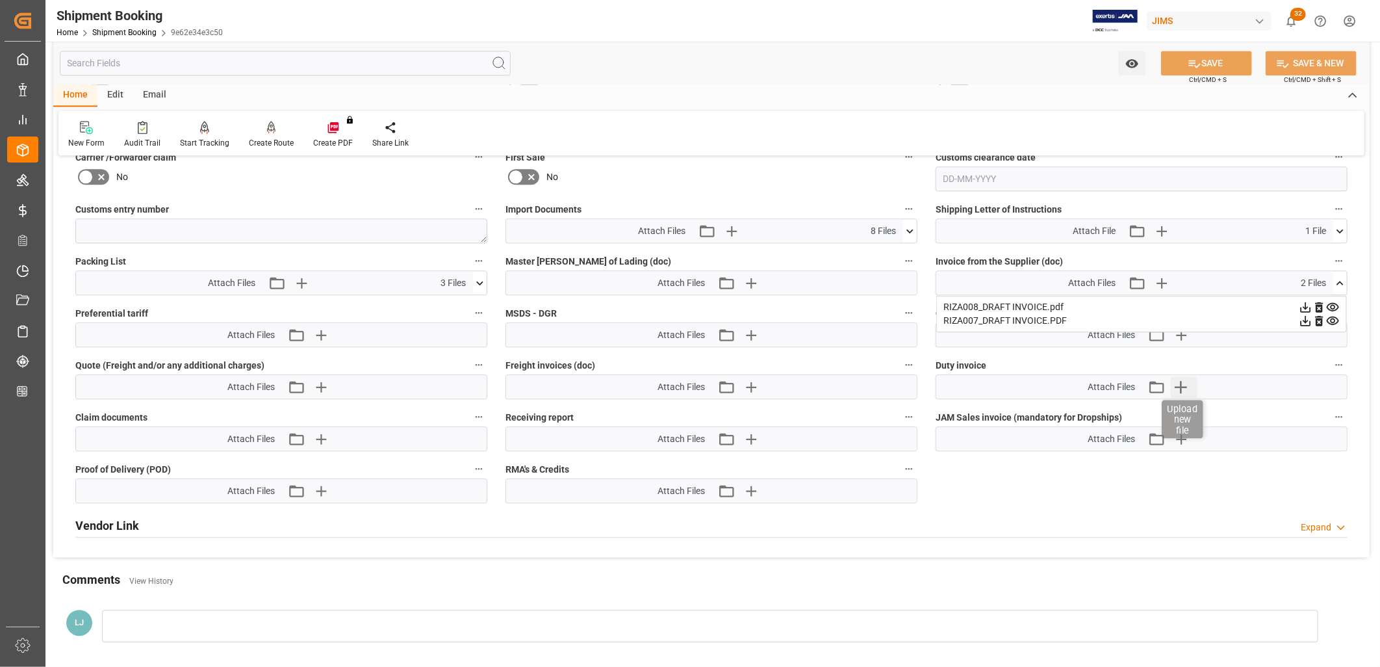
scroll to position [1918, 0]
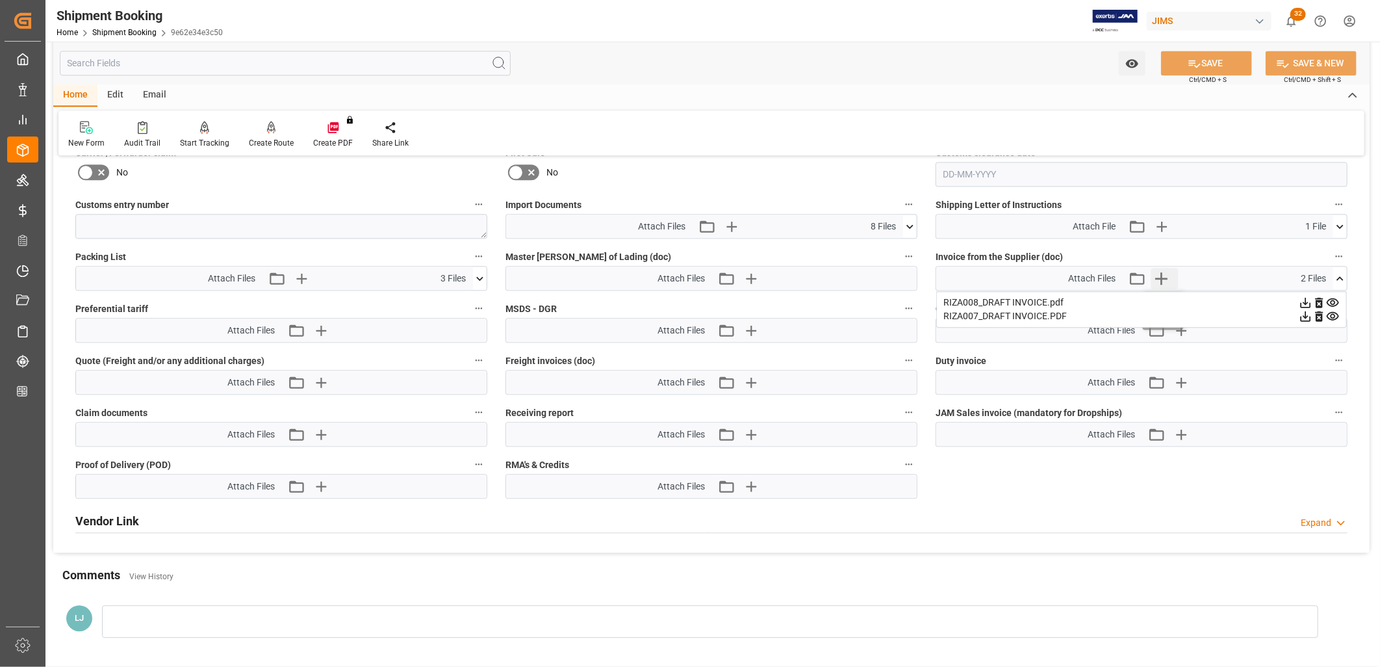
click at [1161, 272] on icon "button" at bounding box center [1161, 278] width 12 height 12
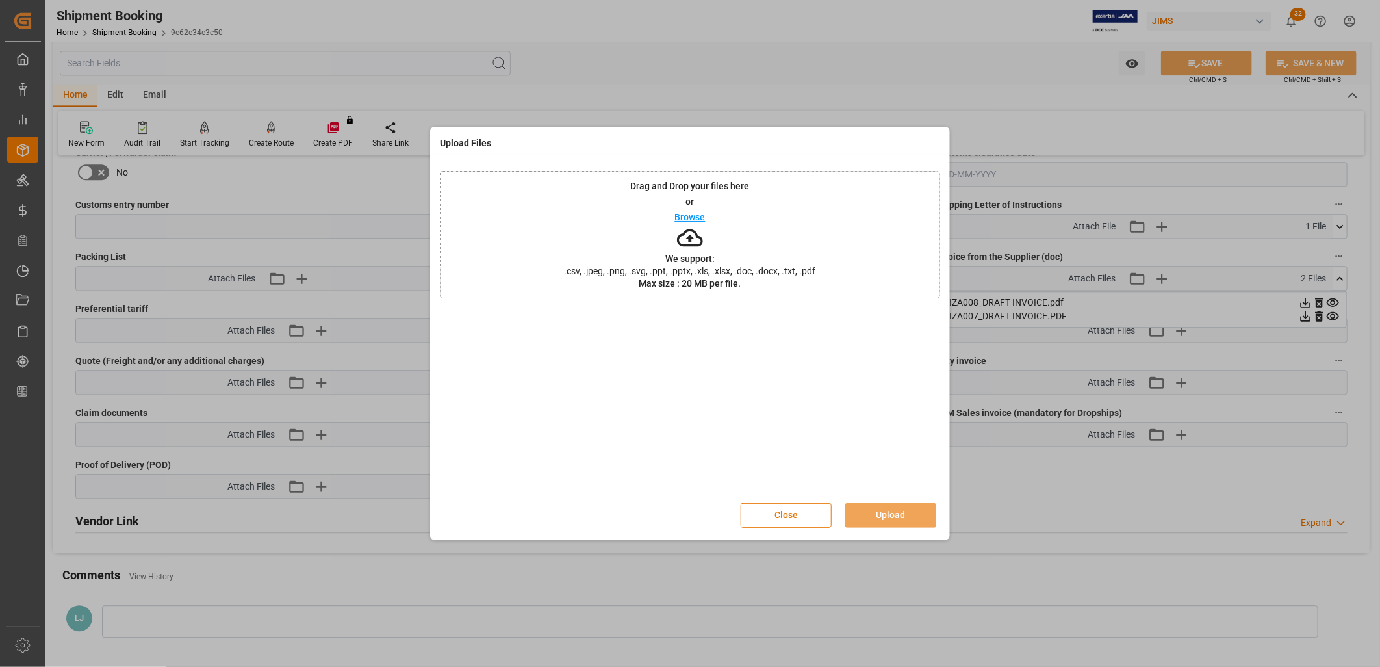
click at [691, 217] on p "Browse" at bounding box center [690, 216] width 31 height 9
click at [693, 215] on p "Browse" at bounding box center [690, 216] width 31 height 9
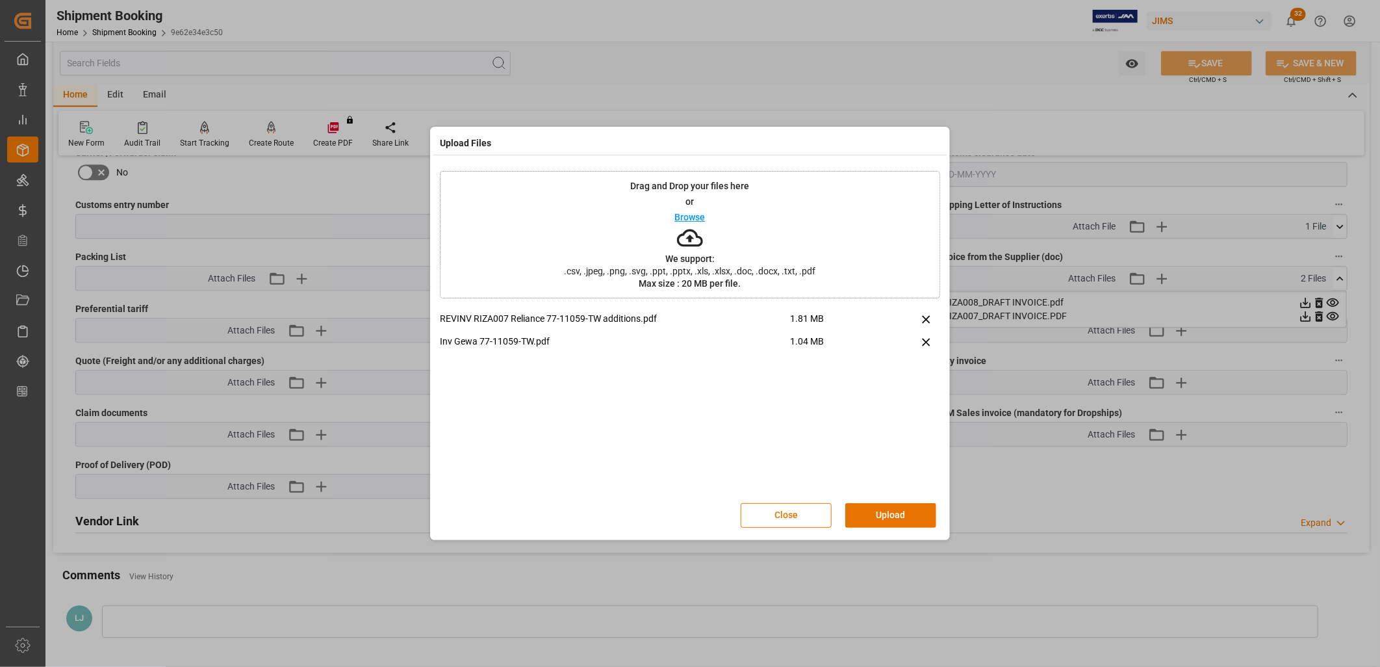
click at [691, 214] on p "Browse" at bounding box center [690, 216] width 31 height 9
click at [894, 515] on button "Upload" at bounding box center [890, 515] width 91 height 25
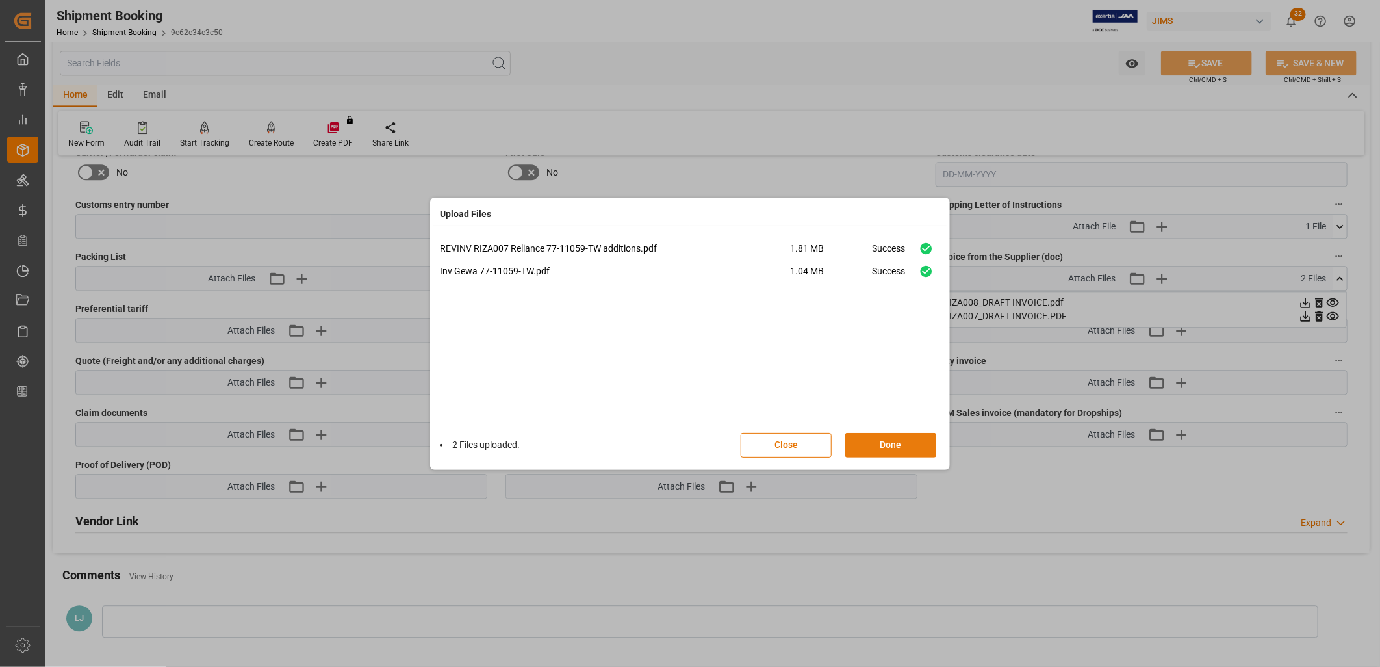
click at [891, 444] on button "Done" at bounding box center [890, 445] width 91 height 25
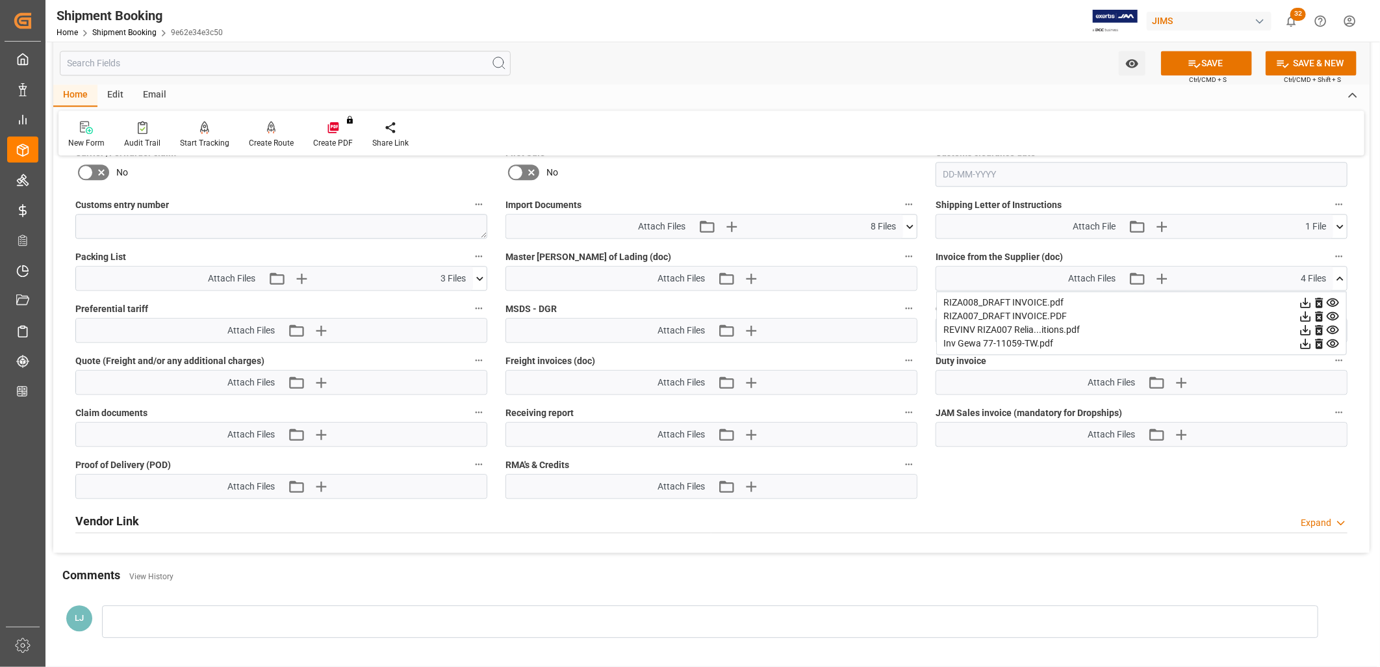
click at [1319, 311] on icon at bounding box center [1319, 316] width 8 height 10
click at [302, 276] on icon "button" at bounding box center [301, 278] width 21 height 21
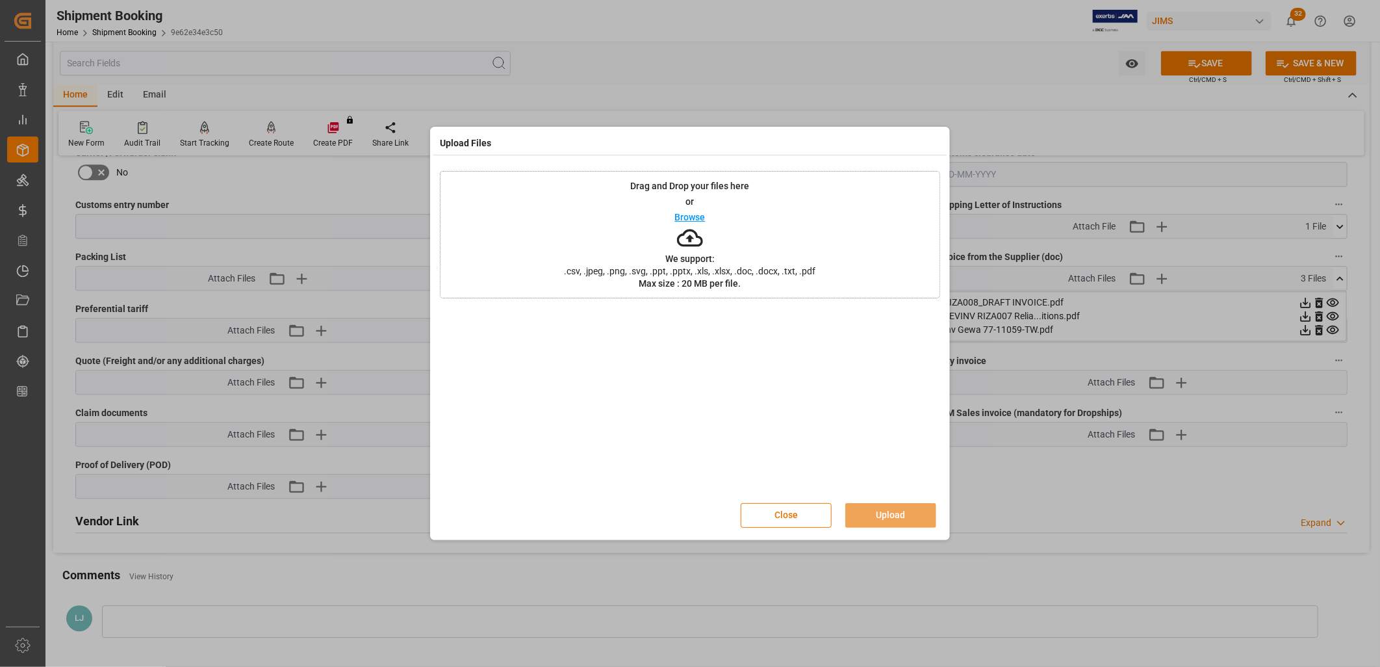
click at [679, 214] on p "Browse" at bounding box center [690, 216] width 31 height 9
click at [891, 509] on button "Upload" at bounding box center [890, 515] width 91 height 25
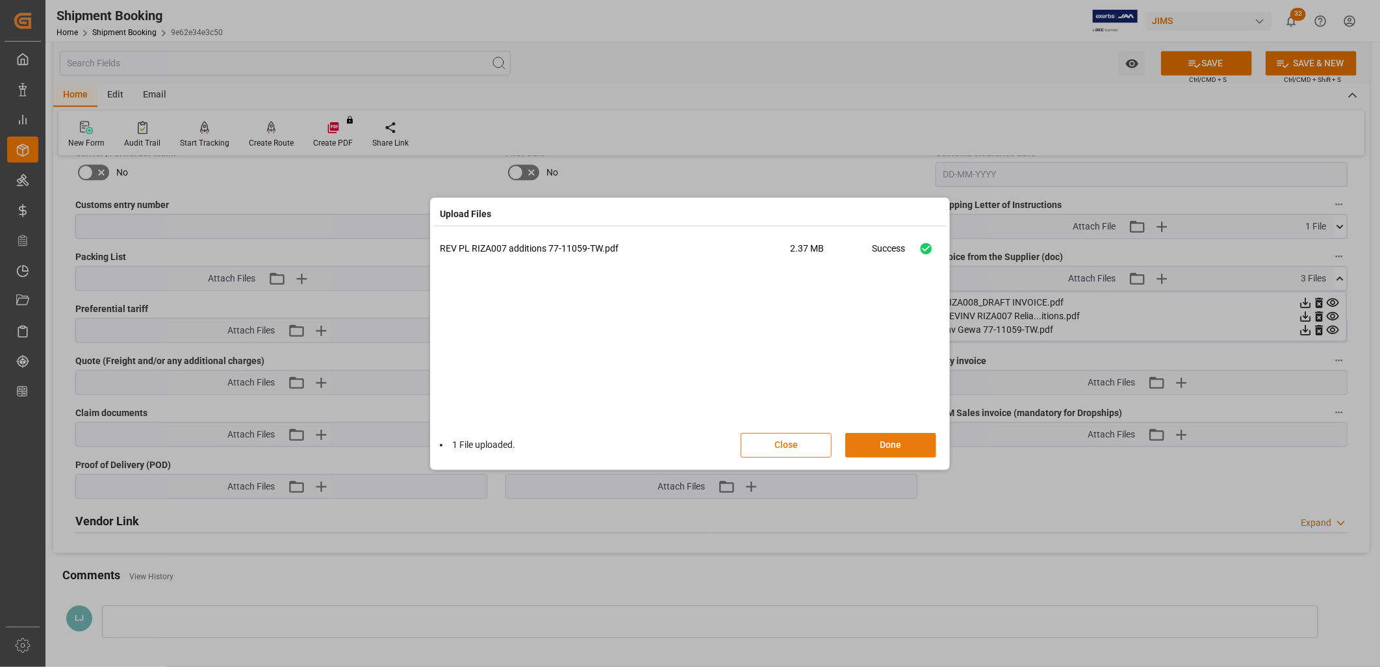
click at [898, 444] on button "Done" at bounding box center [890, 445] width 91 height 25
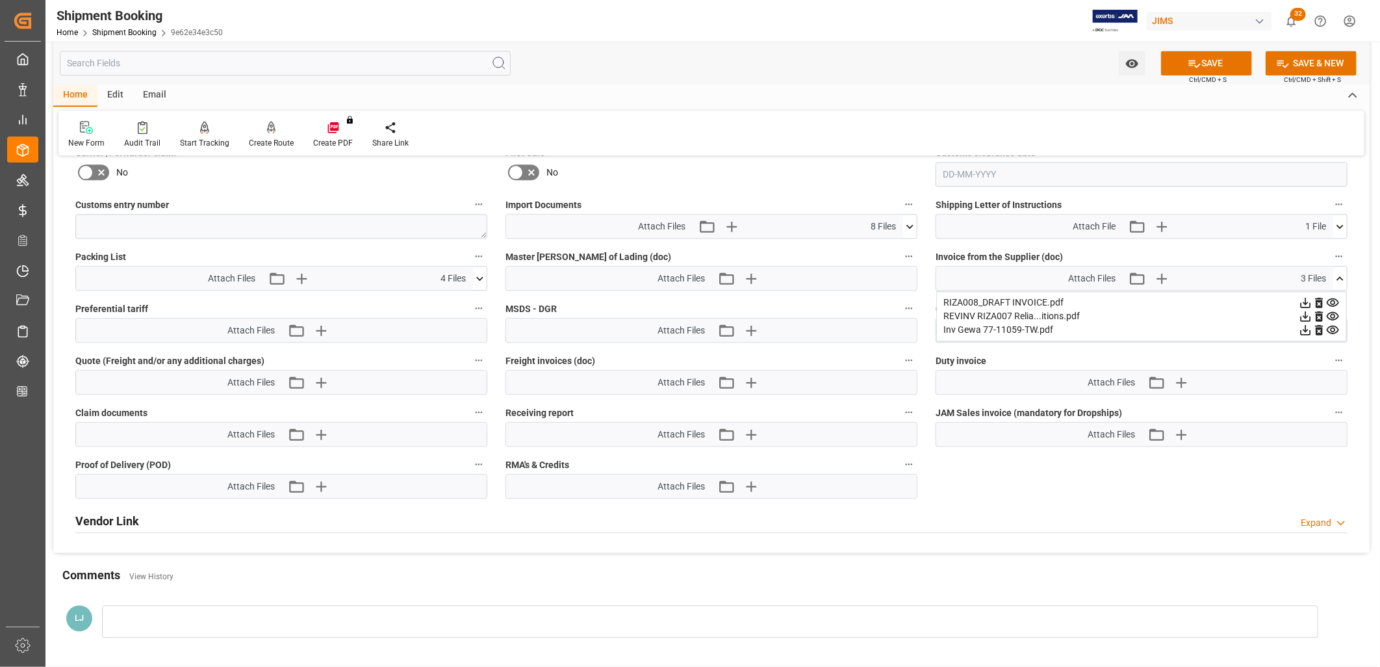
click at [479, 272] on icon at bounding box center [480, 279] width 14 height 14
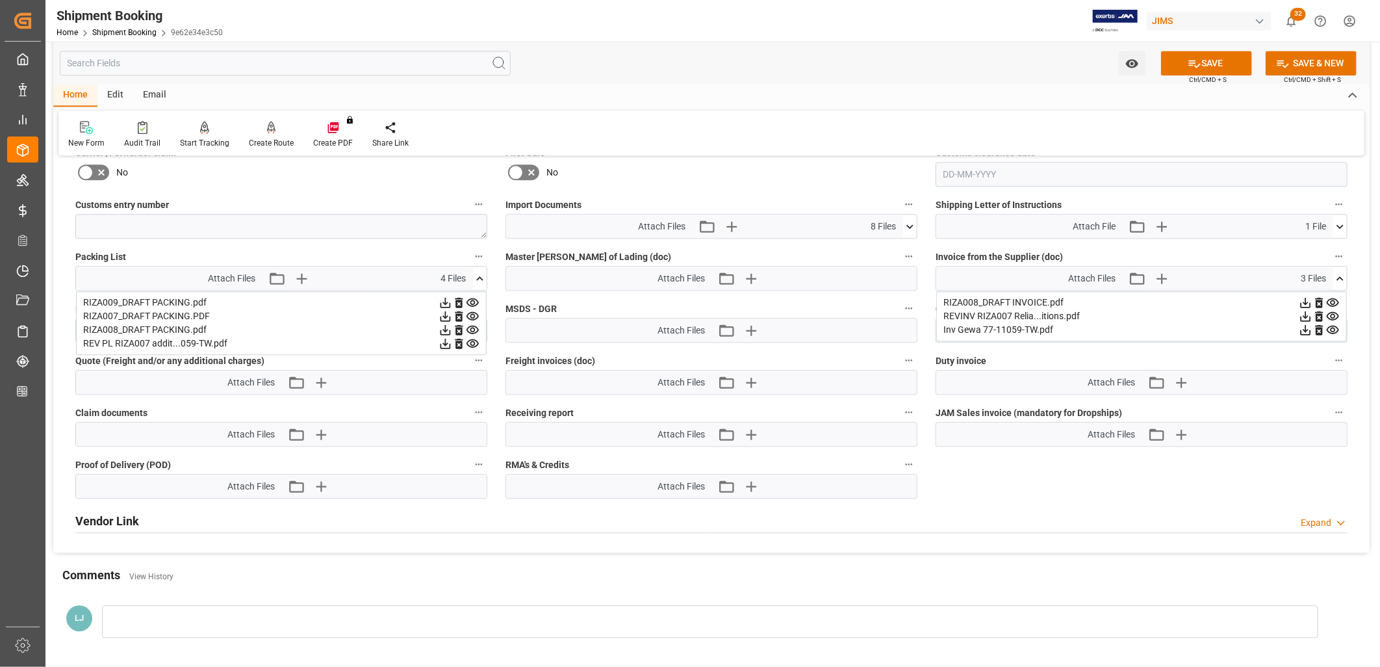
click at [458, 314] on icon at bounding box center [459, 316] width 14 height 14
click at [478, 273] on icon at bounding box center [480, 279] width 14 height 14
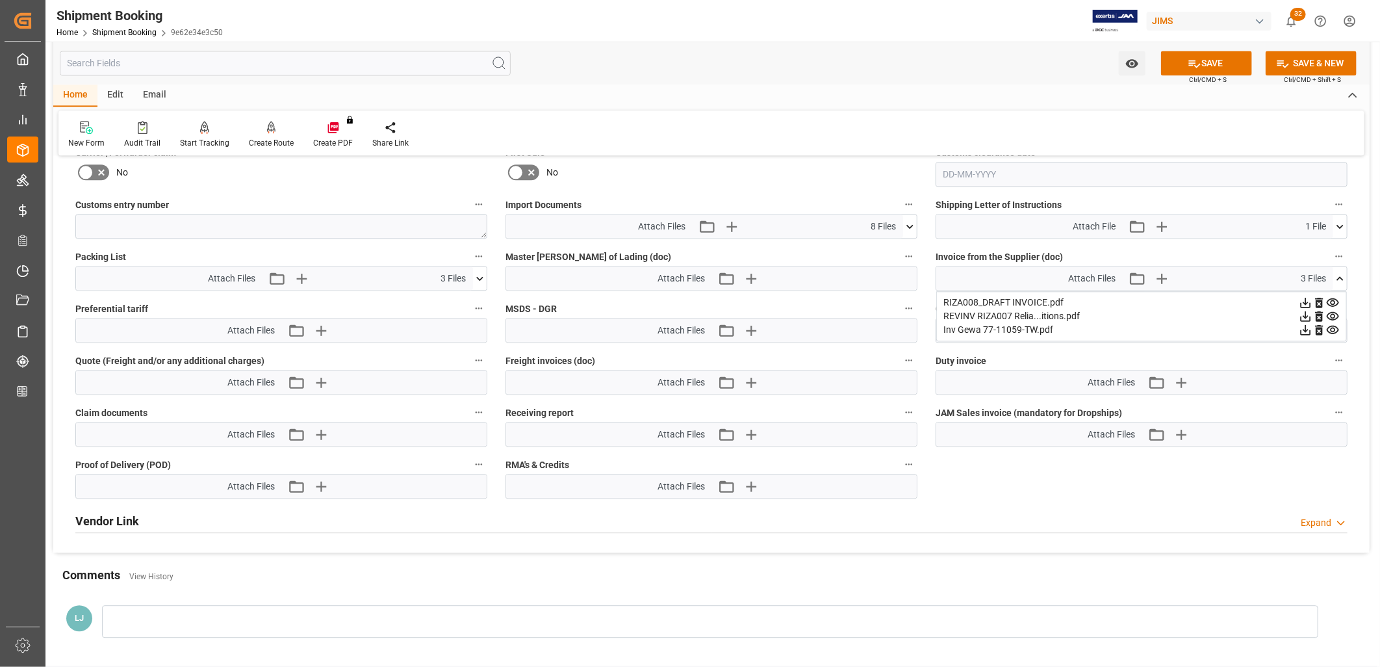
click at [908, 220] on icon at bounding box center [910, 227] width 14 height 14
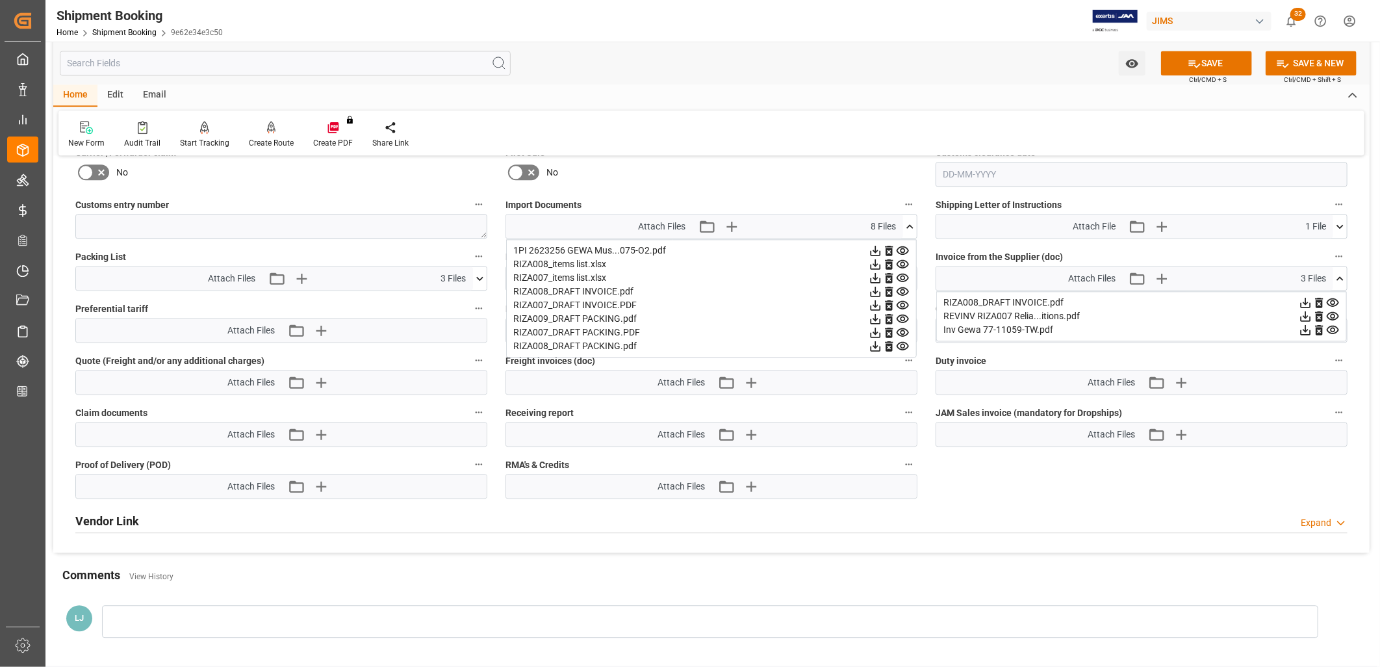
click at [888, 301] on icon at bounding box center [889, 305] width 14 height 14
click at [889, 314] on icon at bounding box center [889, 319] width 8 height 10
click at [730, 222] on icon "button" at bounding box center [731, 226] width 12 height 12
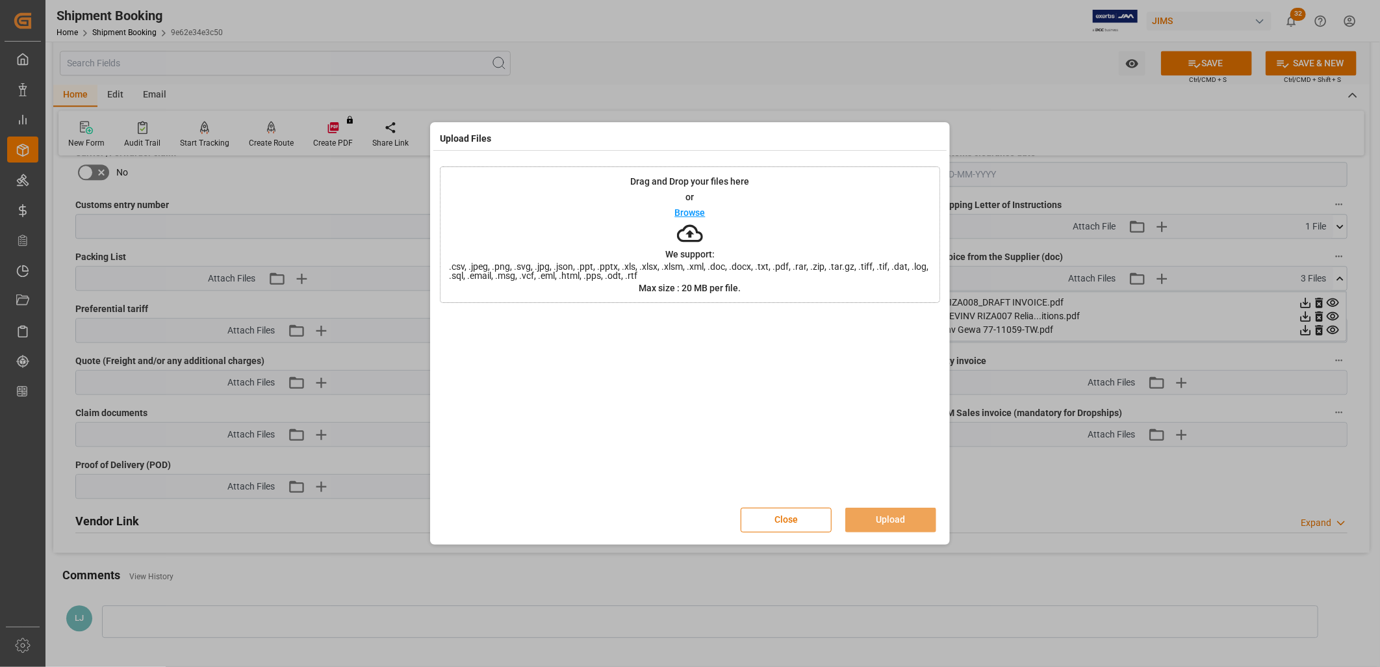
click at [685, 210] on p "Browse" at bounding box center [690, 212] width 31 height 9
click at [897, 516] on button "Upload" at bounding box center [890, 519] width 91 height 25
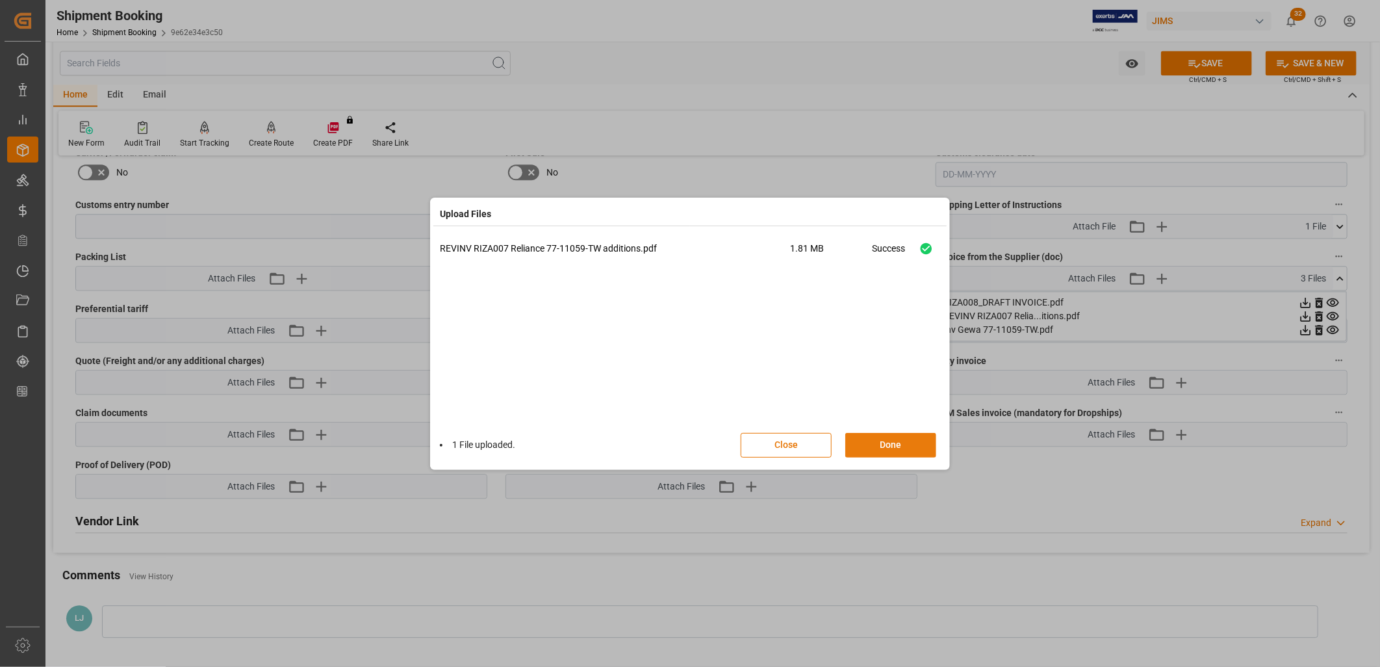
click at [889, 440] on button "Done" at bounding box center [890, 445] width 91 height 25
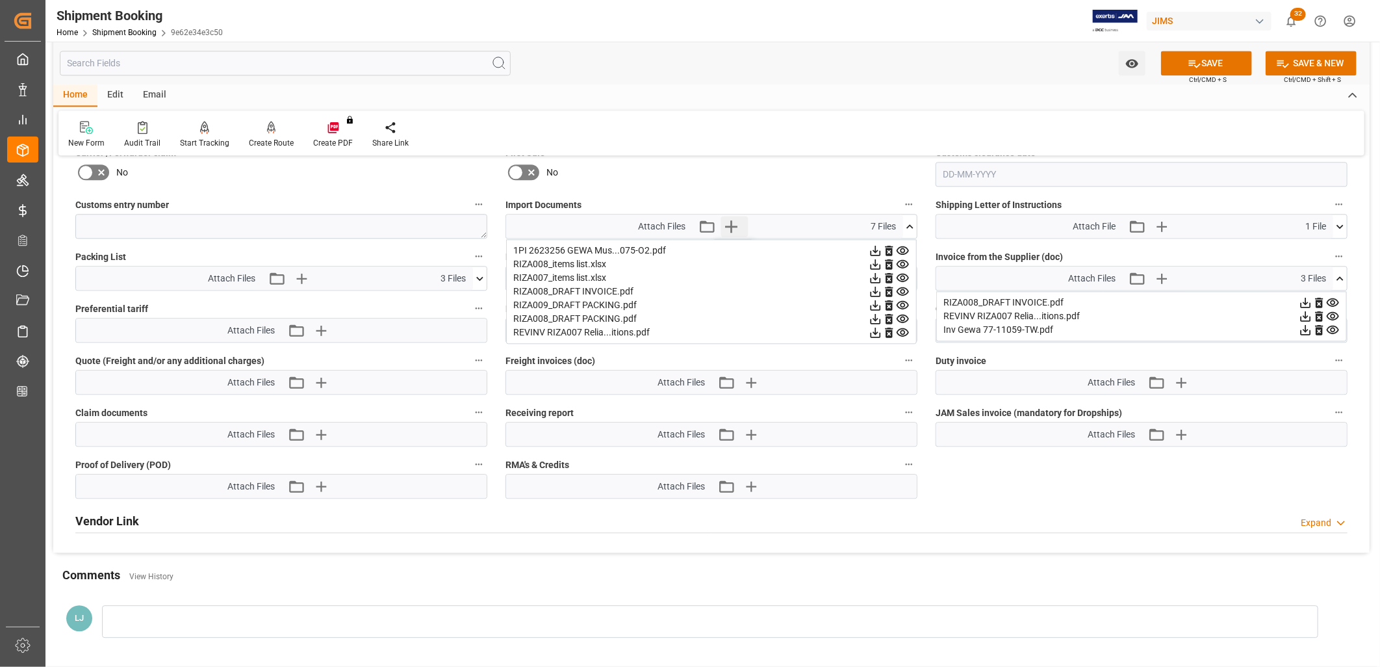
click at [735, 224] on icon "button" at bounding box center [731, 226] width 21 height 21
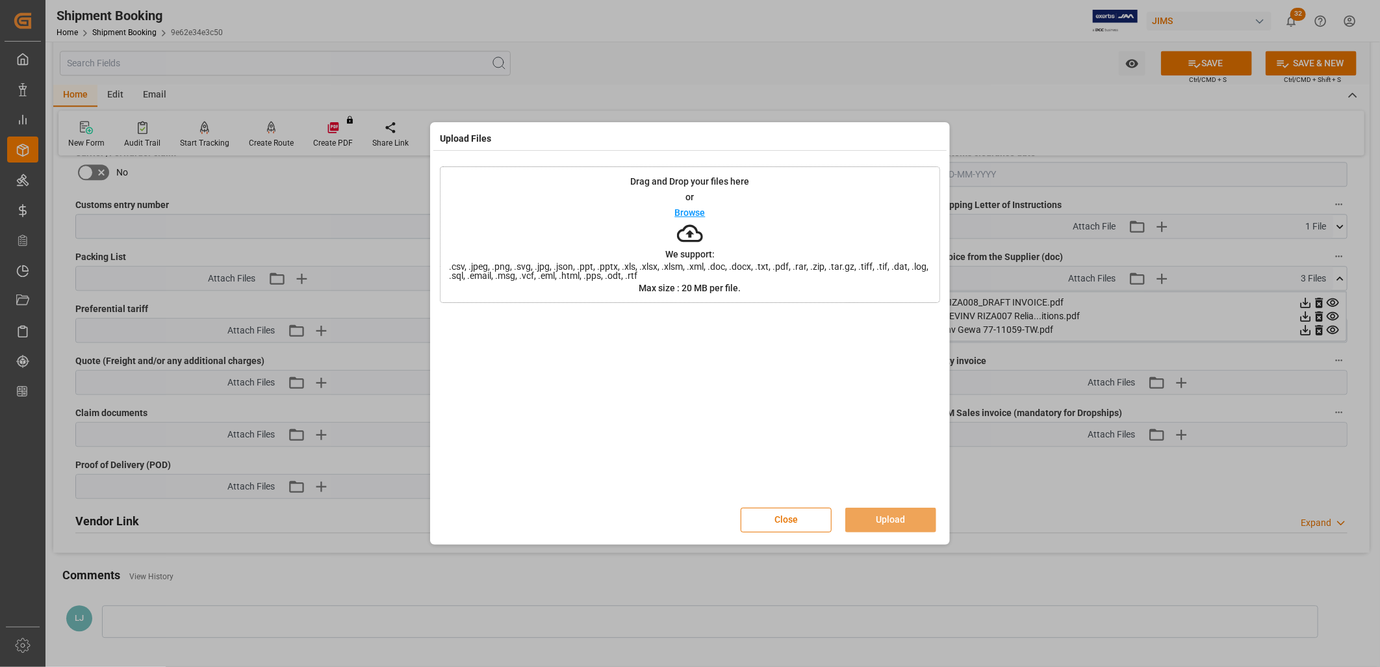
click at [686, 211] on p "Browse" at bounding box center [690, 212] width 31 height 9
click at [901, 518] on button "Upload" at bounding box center [890, 519] width 91 height 25
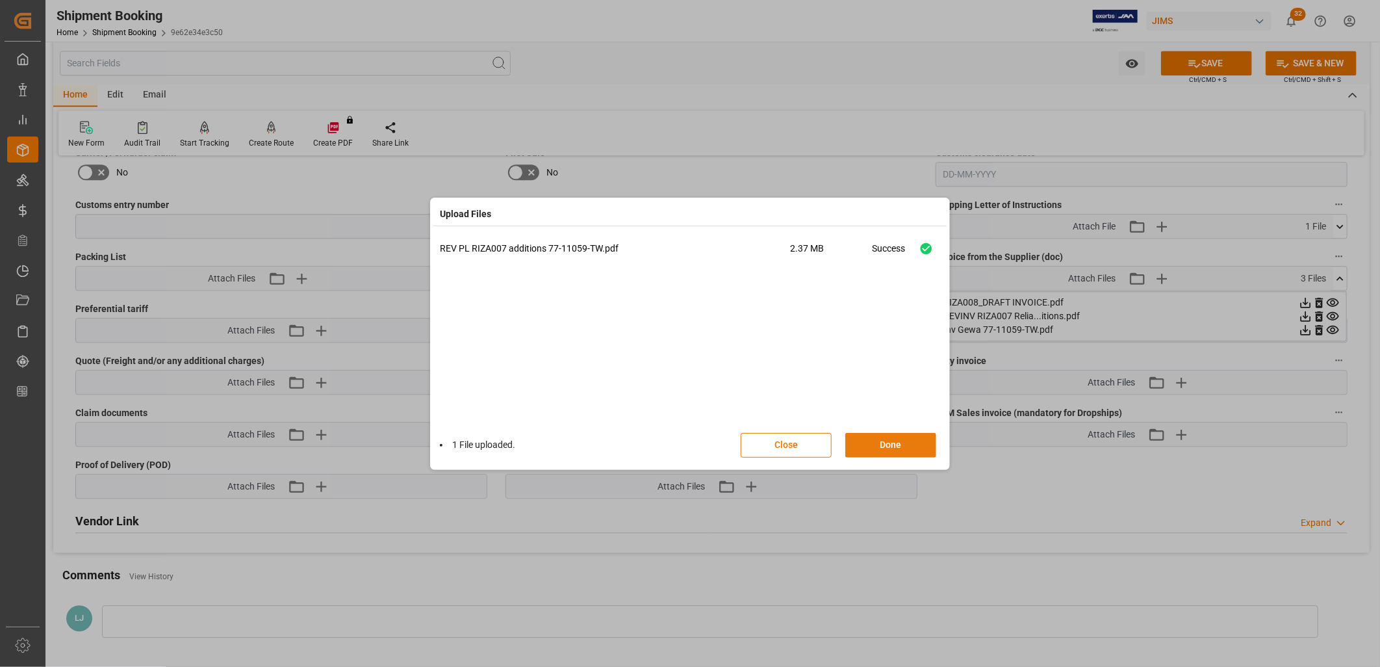
click at [893, 442] on button "Done" at bounding box center [890, 445] width 91 height 25
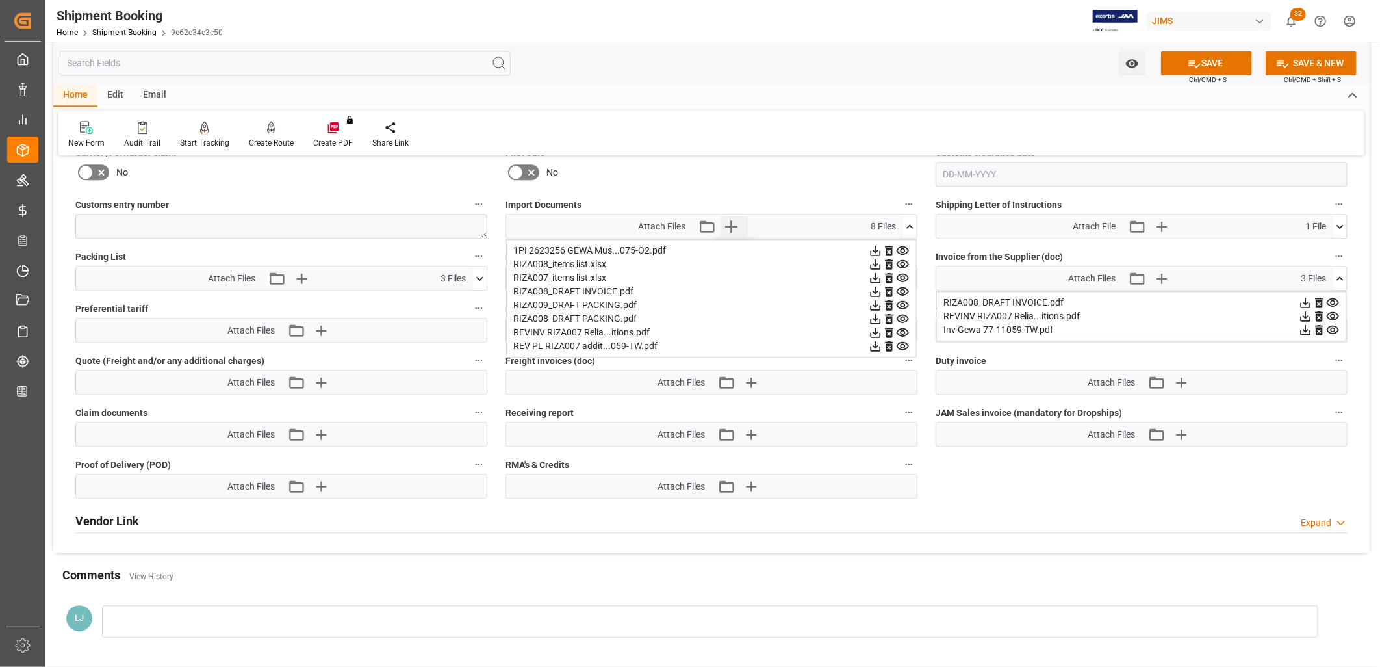
click at [731, 222] on icon "button" at bounding box center [731, 226] width 12 height 12
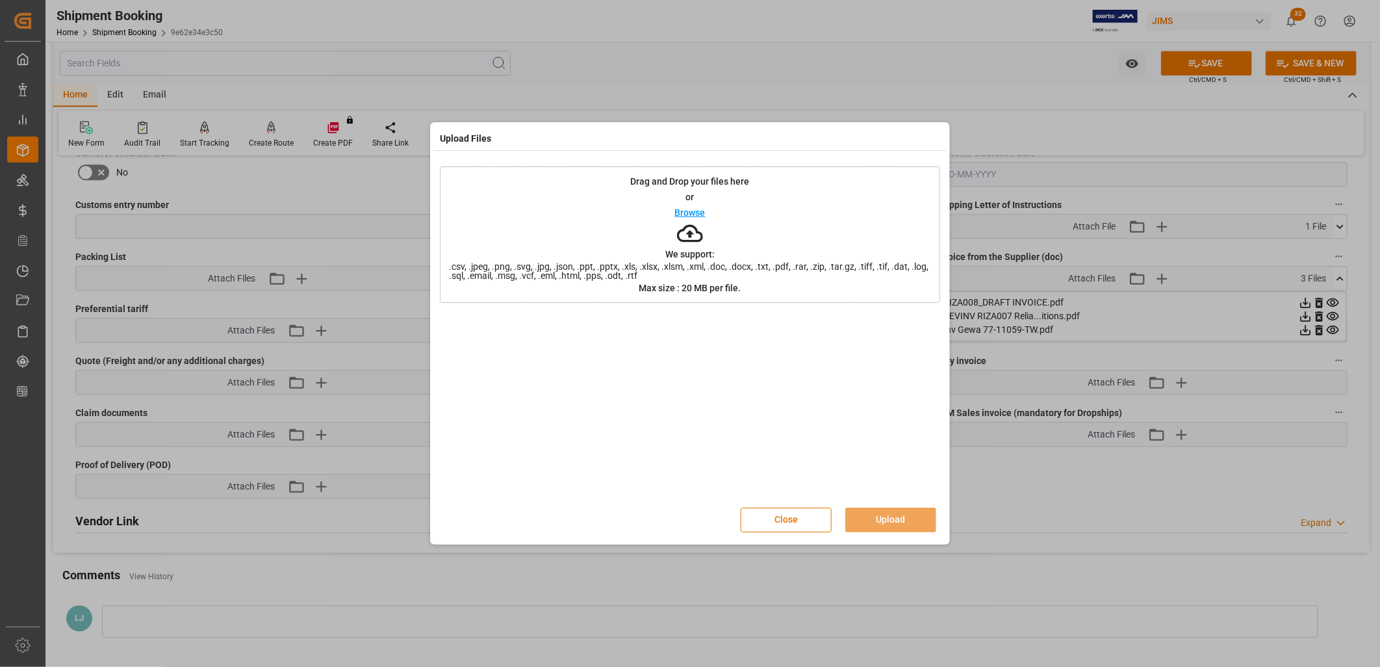
click at [682, 213] on p "Browse" at bounding box center [690, 212] width 31 height 9
click at [795, 518] on button "Close" at bounding box center [786, 519] width 91 height 25
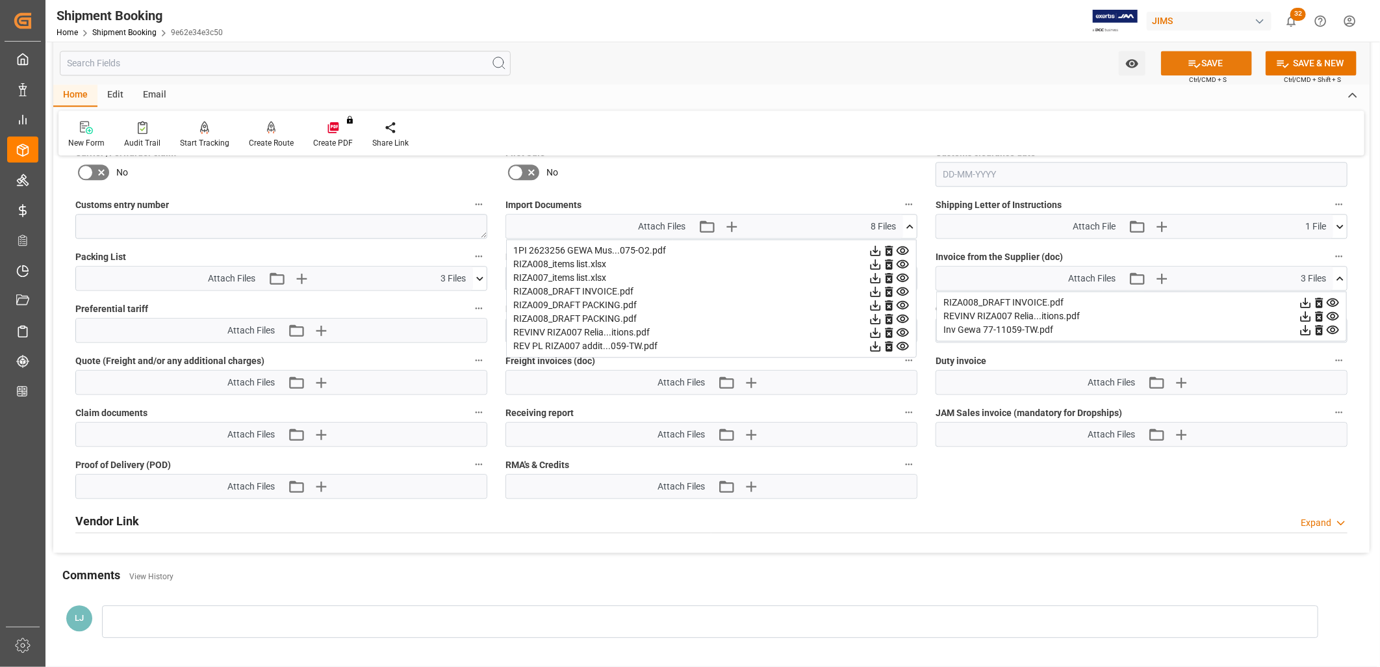
click at [1212, 58] on button "SAVE" at bounding box center [1206, 63] width 91 height 25
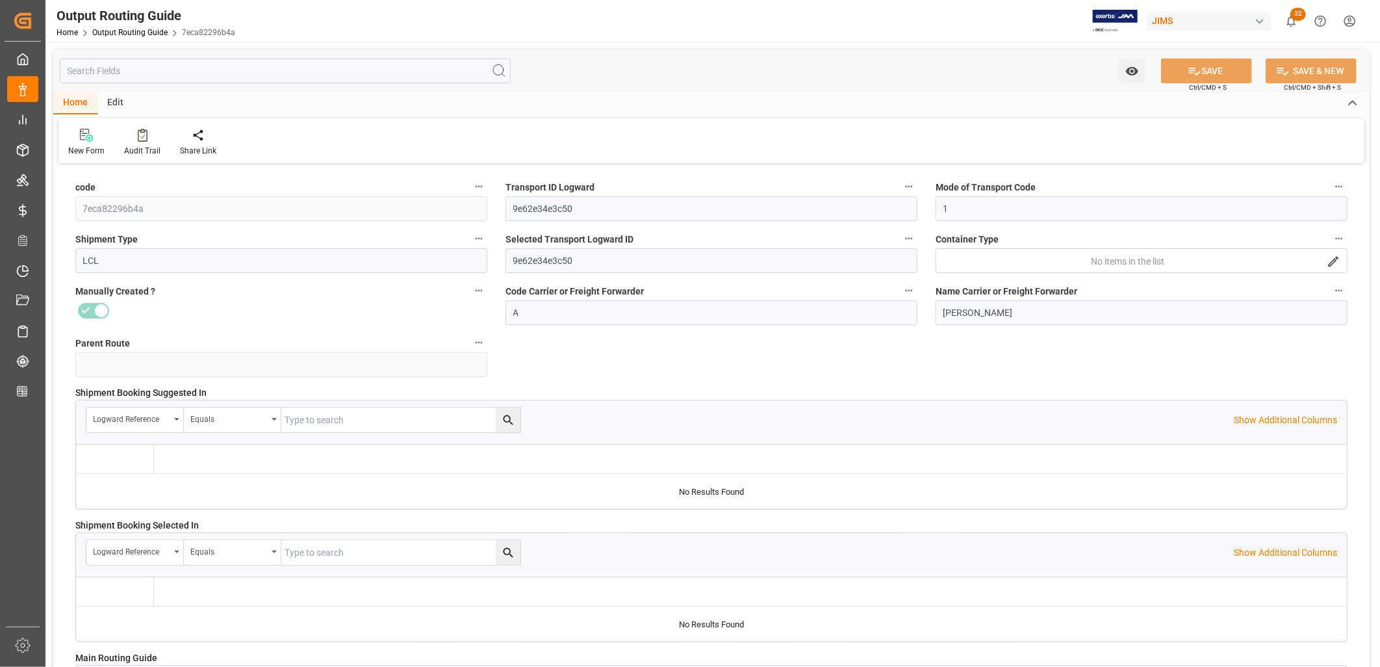
type input "[DATE] 13:07"
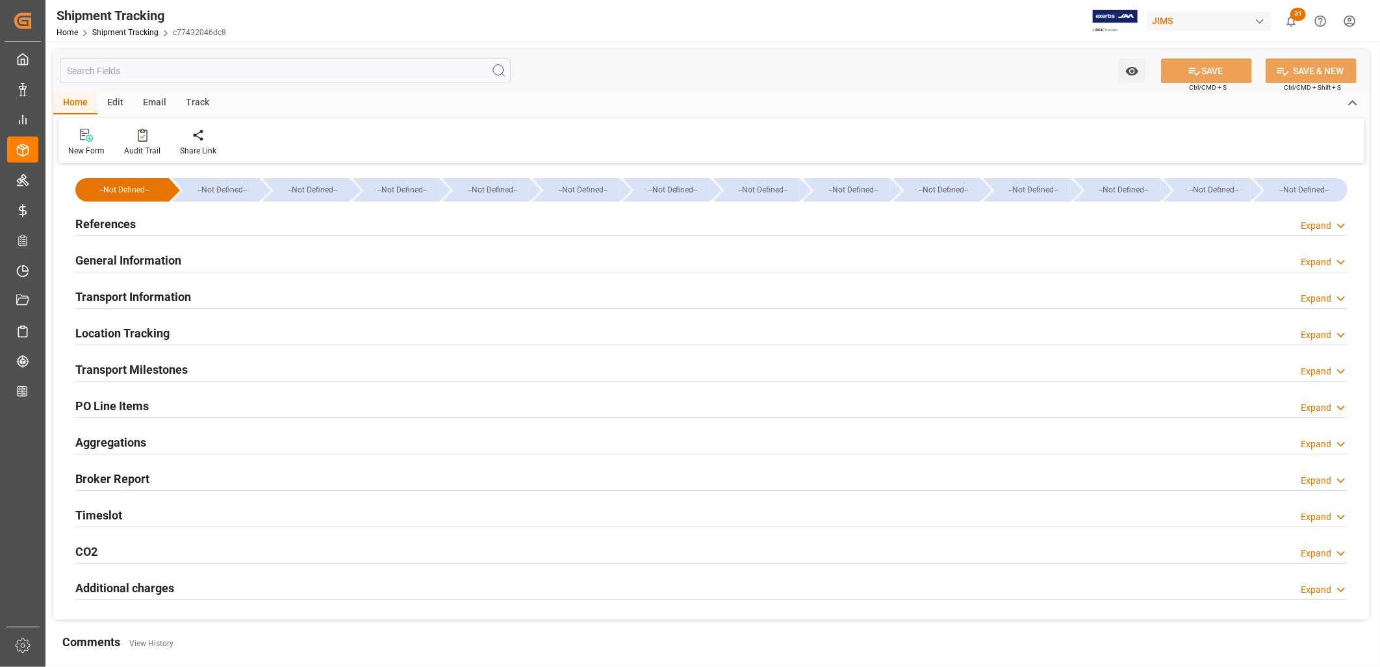
type input "[DATE]"
click at [123, 222] on h2 "References" at bounding box center [105, 224] width 60 height 18
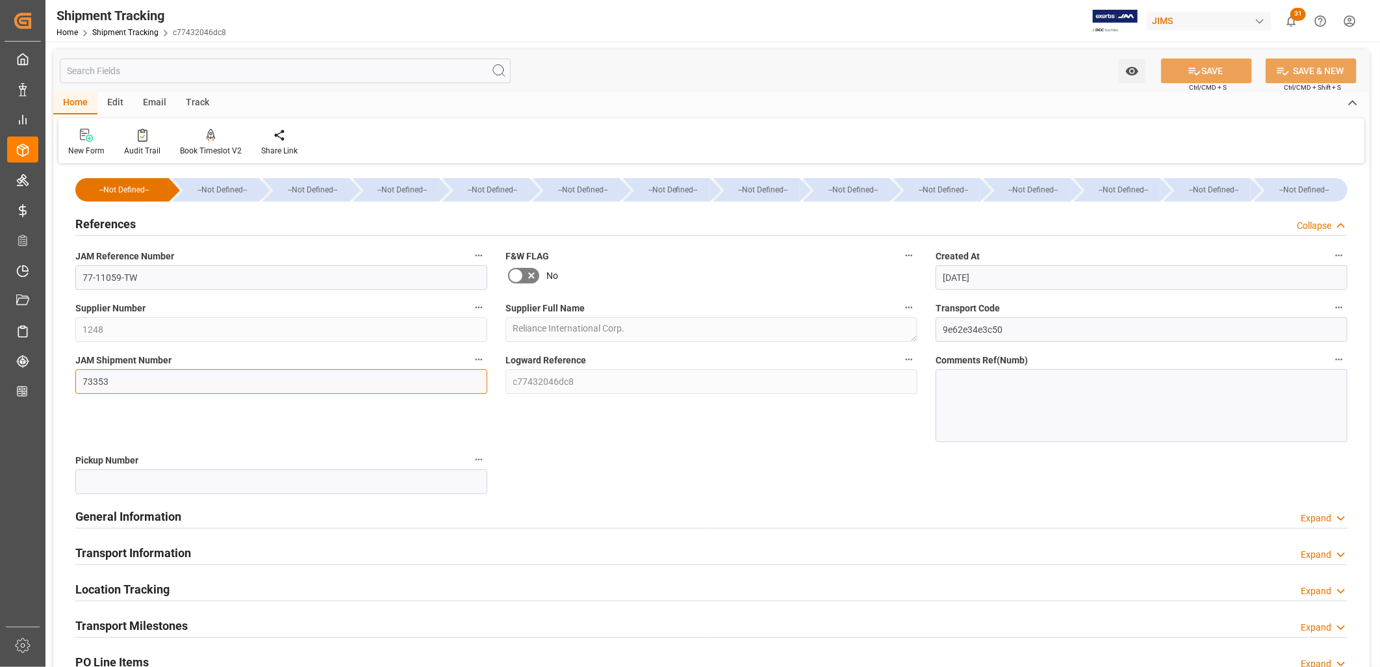
click at [118, 383] on input "73353" at bounding box center [281, 381] width 412 height 25
type input "73357"
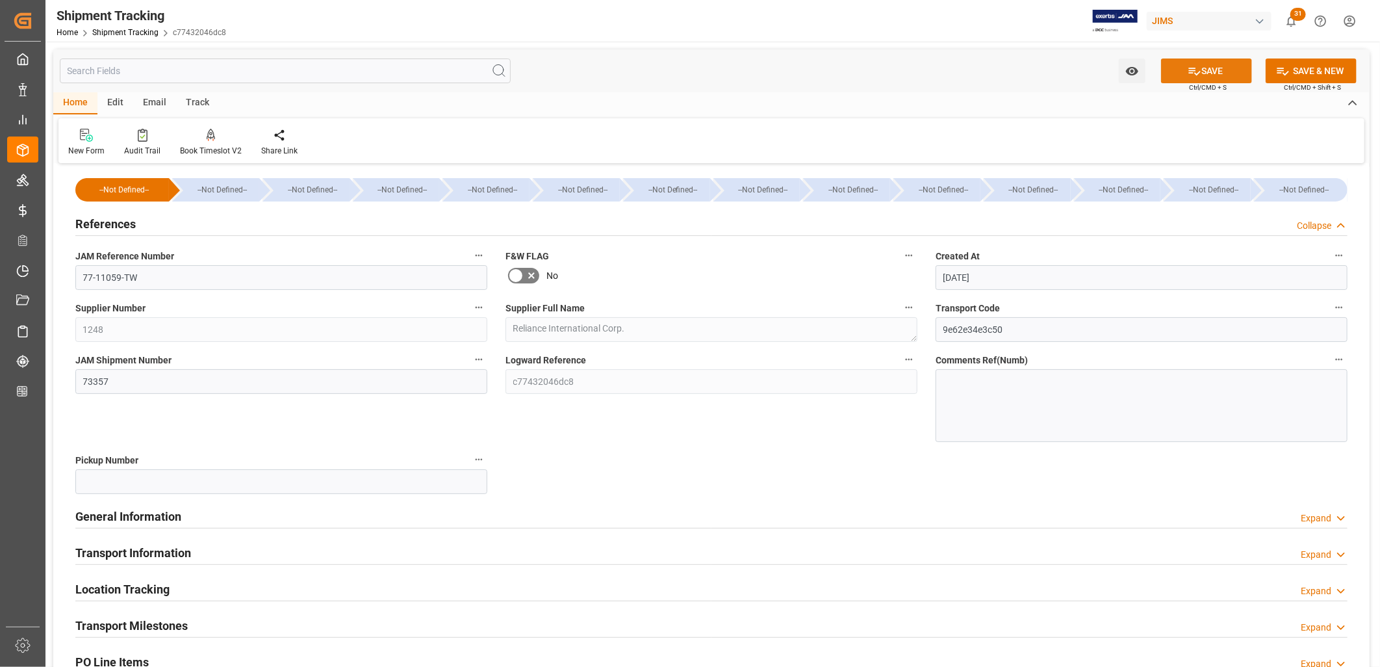
click at [1197, 68] on icon at bounding box center [1195, 71] width 14 height 14
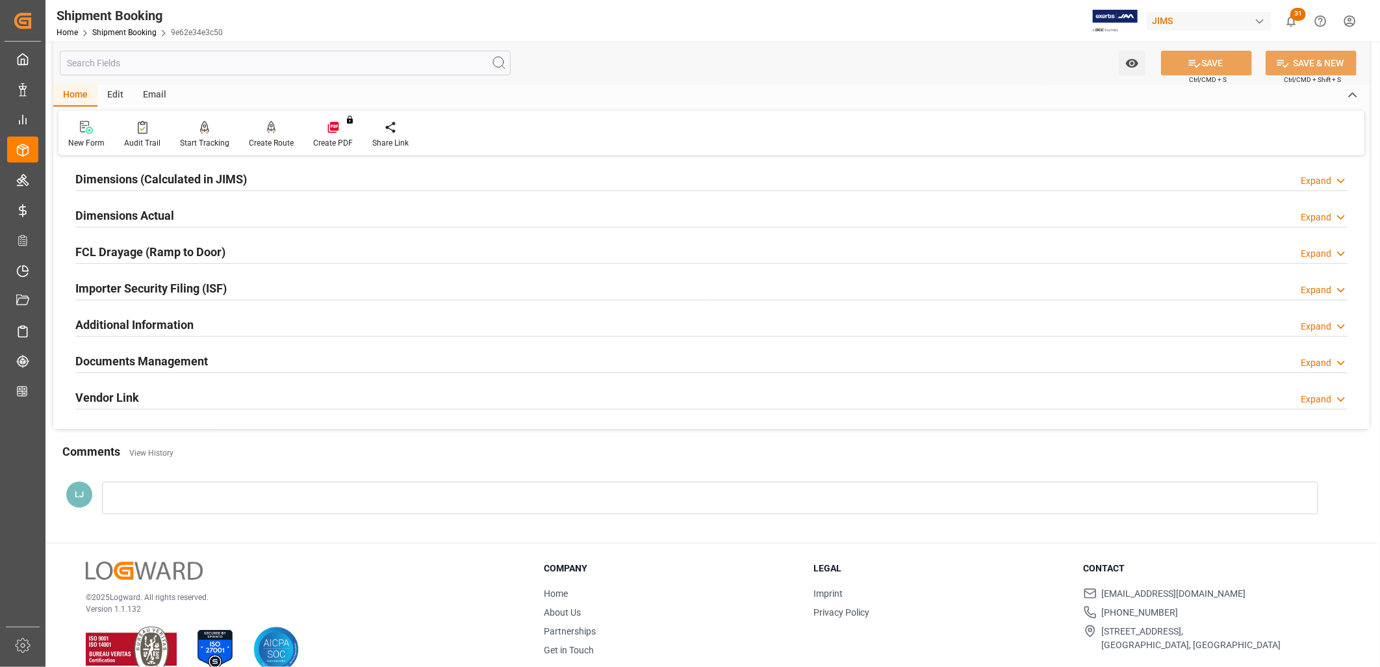
scroll to position [309, 0]
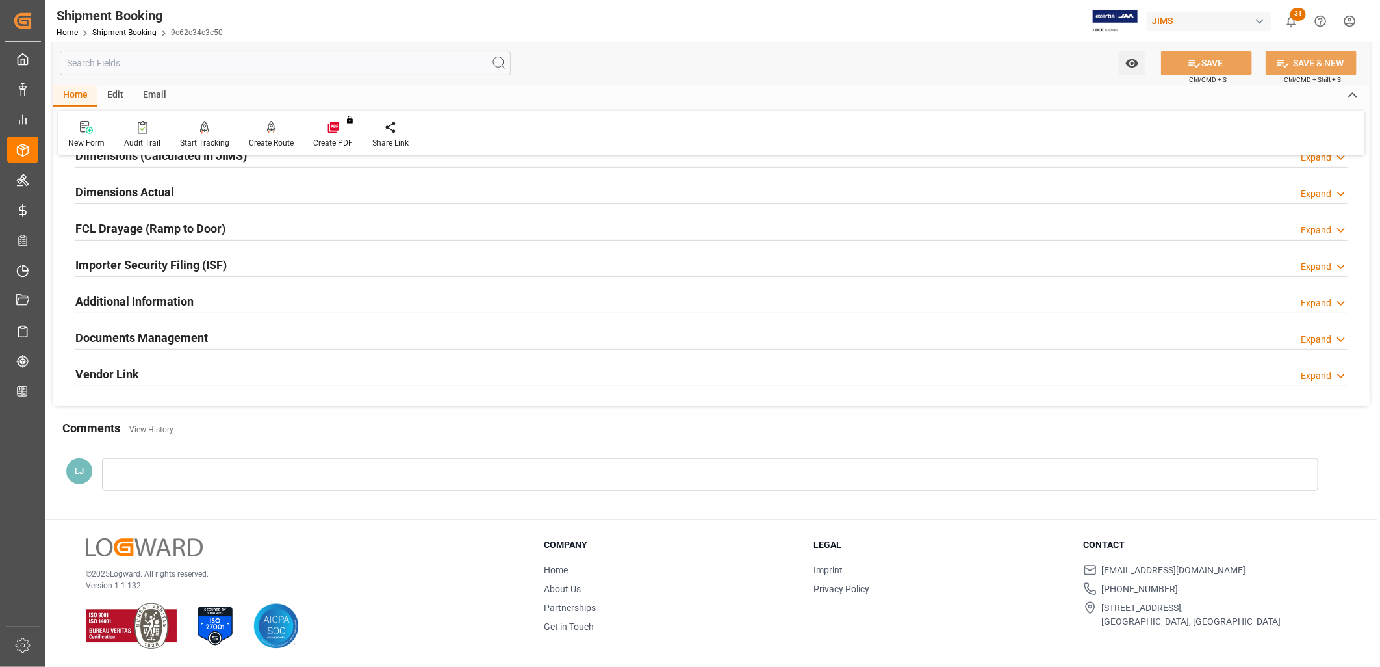
click at [188, 338] on h2 "Documents Management" at bounding box center [141, 338] width 133 height 18
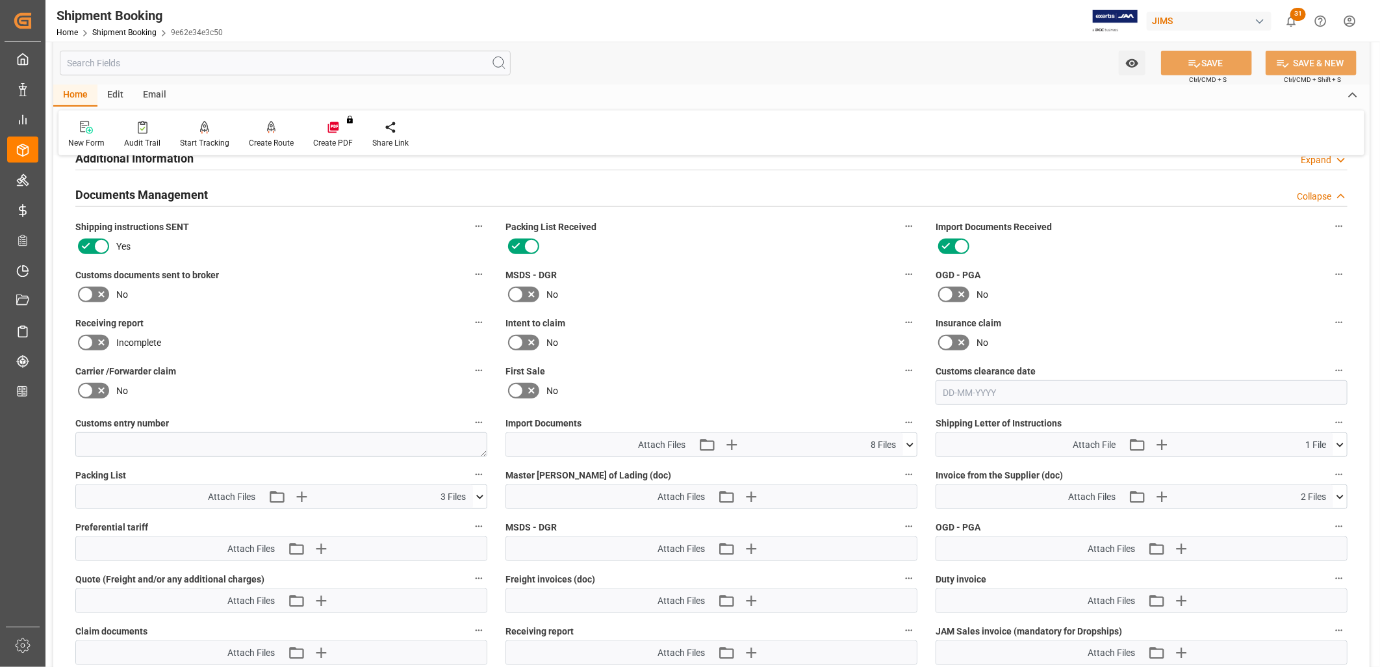
scroll to position [453, 0]
click at [910, 441] on icon at bounding box center [909, 443] width 7 height 4
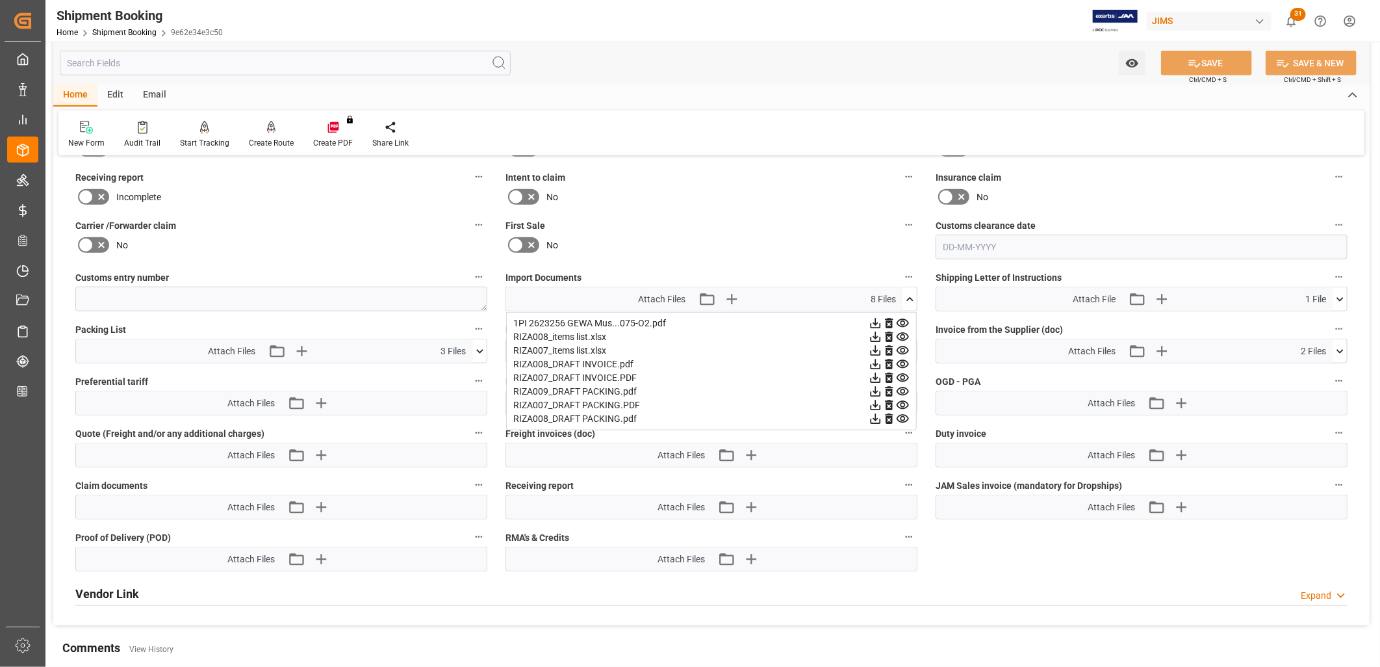
scroll to position [598, 0]
click at [732, 295] on icon "button" at bounding box center [731, 298] width 12 height 12
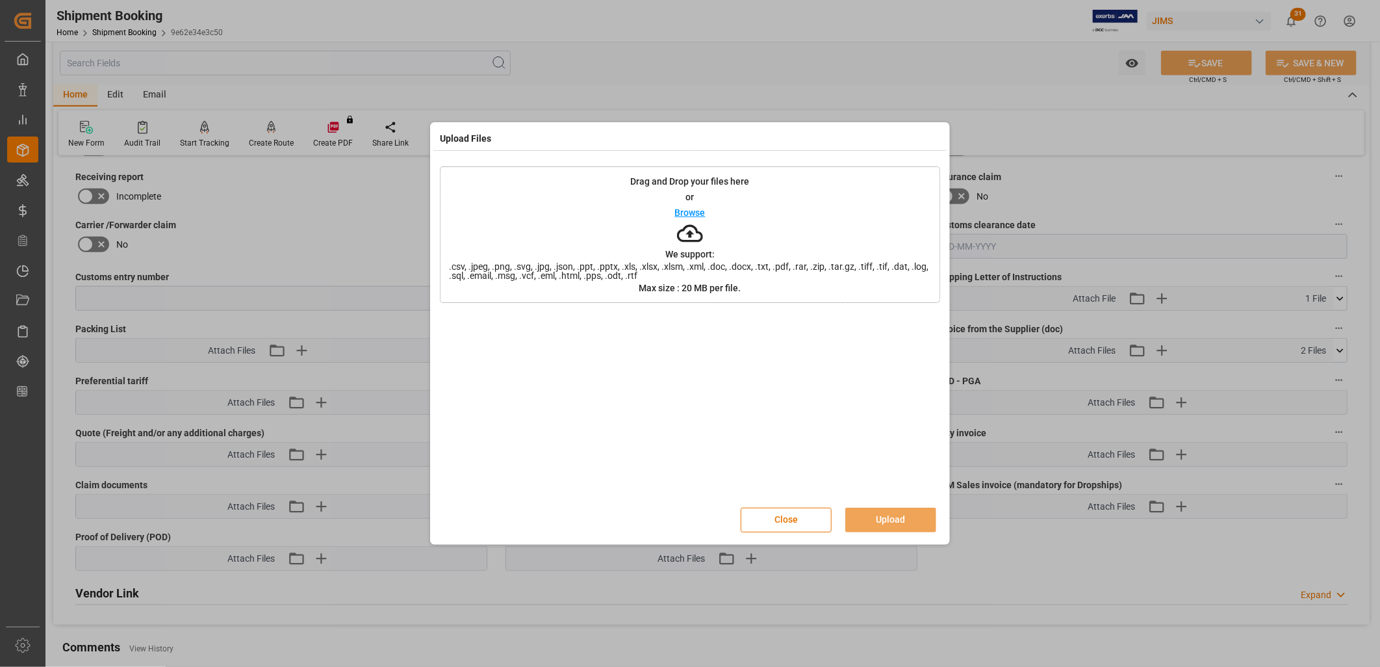
click at [696, 214] on p "Browse" at bounding box center [690, 212] width 31 height 9
click at [895, 513] on button "Upload" at bounding box center [890, 519] width 91 height 25
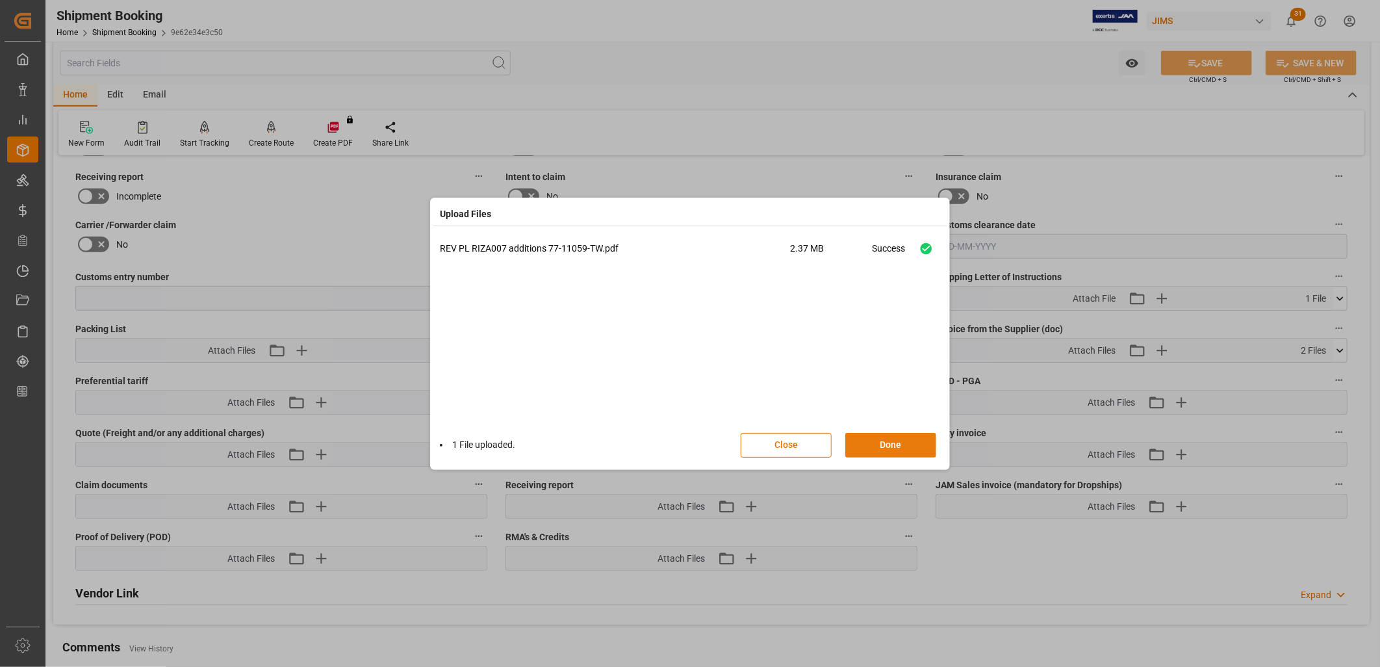
click at [890, 442] on button "Done" at bounding box center [890, 445] width 91 height 25
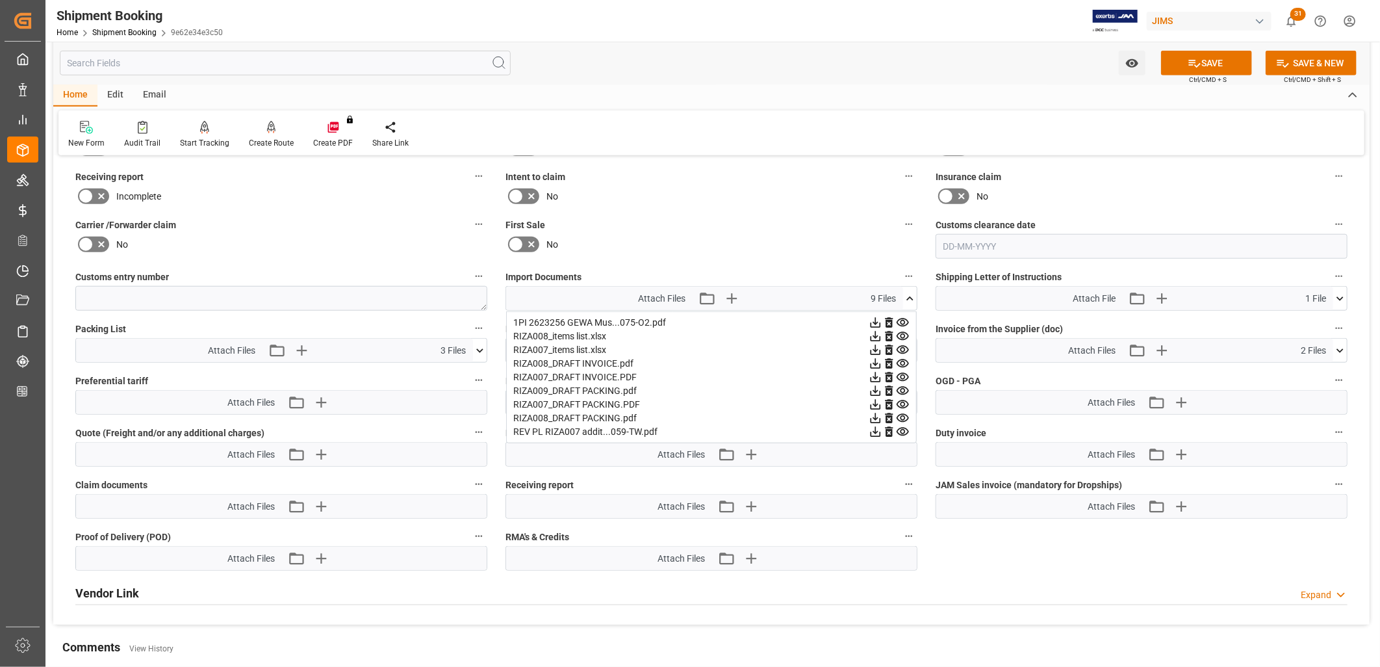
click at [890, 400] on icon at bounding box center [889, 405] width 8 height 10
click at [888, 372] on icon at bounding box center [889, 377] width 8 height 10
click at [728, 294] on icon "button" at bounding box center [731, 298] width 21 height 21
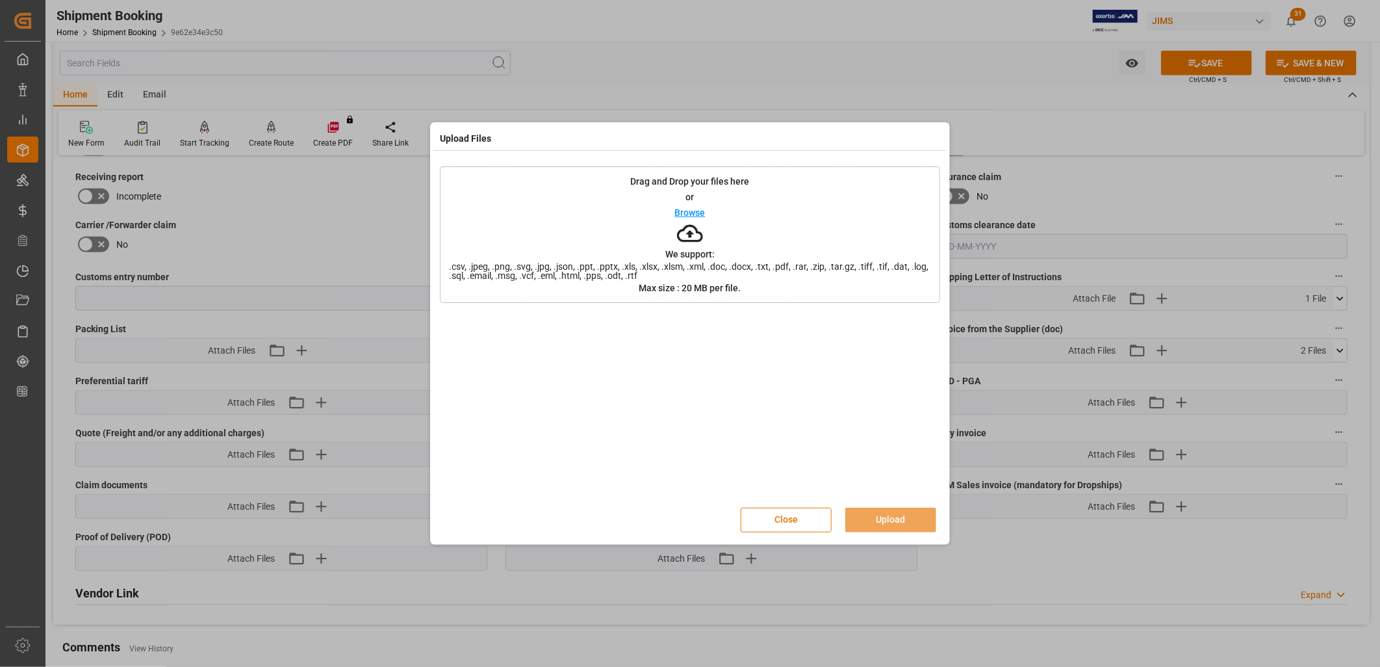
click at [693, 208] on p "Browse" at bounding box center [690, 212] width 31 height 9
click at [907, 520] on button "Upload" at bounding box center [890, 519] width 91 height 25
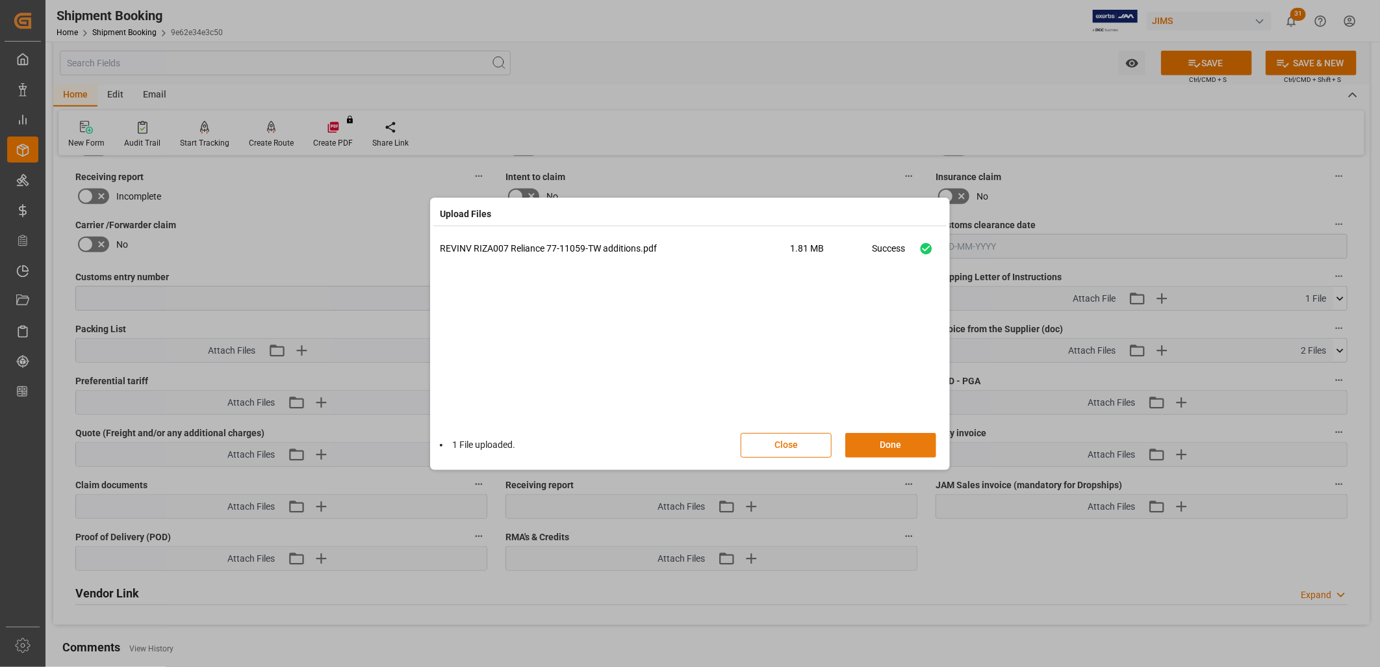
click at [890, 442] on button "Done" at bounding box center [890, 445] width 91 height 25
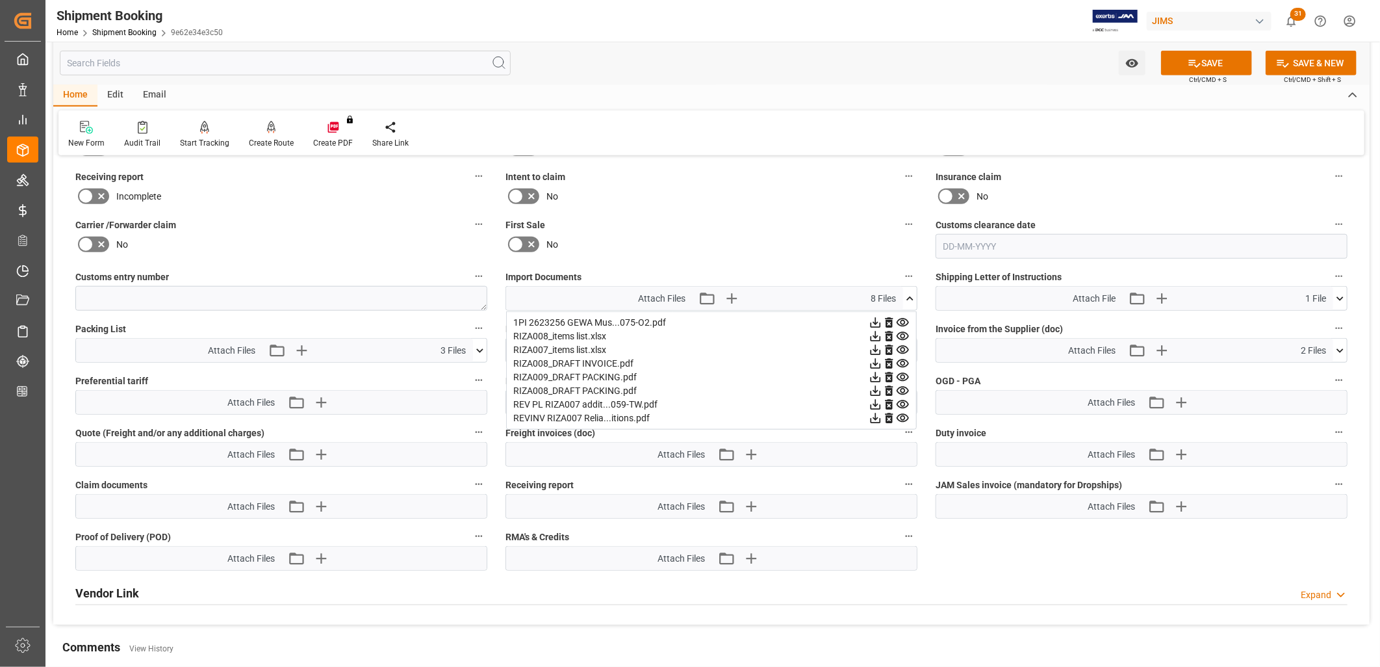
click at [908, 296] on icon at bounding box center [910, 299] width 14 height 14
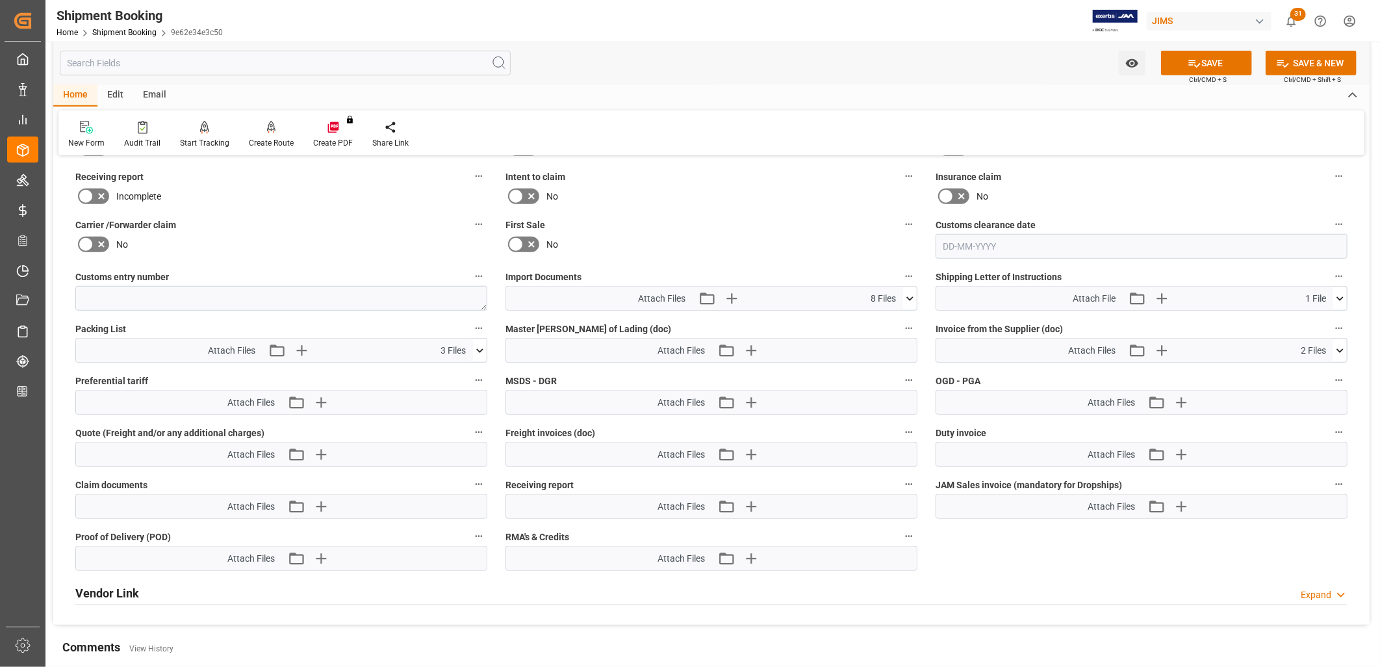
click at [1342, 345] on icon at bounding box center [1340, 351] width 14 height 14
click at [1164, 344] on icon "button" at bounding box center [1161, 350] width 21 height 21
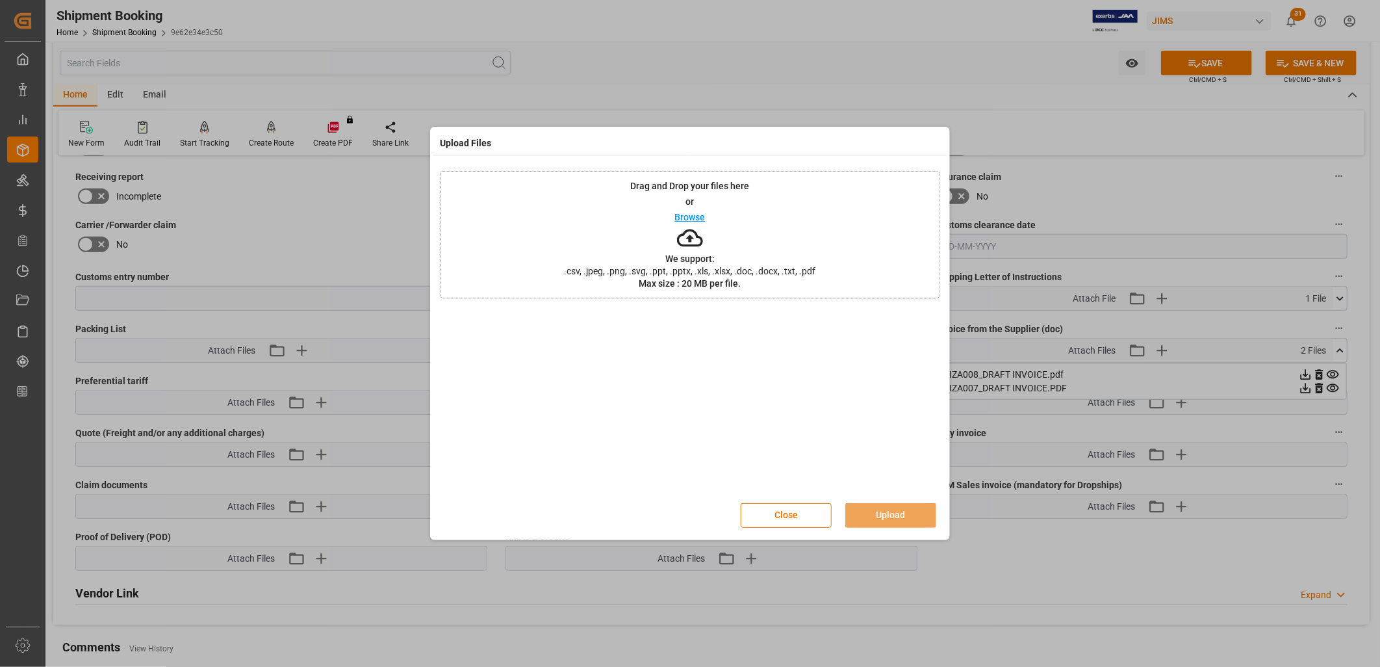
click at [687, 220] on p "Browse" at bounding box center [690, 216] width 31 height 9
click at [906, 505] on button "Upload" at bounding box center [890, 515] width 91 height 25
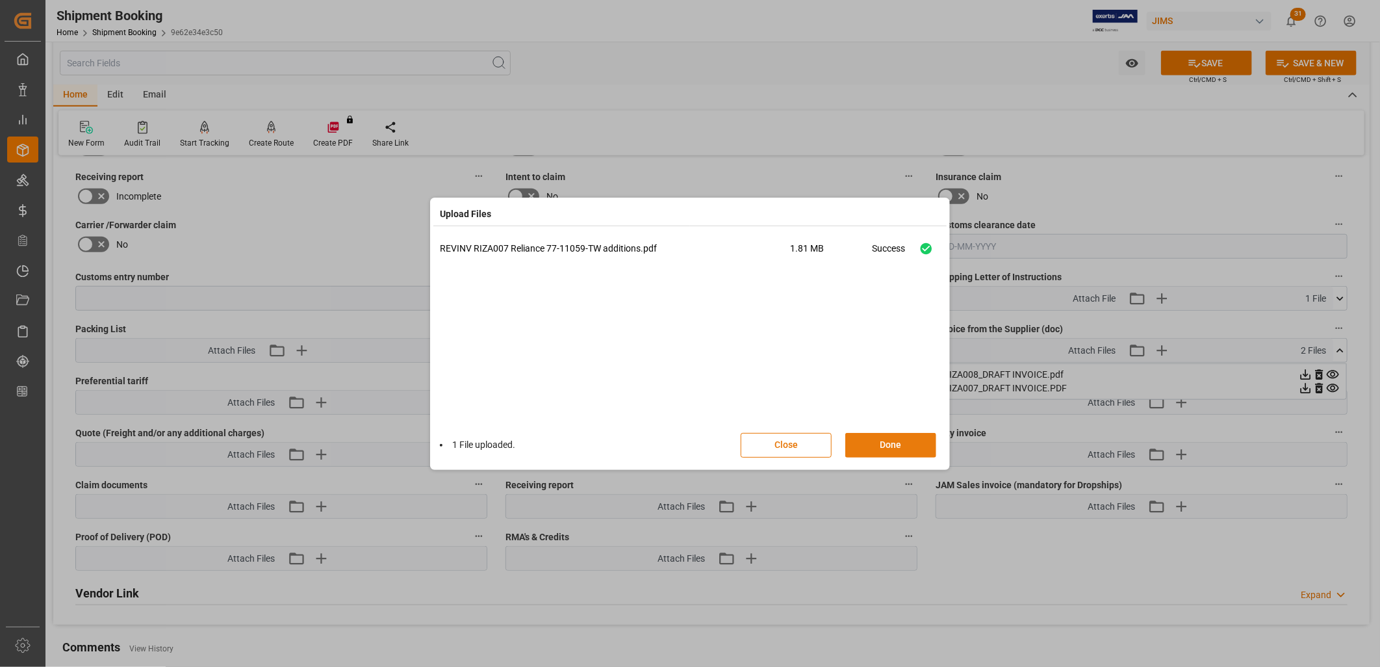
click at [900, 443] on button "Done" at bounding box center [890, 445] width 91 height 25
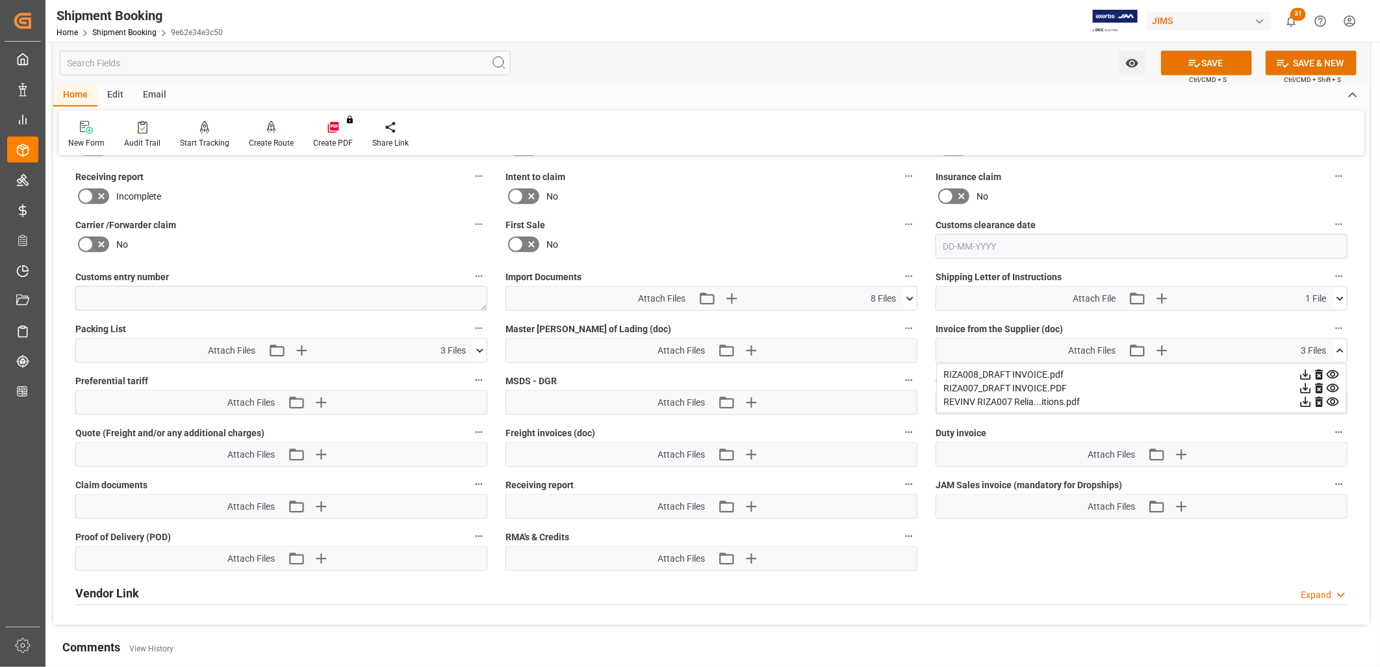
click at [1320, 383] on icon at bounding box center [1319, 388] width 8 height 10
click at [1216, 60] on button "SAVE" at bounding box center [1206, 63] width 91 height 25
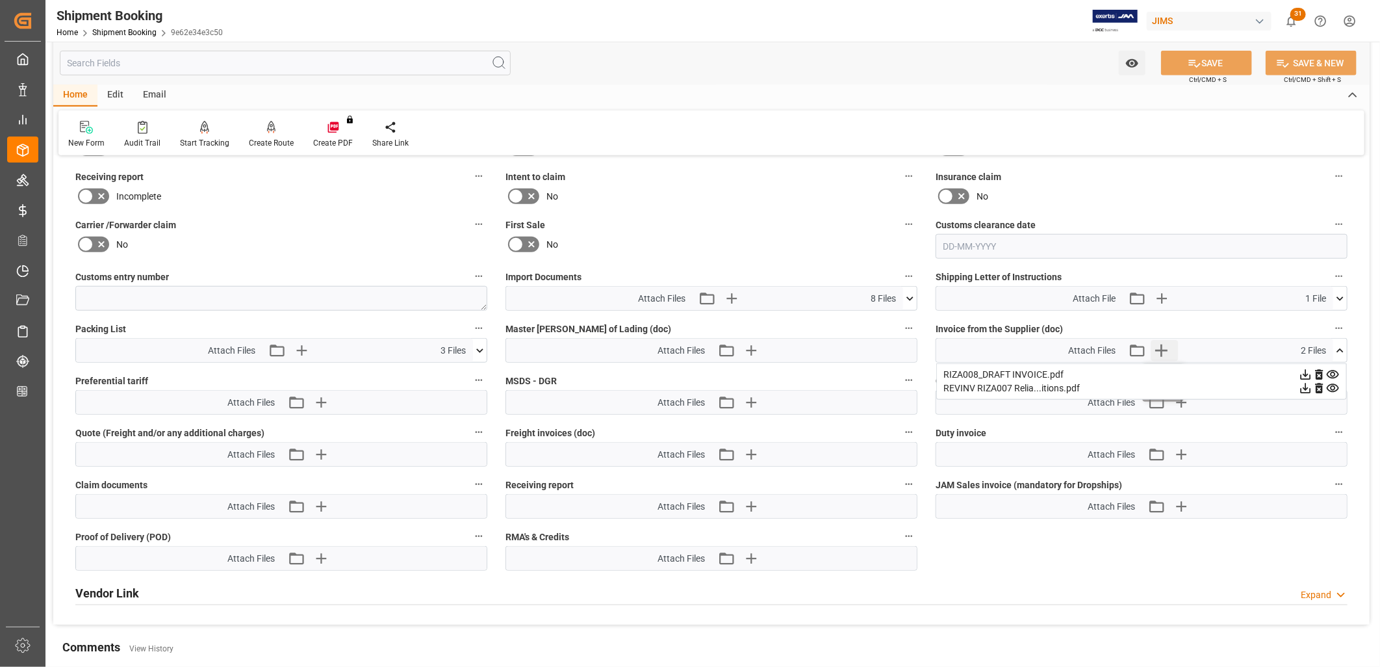
click at [1164, 349] on icon "button" at bounding box center [1161, 350] width 21 height 21
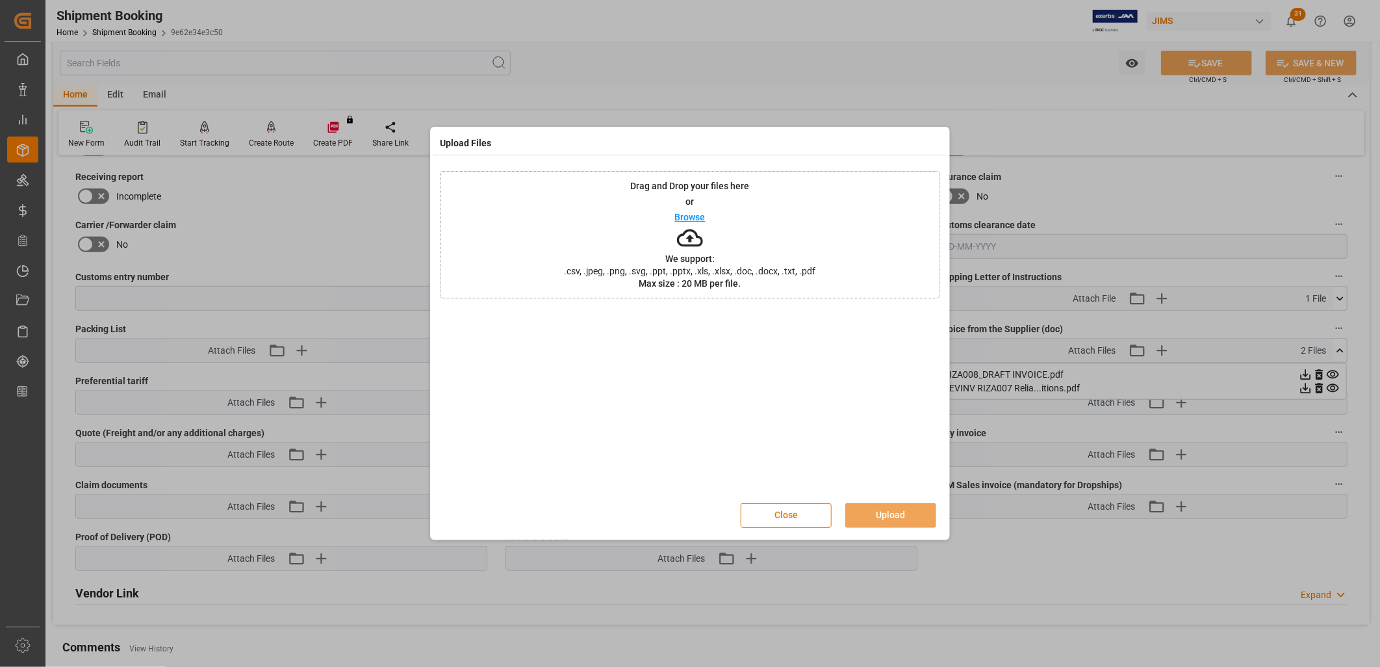
click at [685, 215] on p "Browse" at bounding box center [690, 216] width 31 height 9
click at [903, 511] on button "Upload" at bounding box center [890, 515] width 91 height 25
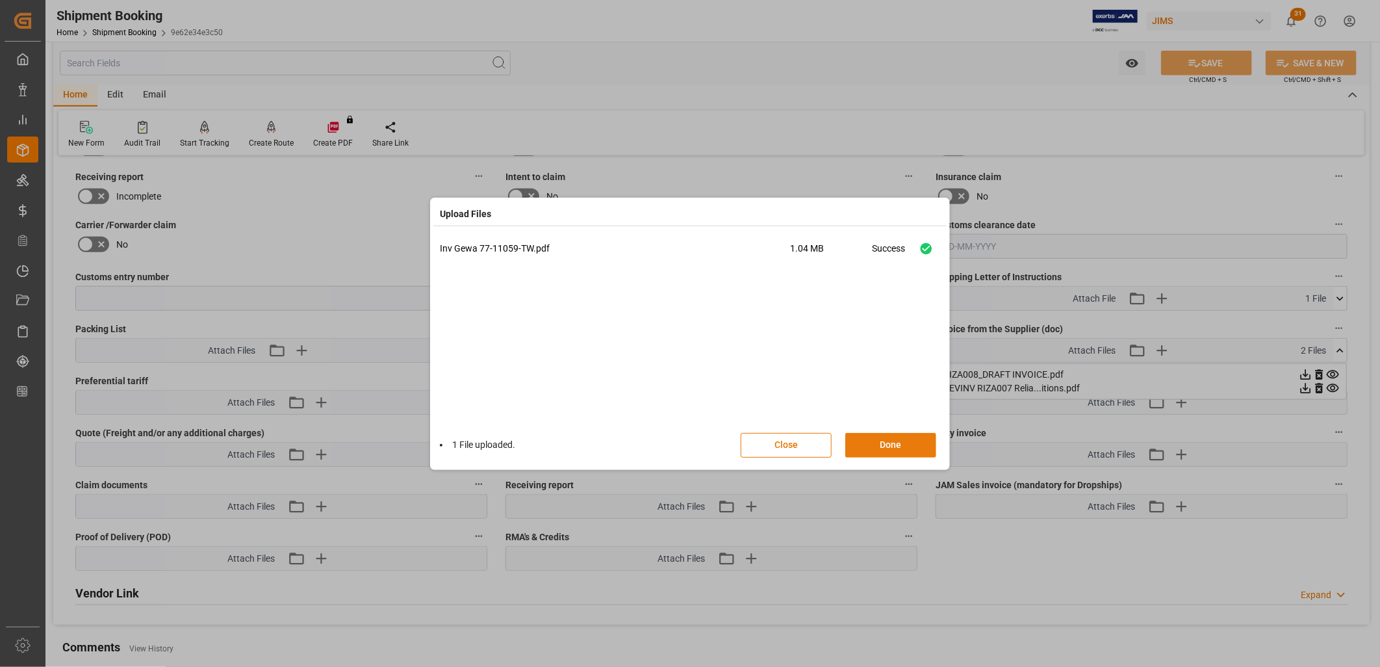
click at [904, 444] on button "Done" at bounding box center [890, 445] width 91 height 25
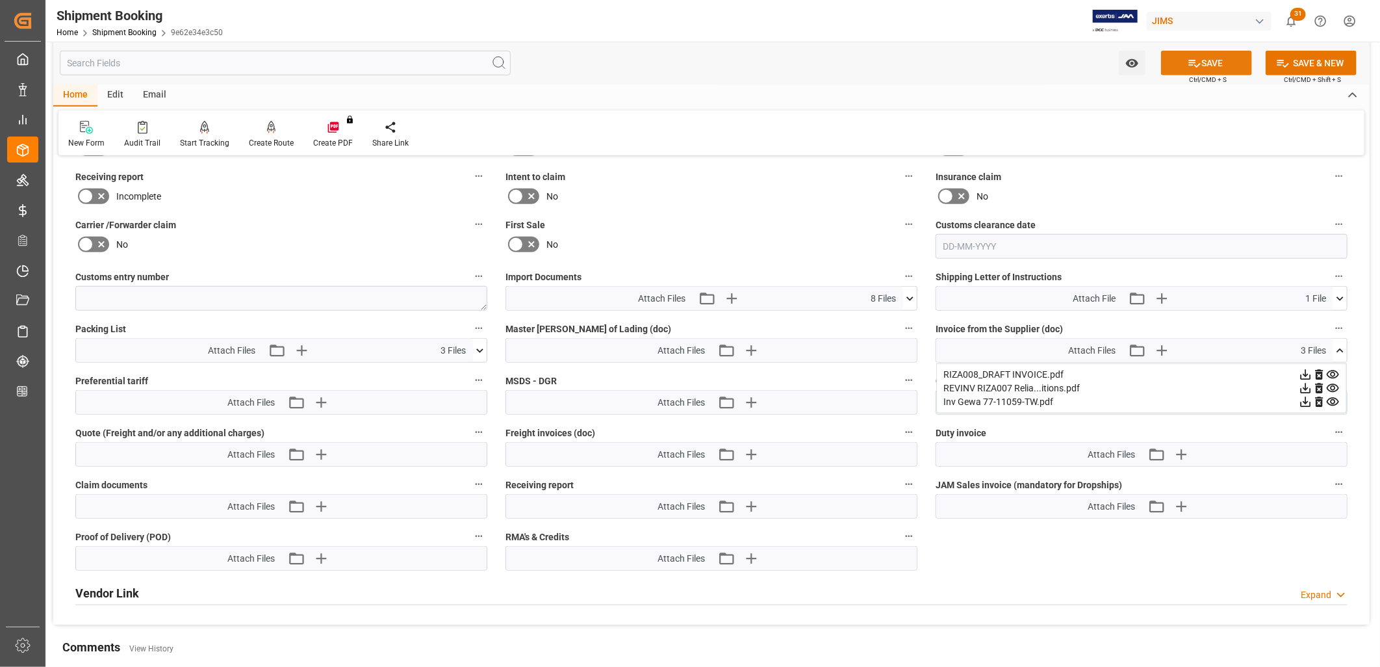
click at [1216, 62] on button "SAVE" at bounding box center [1206, 63] width 91 height 25
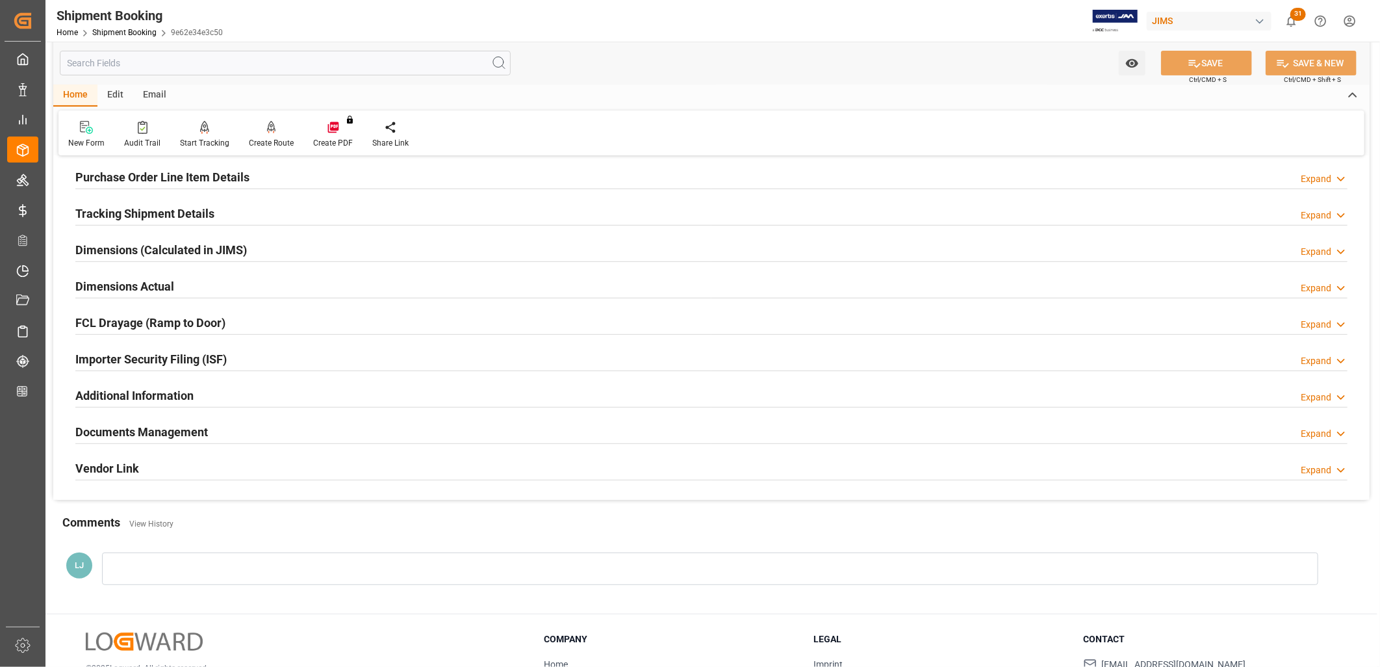
scroll to position [216, 0]
click at [197, 431] on h2 "Documents Management" at bounding box center [141, 431] width 133 height 18
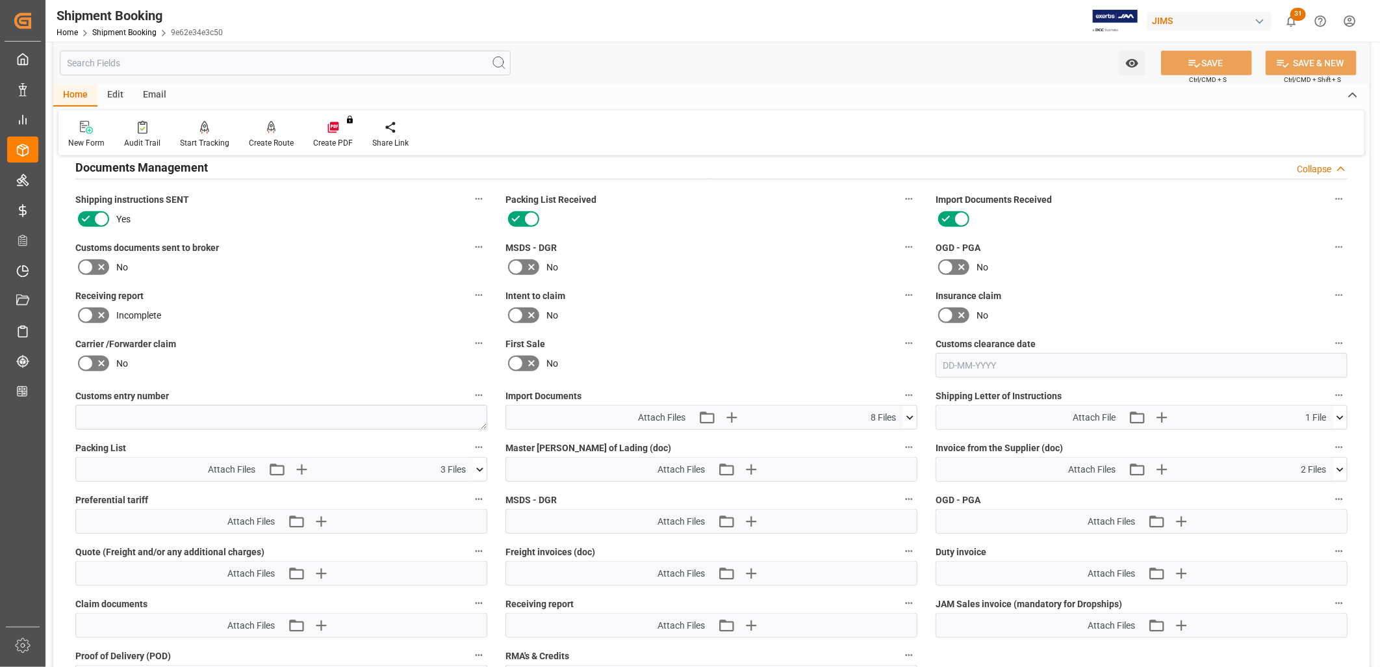
scroll to position [505, 0]
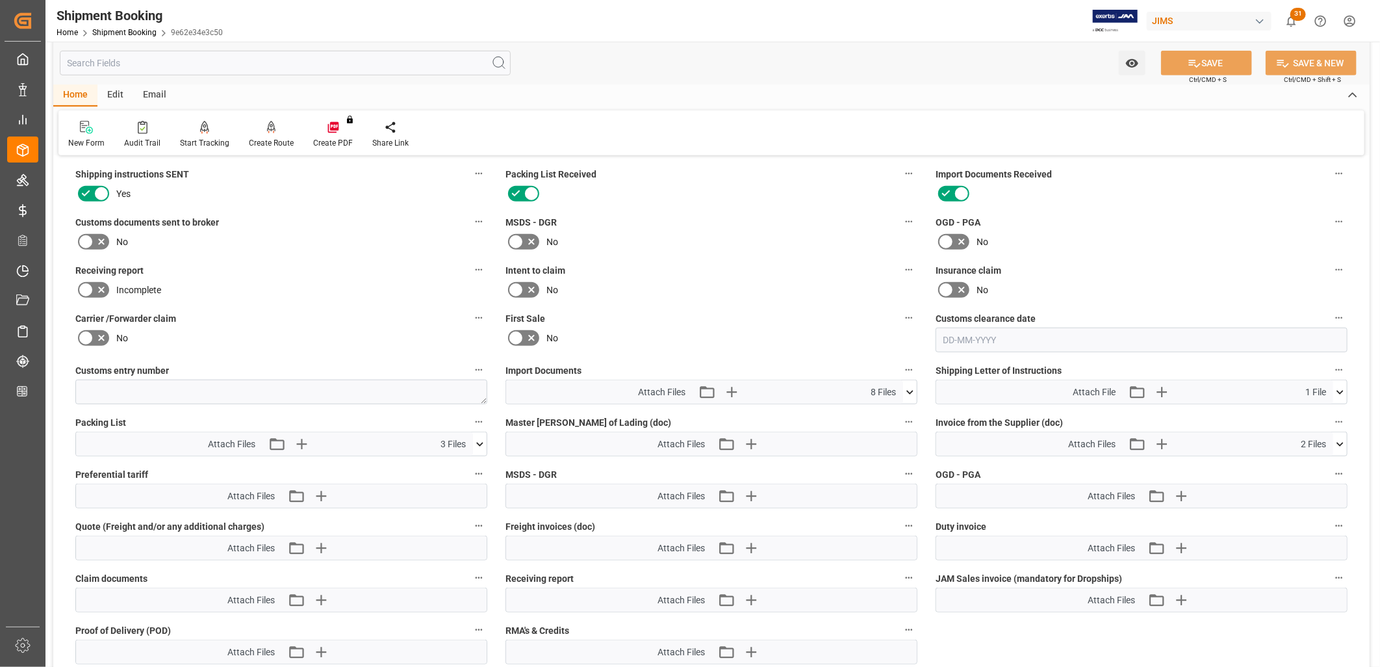
click at [1340, 437] on icon at bounding box center [1340, 444] width 14 height 14
click at [1160, 439] on icon "button" at bounding box center [1161, 443] width 21 height 21
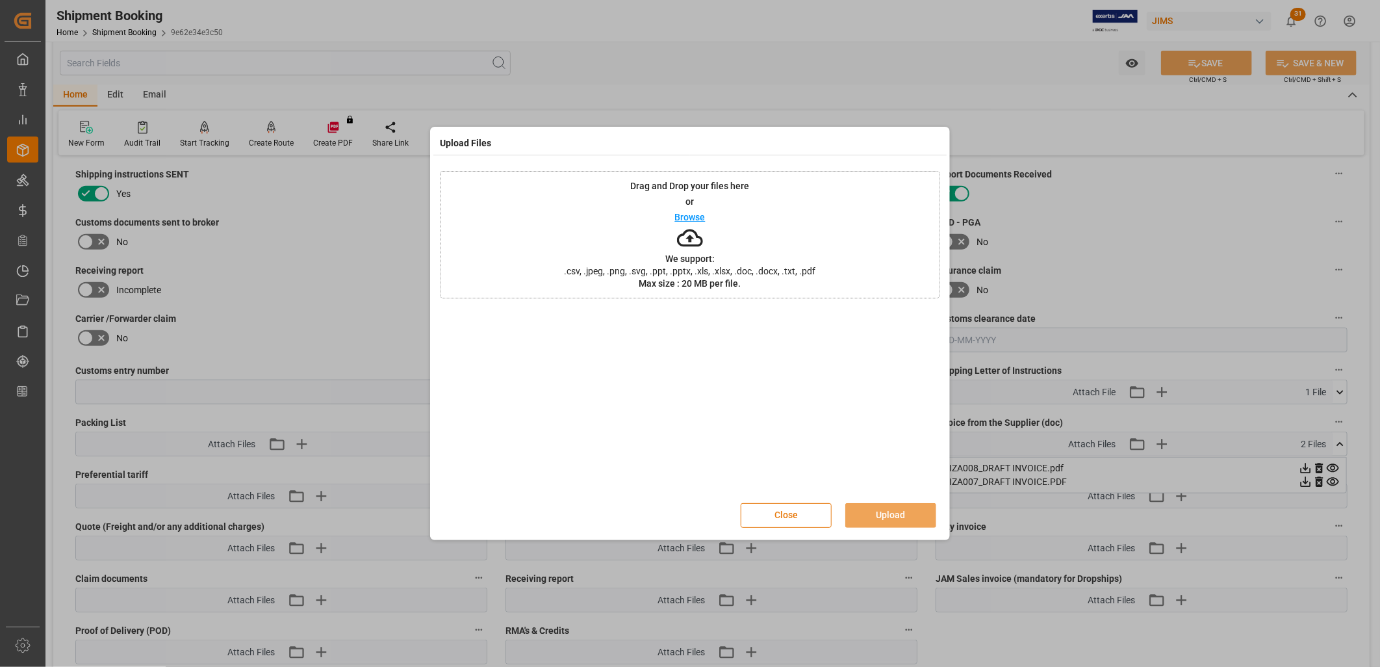
click at [795, 515] on button "Close" at bounding box center [786, 515] width 91 height 25
